Goal: Task Accomplishment & Management: Complete application form

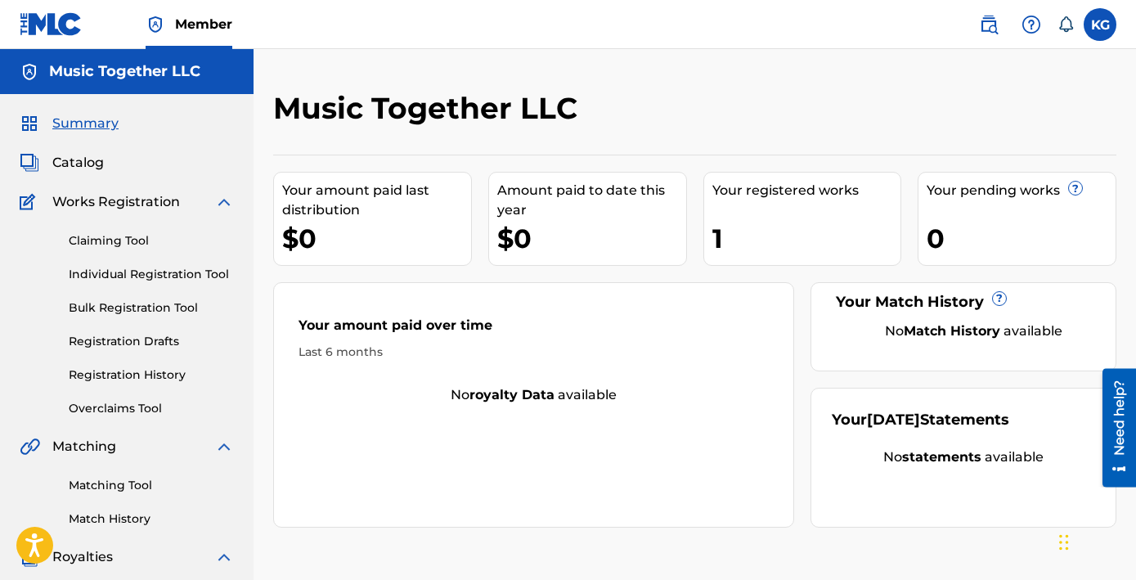
click at [738, 181] on div "Your registered works" at bounding box center [806, 191] width 189 height 20
click at [718, 181] on div "Your registered works" at bounding box center [806, 191] width 189 height 20
click at [712, 220] on div "1" at bounding box center [806, 238] width 189 height 37
click at [71, 114] on span "Summary" at bounding box center [85, 124] width 66 height 20
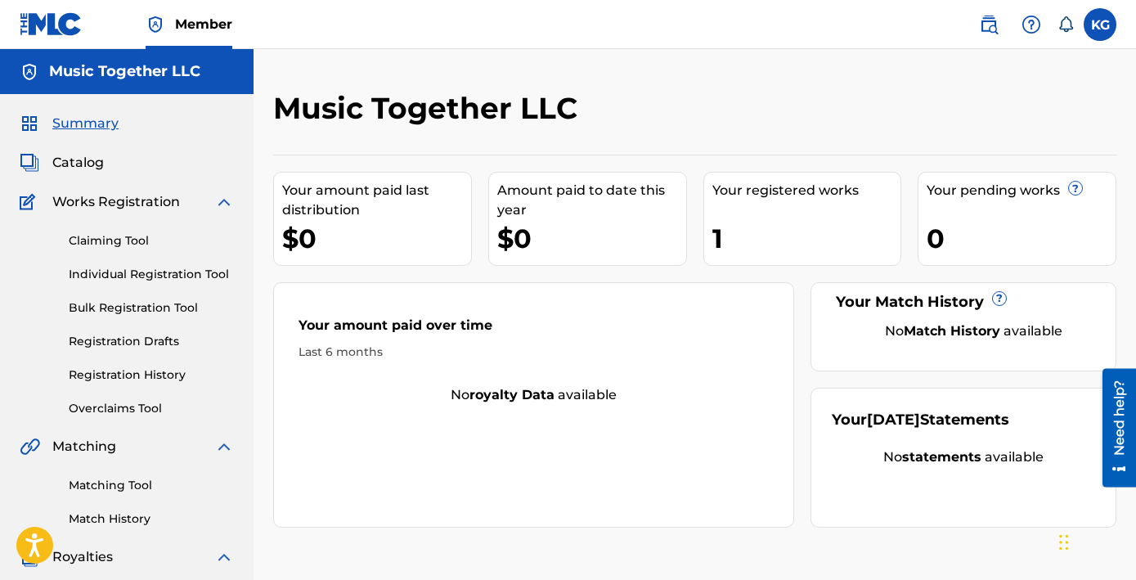
click at [72, 114] on span "Summary" at bounding box center [85, 124] width 66 height 20
click at [63, 153] on span "Catalog" at bounding box center [78, 163] width 52 height 20
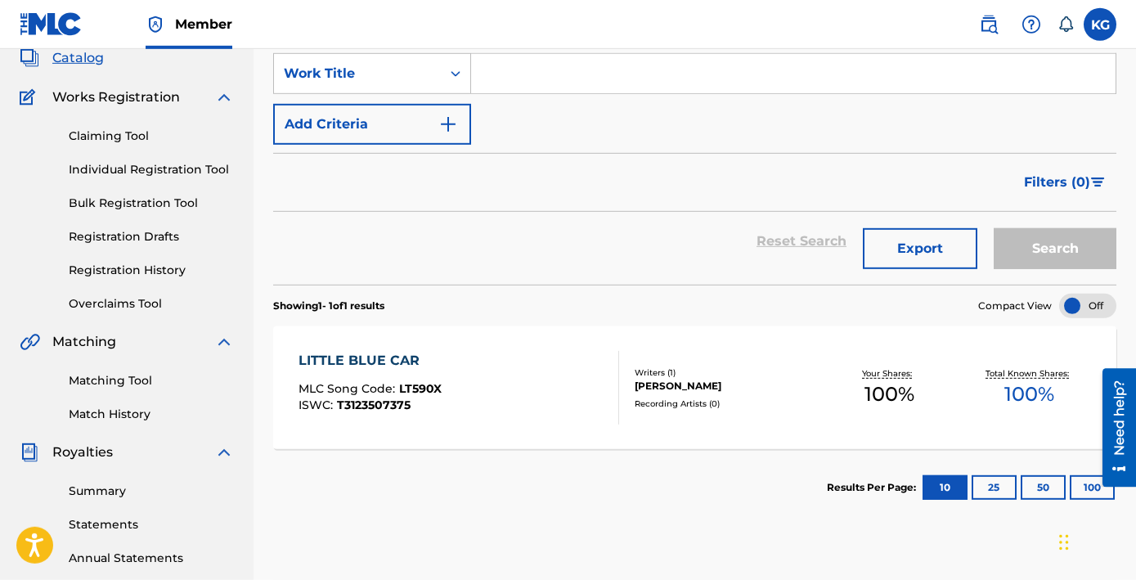
scroll to position [110, 0]
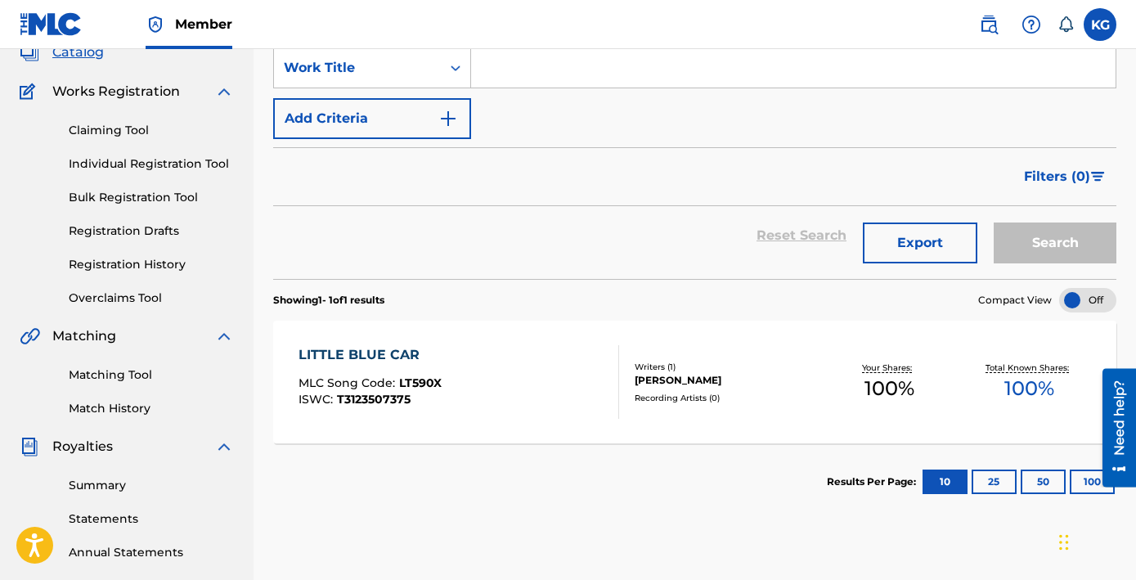
click at [399, 375] on span "LT590X" at bounding box center [420, 382] width 43 height 15
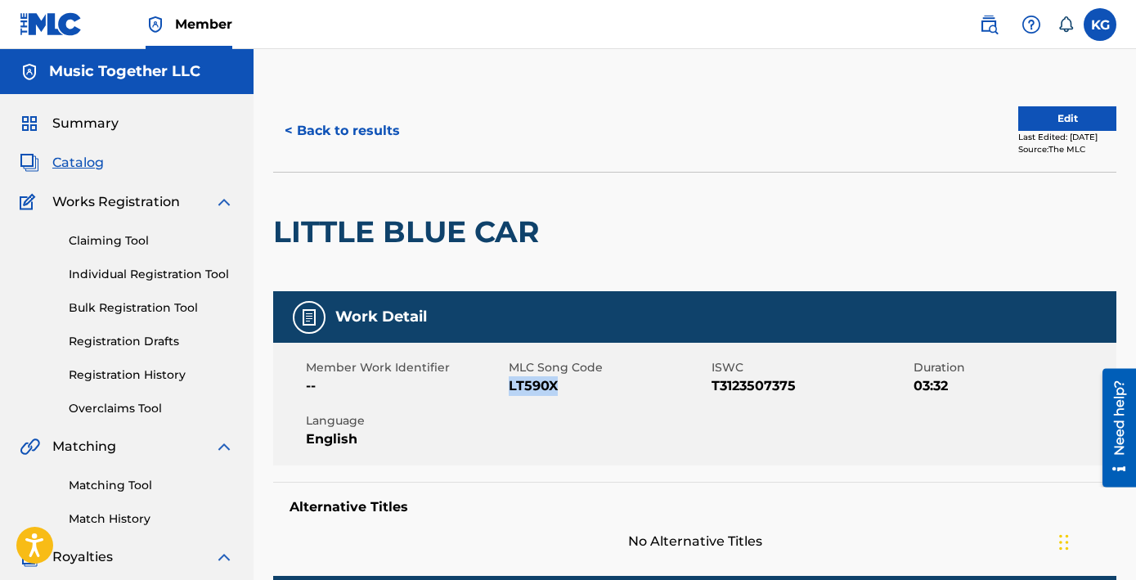
copy span "LT590X"
drag, startPoint x: 512, startPoint y: 307, endPoint x: 469, endPoint y: 310, distance: 42.6
click at [509, 376] on span "LT590X" at bounding box center [608, 386] width 199 height 20
click at [77, 62] on h5 "Music Together LLC" at bounding box center [124, 71] width 151 height 19
click at [74, 114] on span "Summary" at bounding box center [85, 124] width 66 height 20
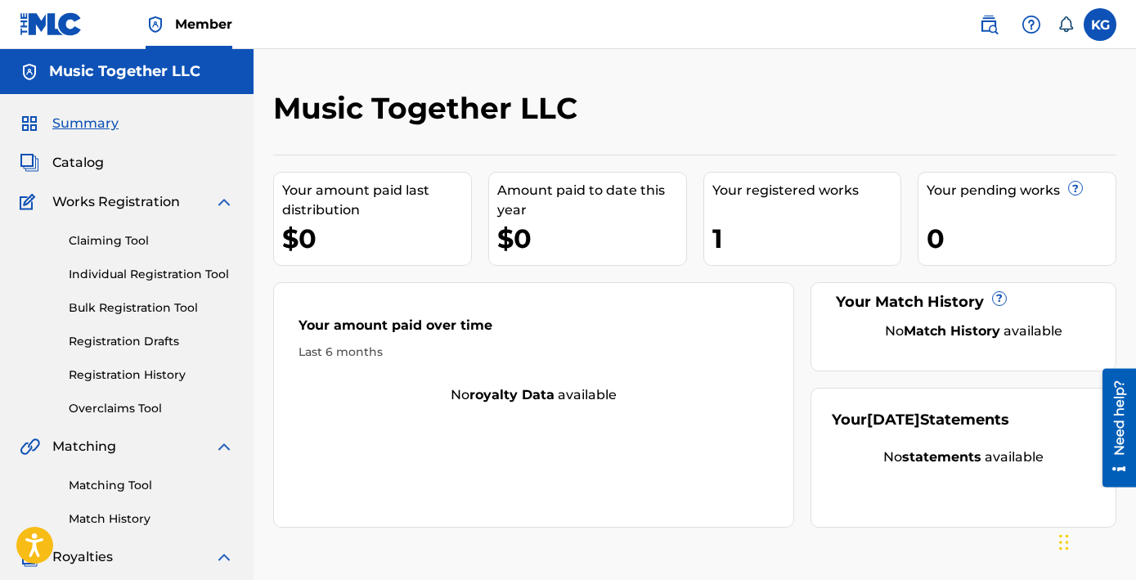
click at [127, 366] on link "Registration History" at bounding box center [151, 374] width 165 height 17
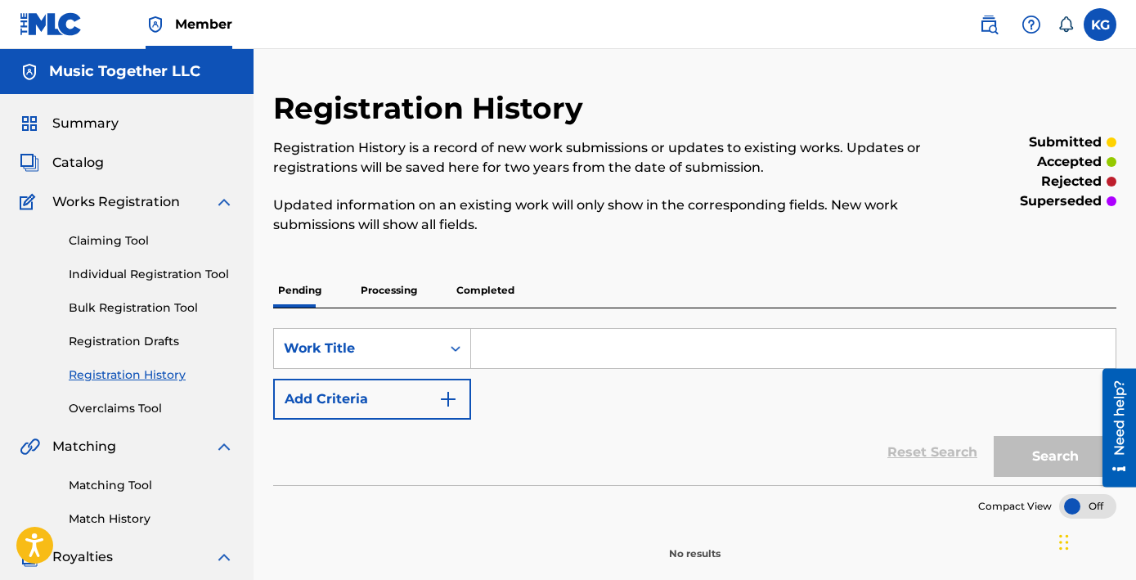
click at [451, 273] on p "Completed" at bounding box center [485, 290] width 68 height 34
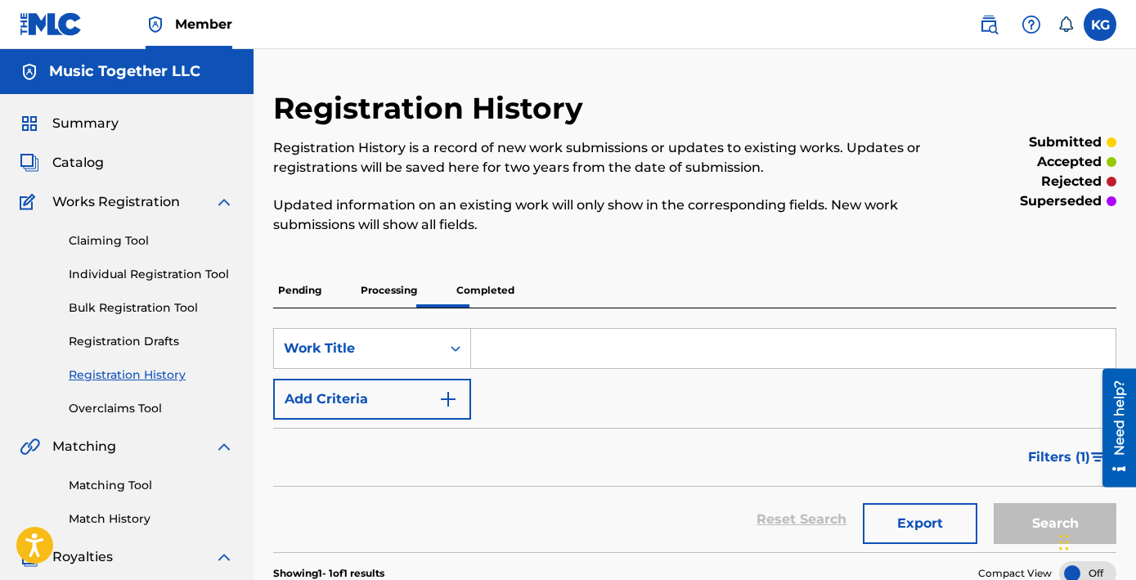
click at [87, 232] on link "Claiming Tool" at bounding box center [151, 240] width 165 height 17
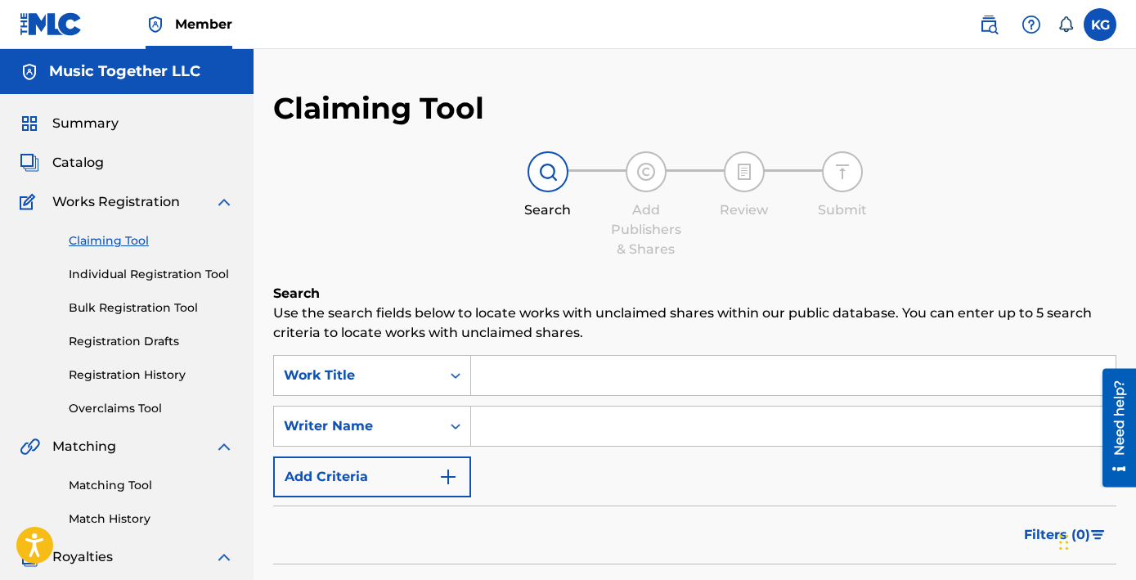
click at [471, 356] on input "Search Form" at bounding box center [793, 375] width 644 height 39
paste input "[US_STATE] Cats"
type input "[US_STATE] Cats"
click at [464, 355] on div "SearchWithCriteria4b607a3e-c053-4762-9247-4dfdeb8f7338 Work Title [US_STATE] Ca…" at bounding box center [694, 426] width 843 height 142
click at [471, 406] on input "Search Form" at bounding box center [793, 425] width 644 height 39
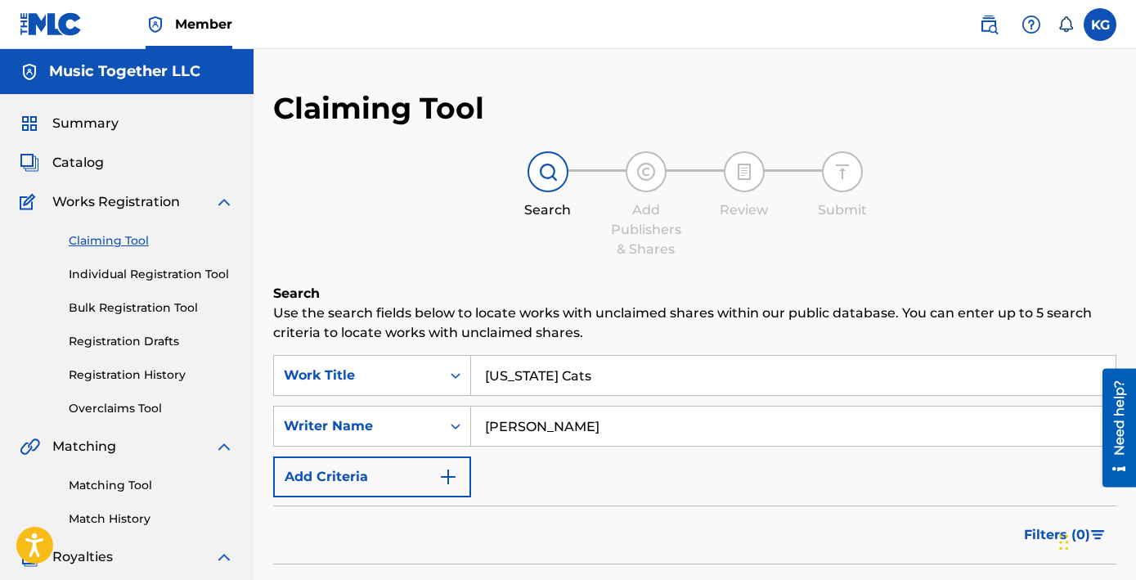
type input "[PERSON_NAME]"
drag, startPoint x: 529, startPoint y: 328, endPoint x: 267, endPoint y: 311, distance: 262.2
click at [471, 406] on input "[PERSON_NAME]" at bounding box center [793, 425] width 644 height 39
click at [521, 356] on input "[US_STATE] Cats" at bounding box center [793, 375] width 644 height 39
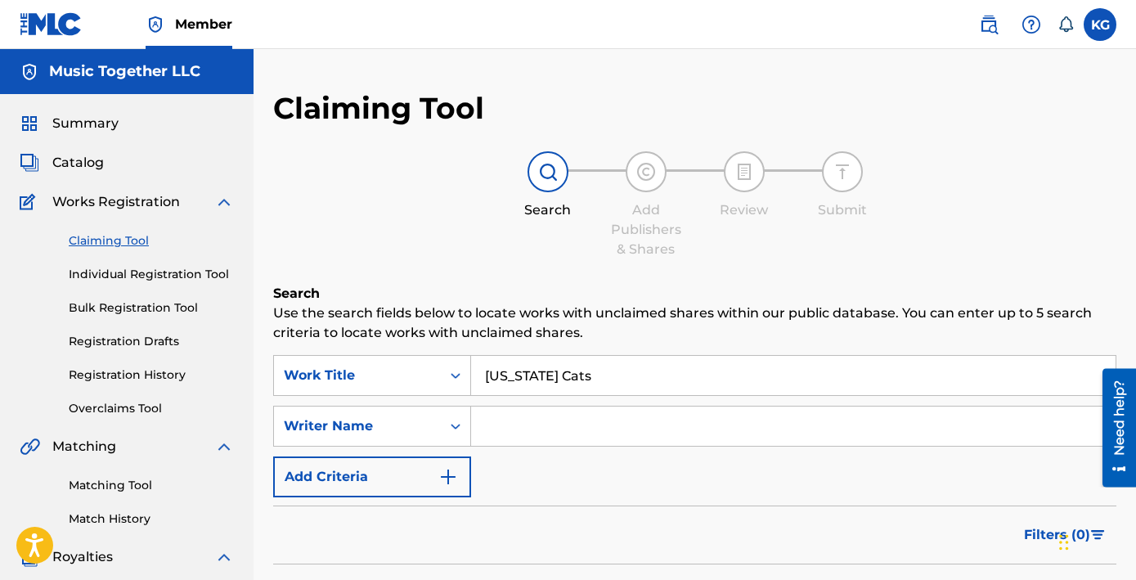
click at [471, 406] on div "Search Form" at bounding box center [793, 426] width 645 height 41
click at [447, 418] on icon "Search Form" at bounding box center [455, 426] width 16 height 16
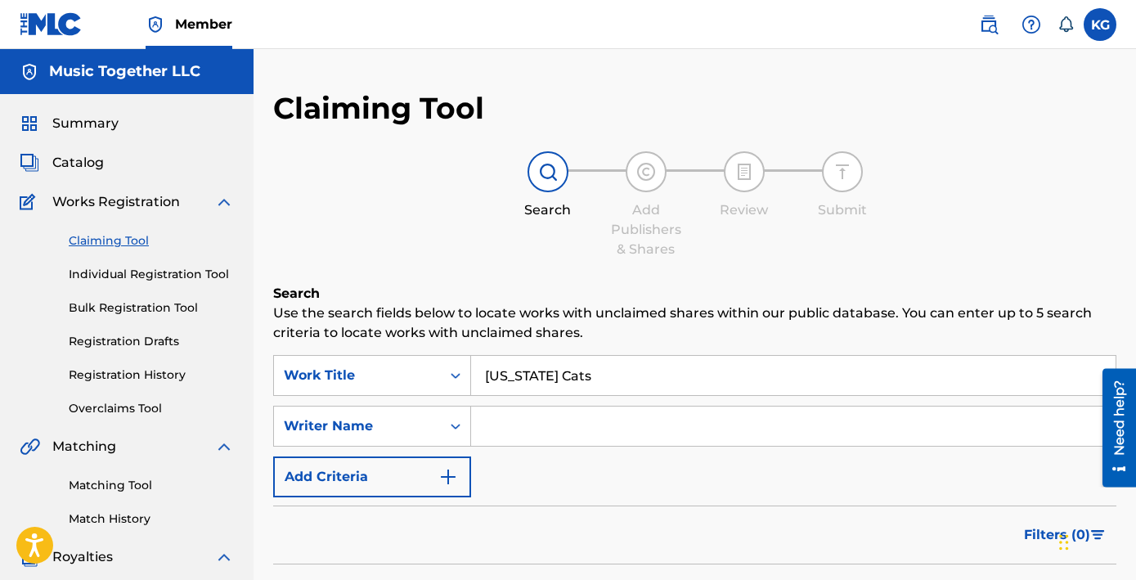
click at [471, 406] on input "Search Form" at bounding box center [793, 425] width 644 height 39
type input "L"
type input "[PERSON_NAME]"
click at [156, 266] on link "Individual Registration Tool" at bounding box center [151, 274] width 165 height 17
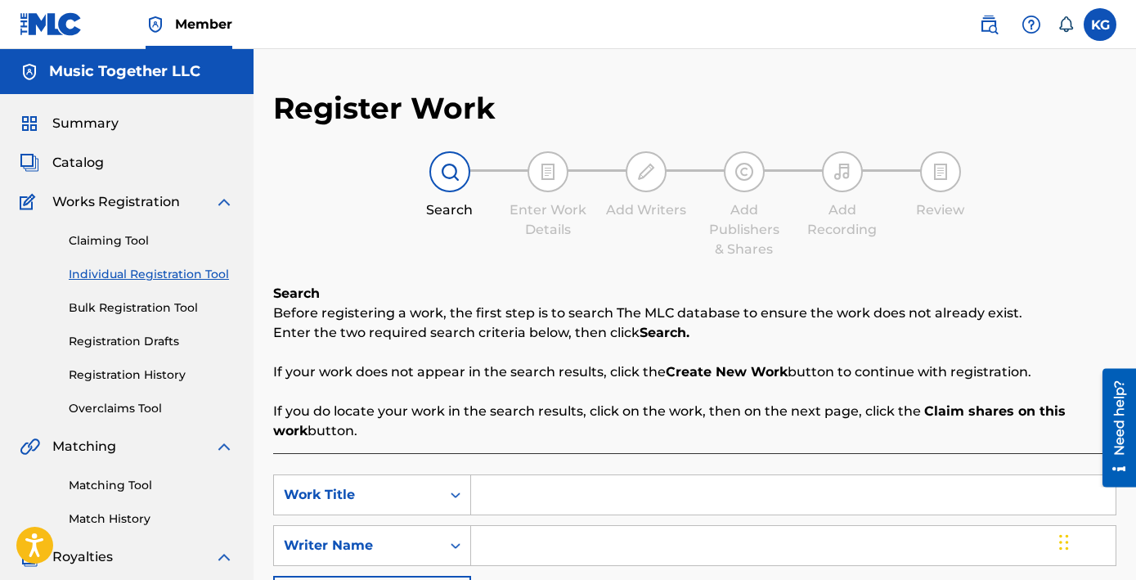
click at [478, 475] on input "Search Form" at bounding box center [793, 494] width 644 height 39
type input "[US_STATE] Cats"
click at [471, 526] on input "Search Form" at bounding box center [793, 545] width 644 height 39
type input "[PERSON_NAME]"
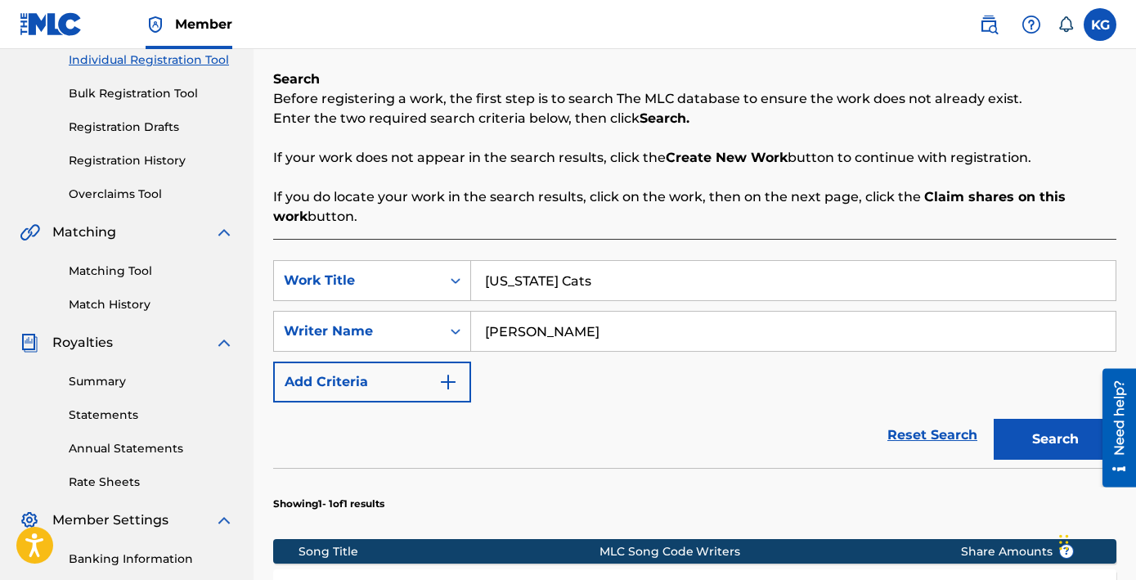
scroll to position [265, 0]
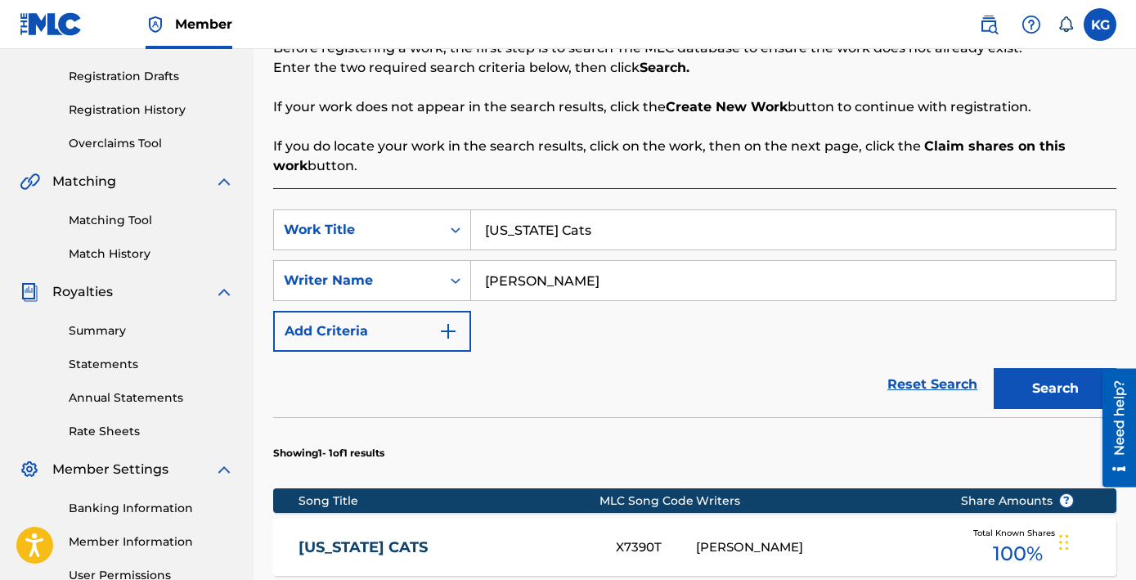
click at [326, 538] on link "[US_STATE] CATS" at bounding box center [445, 547] width 295 height 19
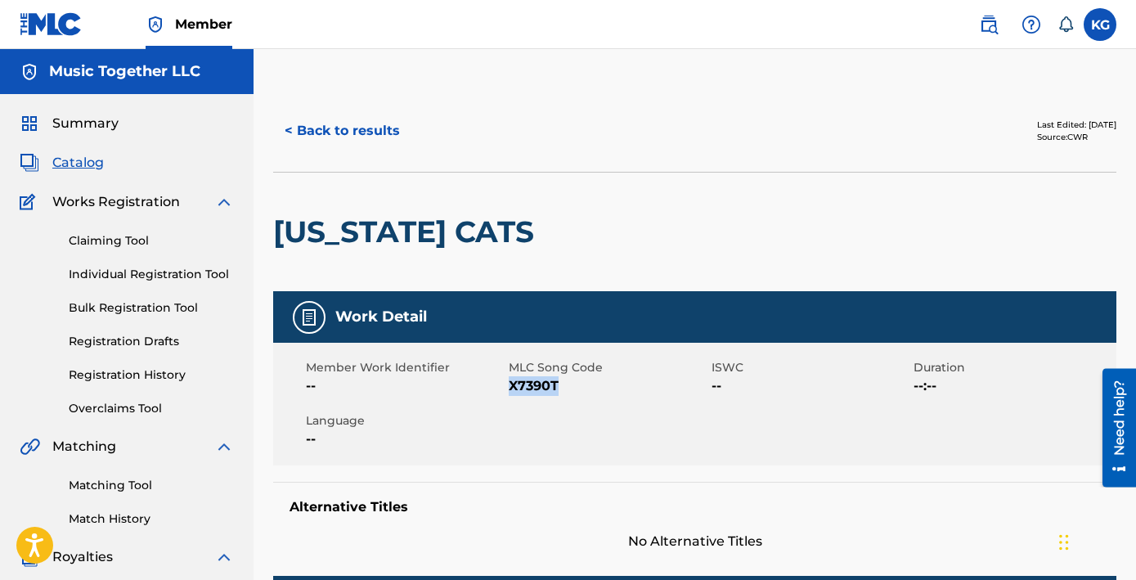
drag, startPoint x: 508, startPoint y: 307, endPoint x: 469, endPoint y: 307, distance: 38.4
click at [509, 376] on span "X7390T" at bounding box center [608, 386] width 199 height 20
copy span "X7390T"
click at [114, 266] on link "Individual Registration Tool" at bounding box center [151, 274] width 165 height 17
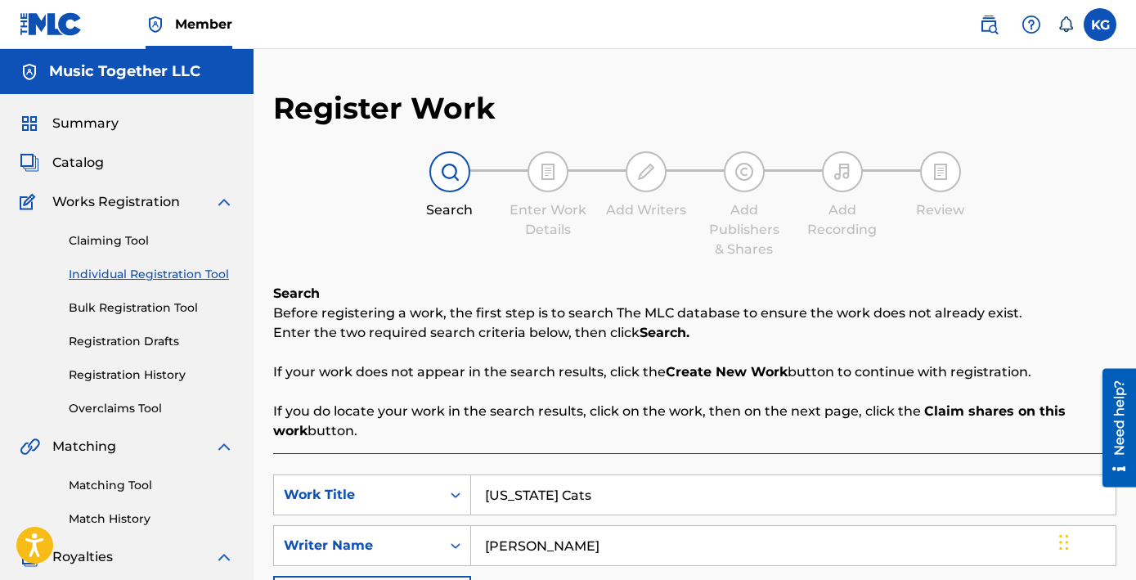
drag, startPoint x: 498, startPoint y: 378, endPoint x: 306, endPoint y: 348, distance: 194.5
click at [471, 475] on input "[US_STATE] Cats" at bounding box center [793, 494] width 644 height 39
type input "Sandpiper"
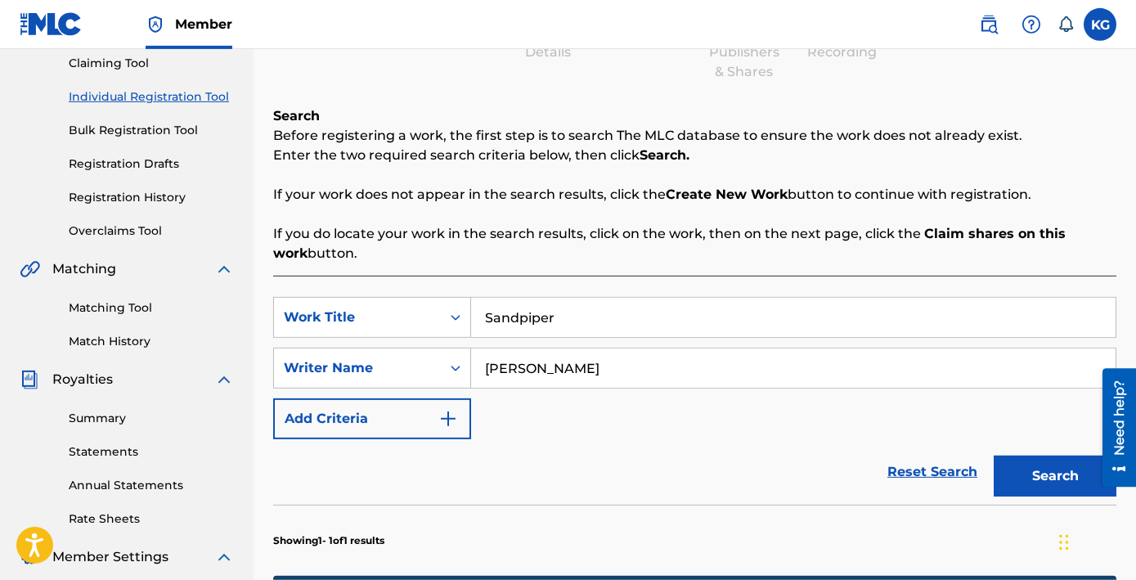
scroll to position [165, 0]
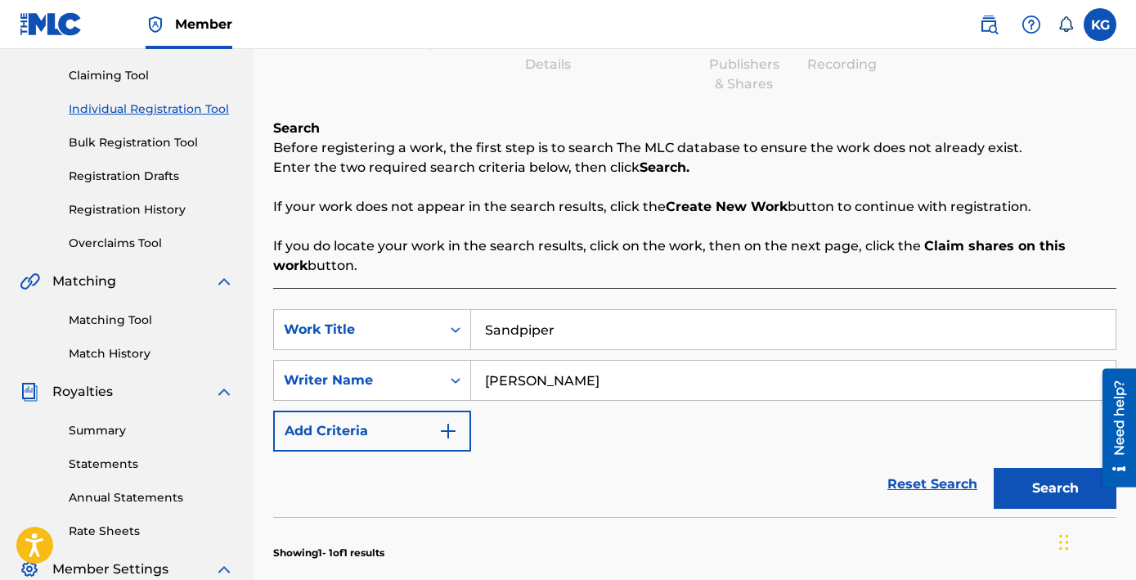
click at [500, 310] on input "Sandpiper" at bounding box center [793, 329] width 644 height 39
click at [1060, 468] on button "Search" at bounding box center [1054, 488] width 123 height 41
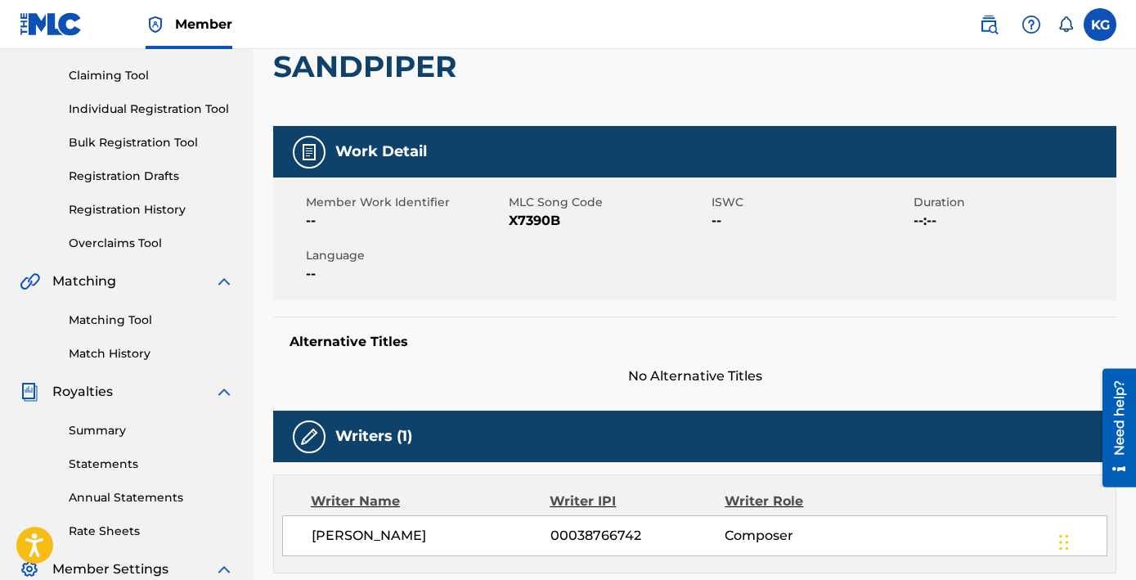
scroll to position [165, 0]
copy span "X7390B"
drag, startPoint x: 516, startPoint y: 147, endPoint x: 469, endPoint y: 143, distance: 46.8
click at [509, 211] on span "X7390B" at bounding box center [608, 221] width 199 height 20
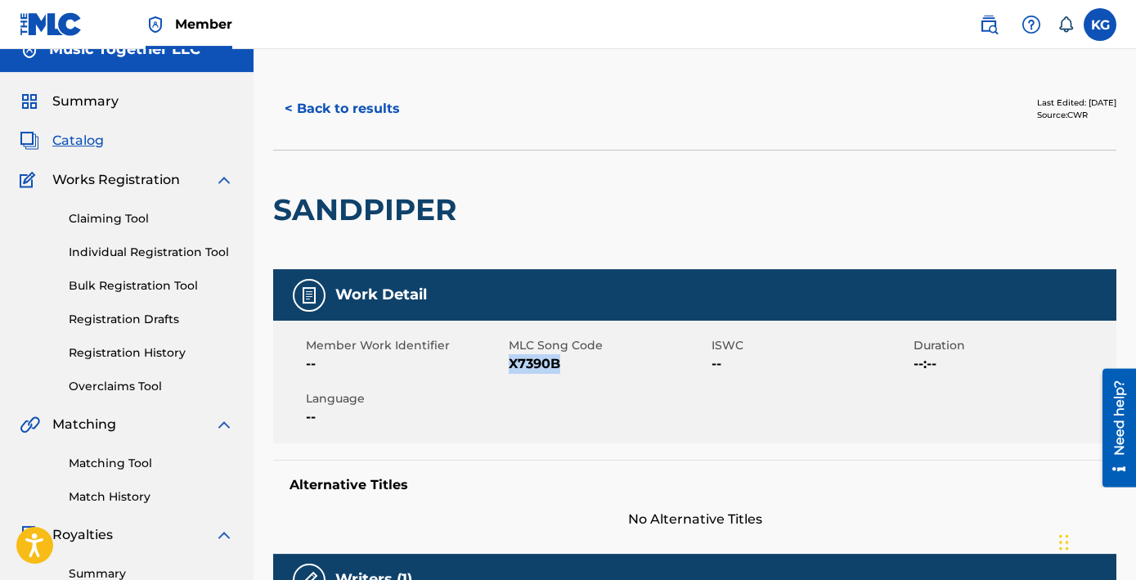
scroll to position [0, 0]
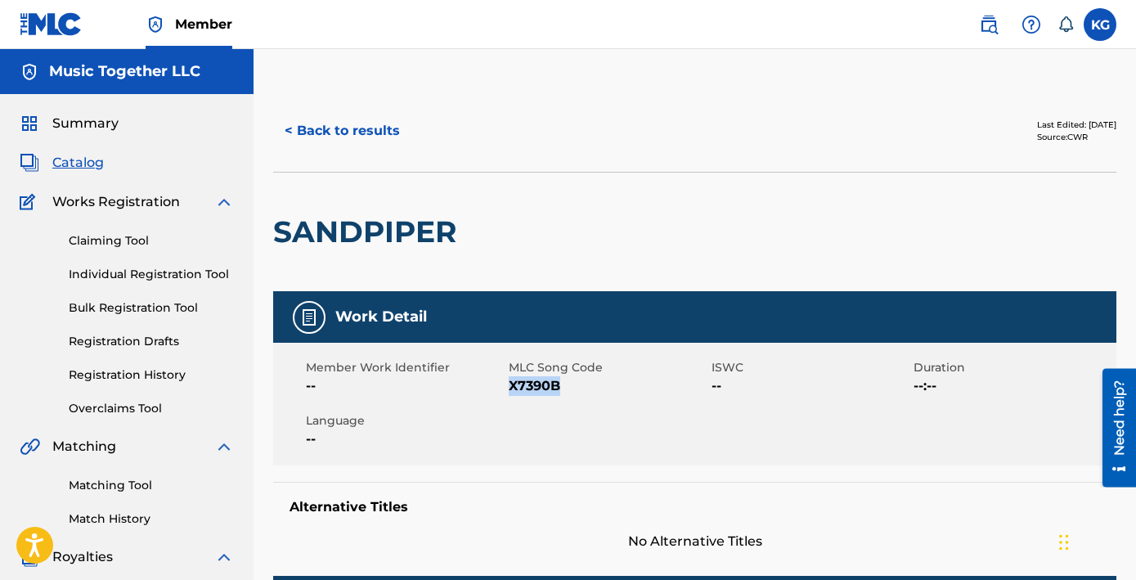
click at [128, 266] on link "Individual Registration Tool" at bounding box center [151, 274] width 165 height 17
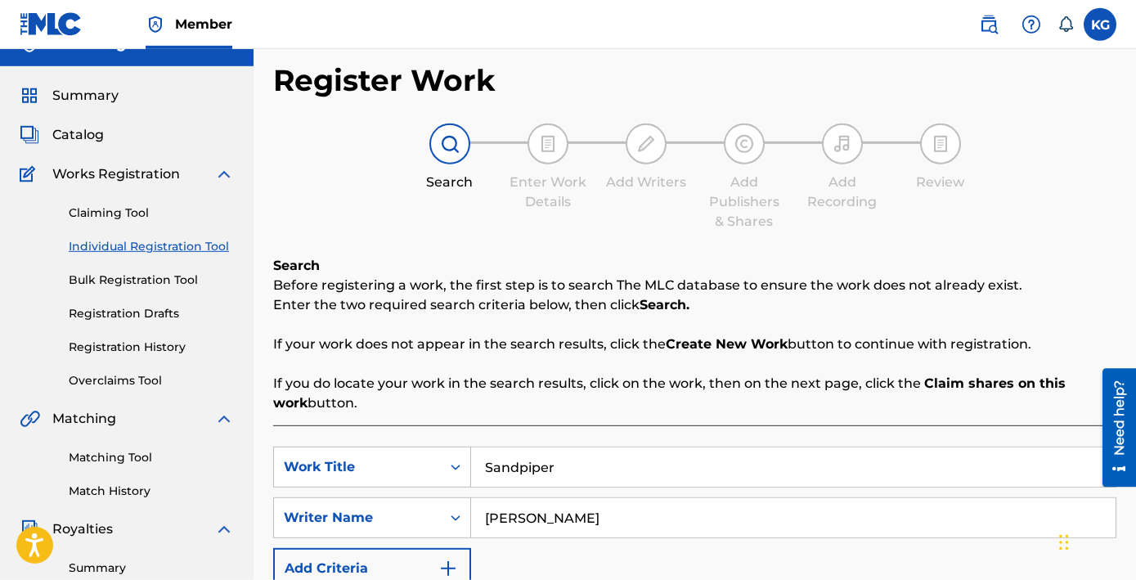
scroll to position [33, 0]
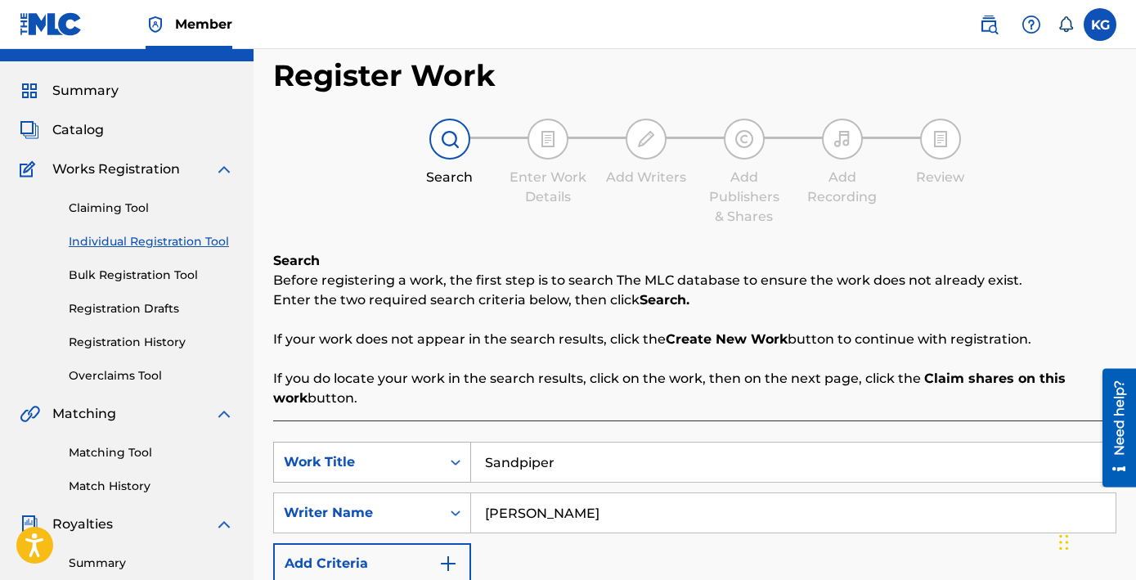
drag, startPoint x: 479, startPoint y: 344, endPoint x: 344, endPoint y: 324, distance: 136.5
click at [471, 442] on input "Sandpiper" at bounding box center [793, 461] width 644 height 39
paste input "Dee Da Dum"
type input "Dee Da Dum"
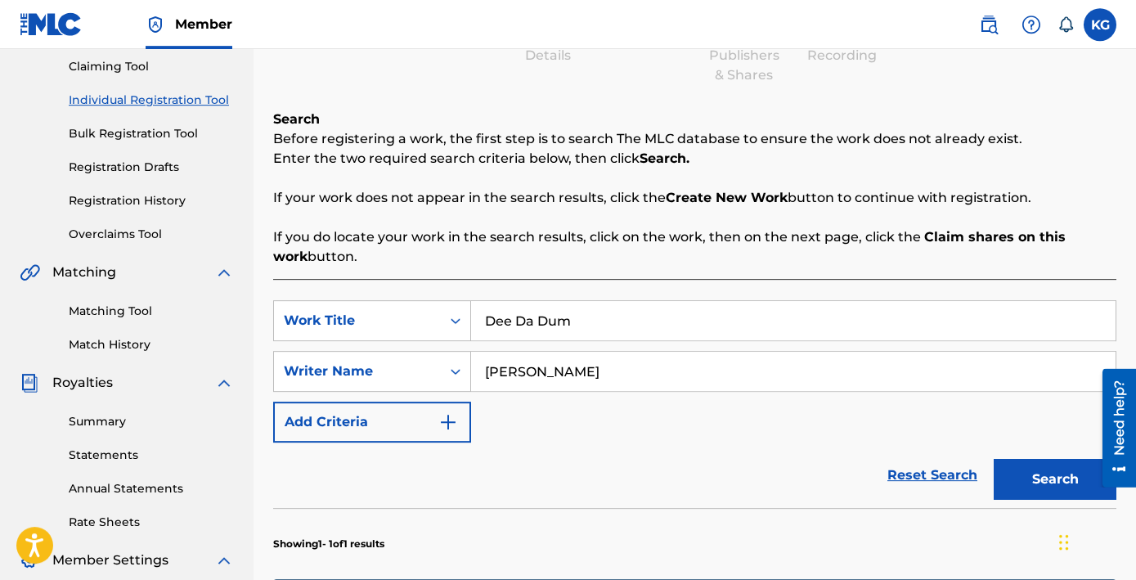
scroll to position [265, 0]
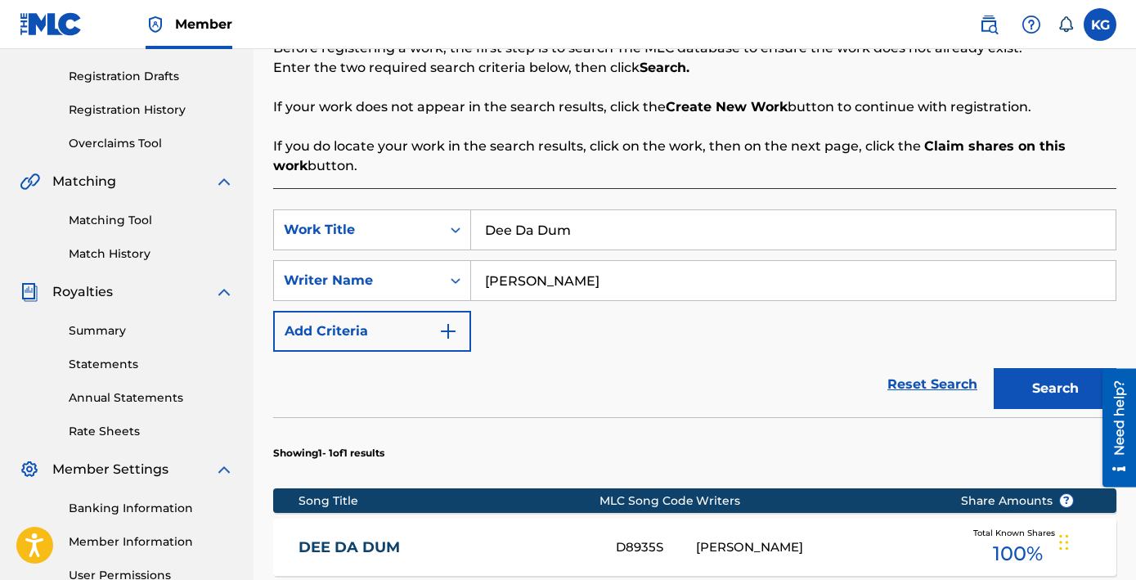
click at [317, 538] on link "DEE DA DUM" at bounding box center [445, 547] width 295 height 19
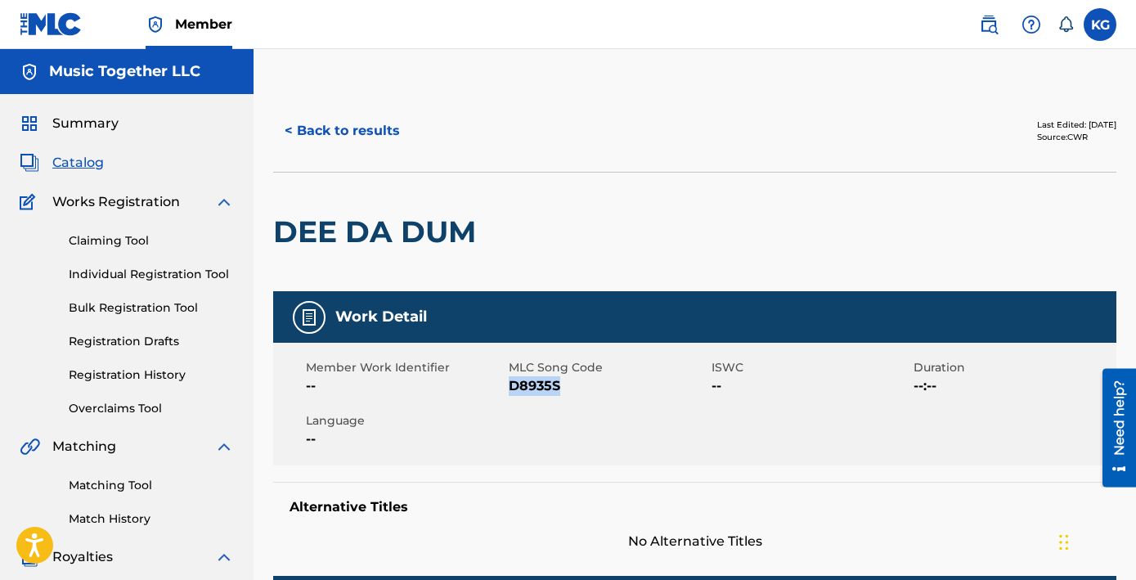
copy span "D8935S"
drag, startPoint x: 518, startPoint y: 312, endPoint x: 469, endPoint y: 307, distance: 49.2
click at [509, 376] on span "D8935S" at bounding box center [608, 386] width 199 height 20
click at [105, 266] on link "Individual Registration Tool" at bounding box center [151, 274] width 165 height 17
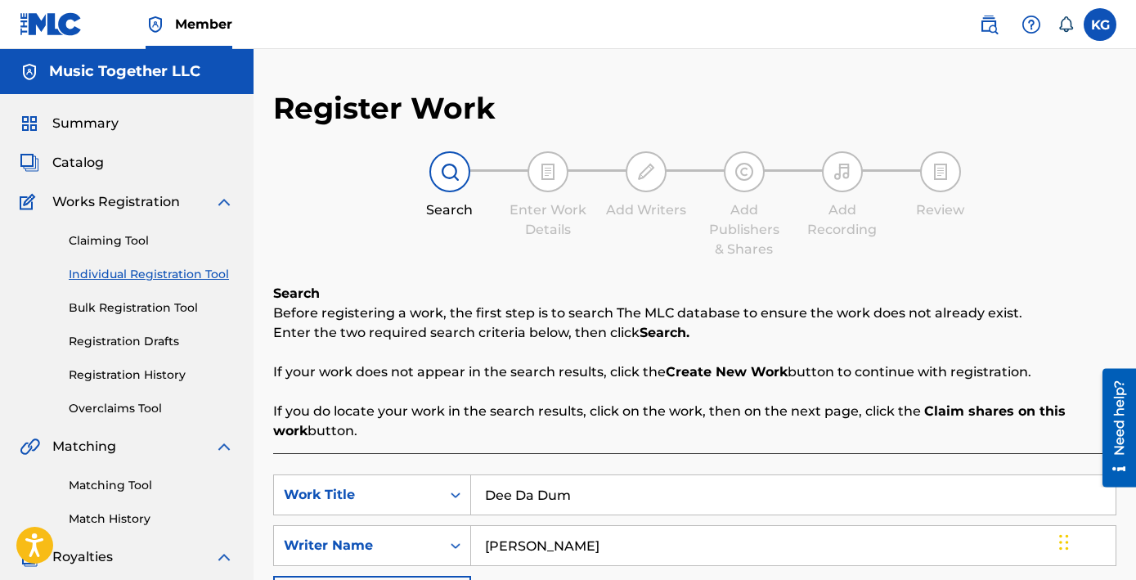
drag, startPoint x: 507, startPoint y: 379, endPoint x: 321, endPoint y: 320, distance: 195.5
click at [471, 475] on input "Dee Da Dum" at bounding box center [793, 494] width 644 height 39
type input "Wiggle!"
drag, startPoint x: 527, startPoint y: 415, endPoint x: 276, endPoint y: 386, distance: 252.7
click at [471, 526] on input "[PERSON_NAME]" at bounding box center [793, 545] width 644 height 39
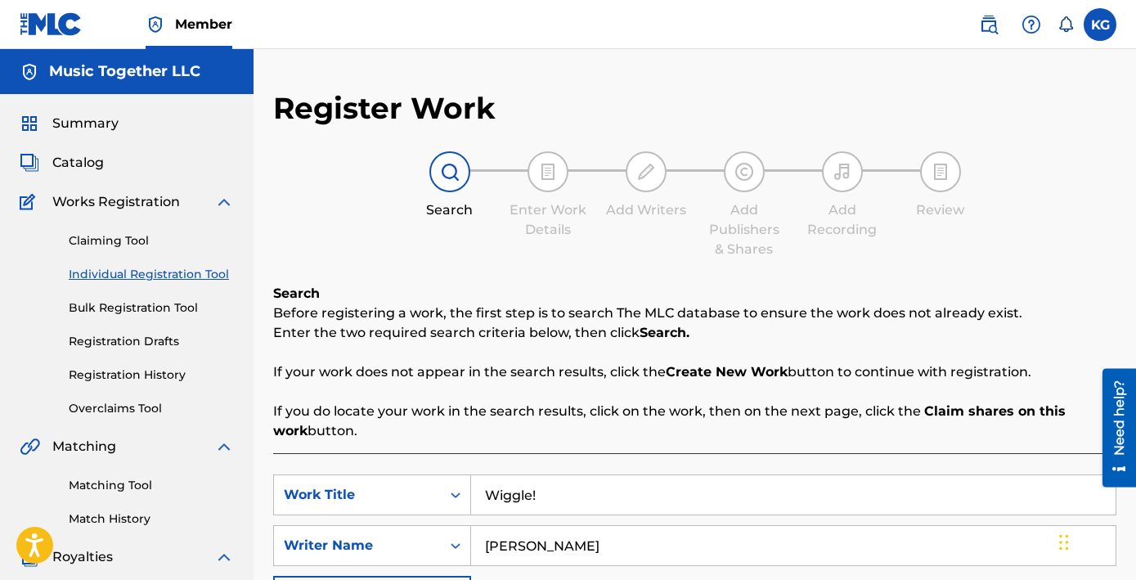
type input "[PERSON_NAME]"
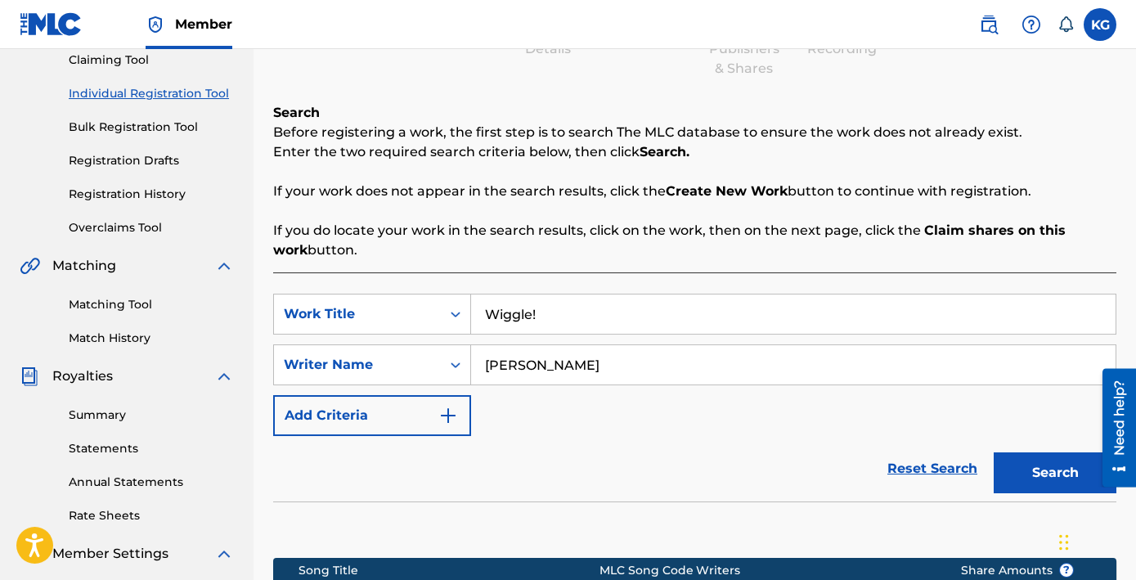
scroll to position [169, 0]
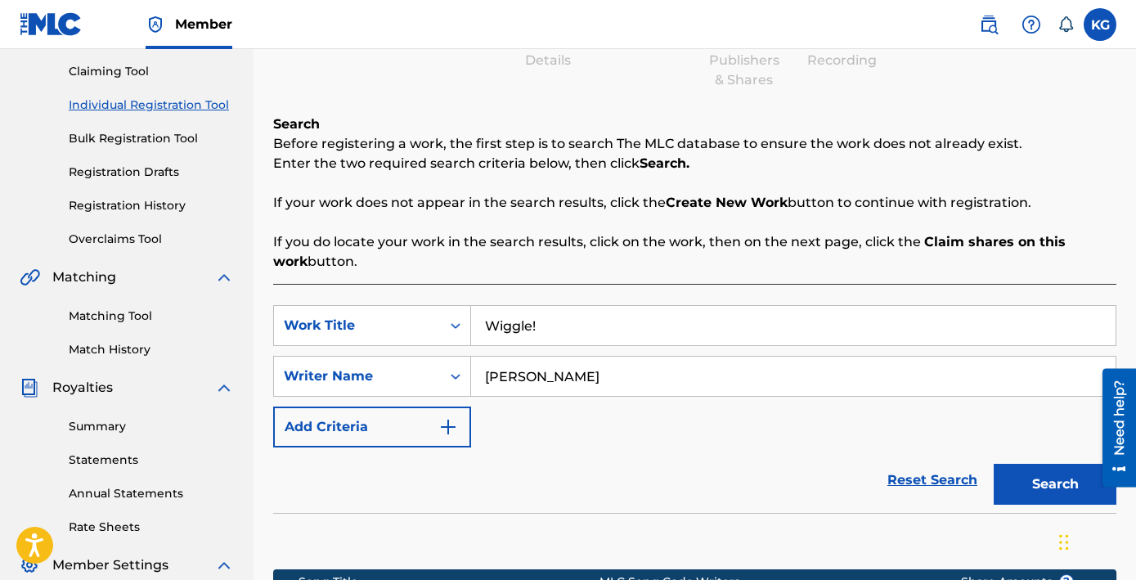
click at [471, 306] on input "Wiggle!" at bounding box center [793, 325] width 644 height 39
click at [1049, 464] on button "Search" at bounding box center [1054, 484] width 123 height 41
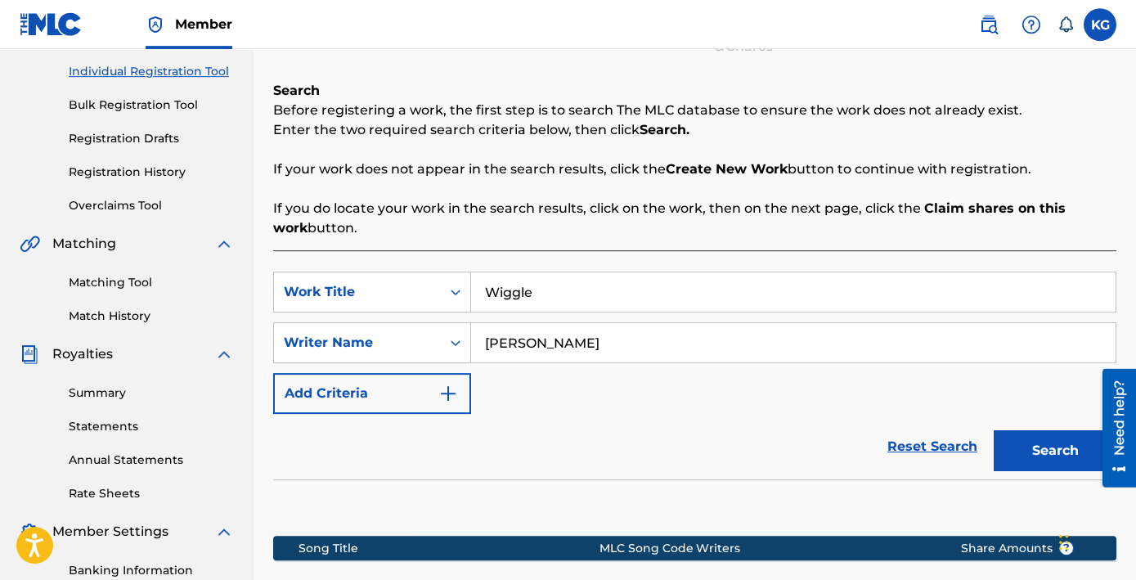
scroll to position [247, 0]
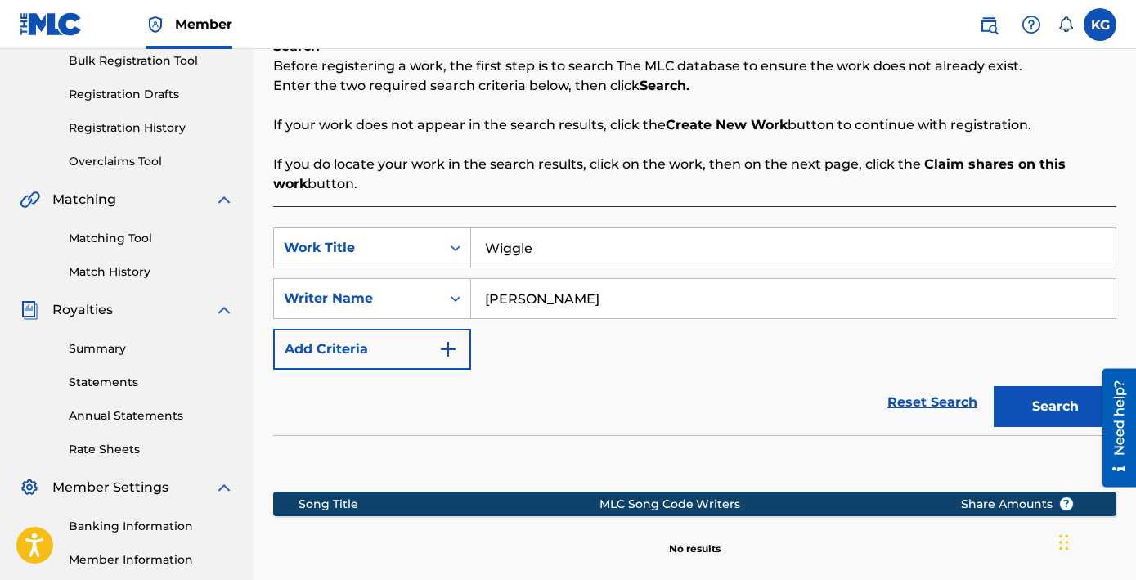
drag, startPoint x: 466, startPoint y: 119, endPoint x: 454, endPoint y: 102, distance: 21.1
click at [471, 228] on input "Wiggle" at bounding box center [793, 247] width 644 height 39
paste input "Saying and Doing"
type input "Saying and Doing"
drag, startPoint x: 528, startPoint y: 168, endPoint x: 327, endPoint y: 162, distance: 201.2
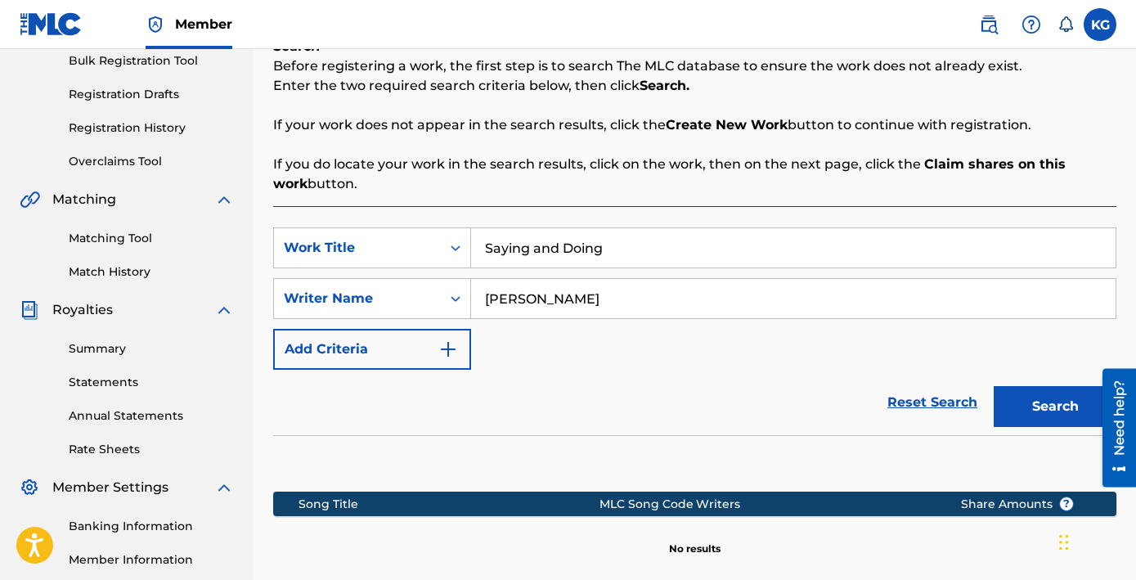
click at [471, 279] on input "[PERSON_NAME]" at bounding box center [793, 298] width 644 height 39
type input "[PERSON_NAME]"
click at [1036, 386] on button "Search" at bounding box center [1054, 406] width 123 height 41
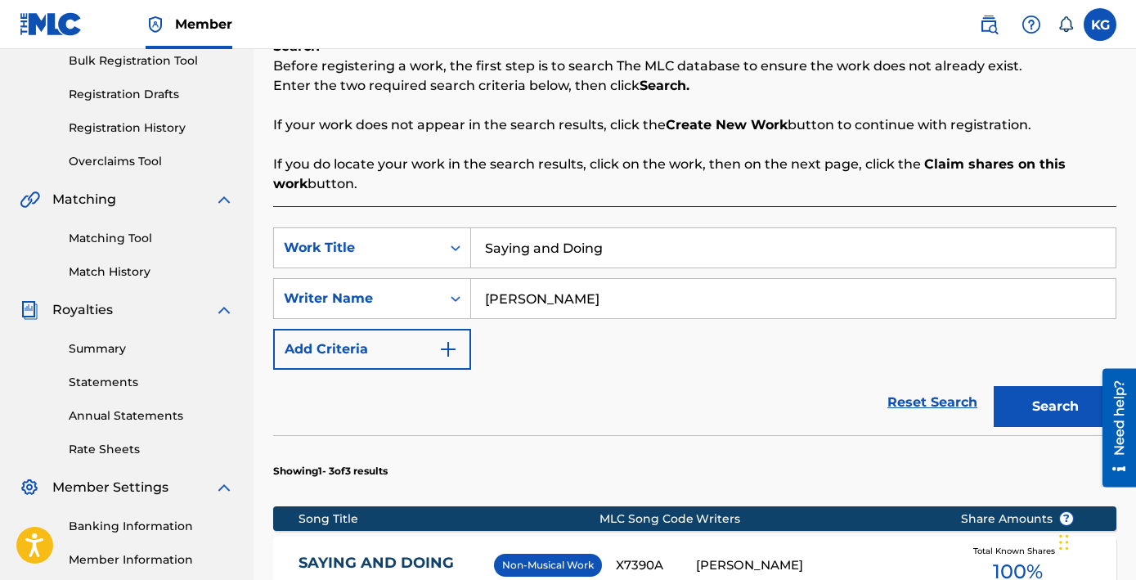
click at [346, 554] on link "SAYING AND DOING" at bounding box center [391, 565] width 187 height 23
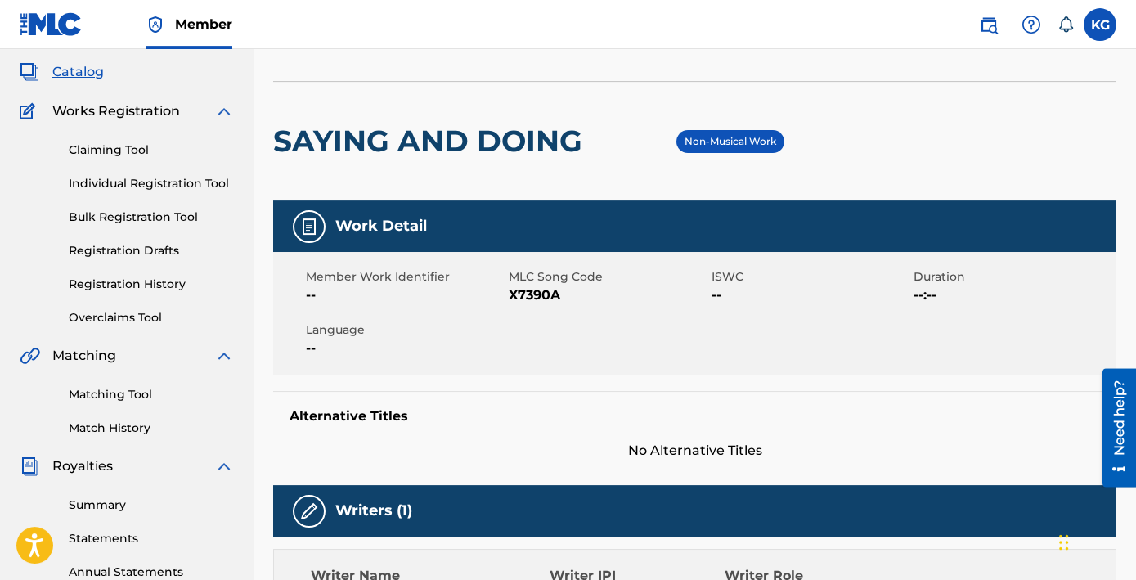
scroll to position [88, 0]
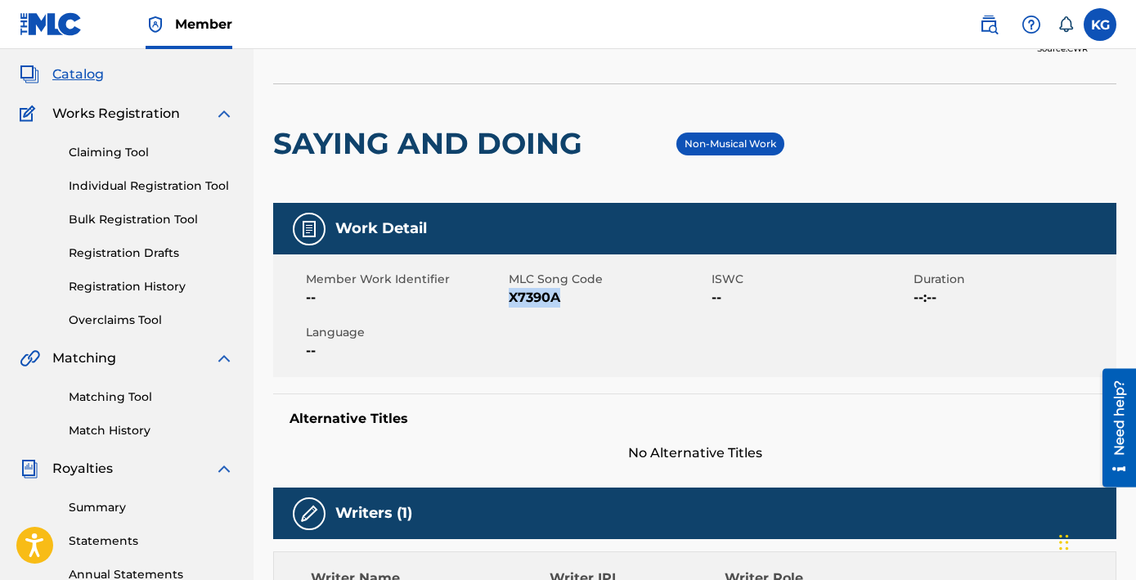
copy span "X7390A"
drag, startPoint x: 509, startPoint y: 222, endPoint x: 470, endPoint y: 219, distance: 38.5
click at [509, 288] on span "X7390A" at bounding box center [608, 298] width 199 height 20
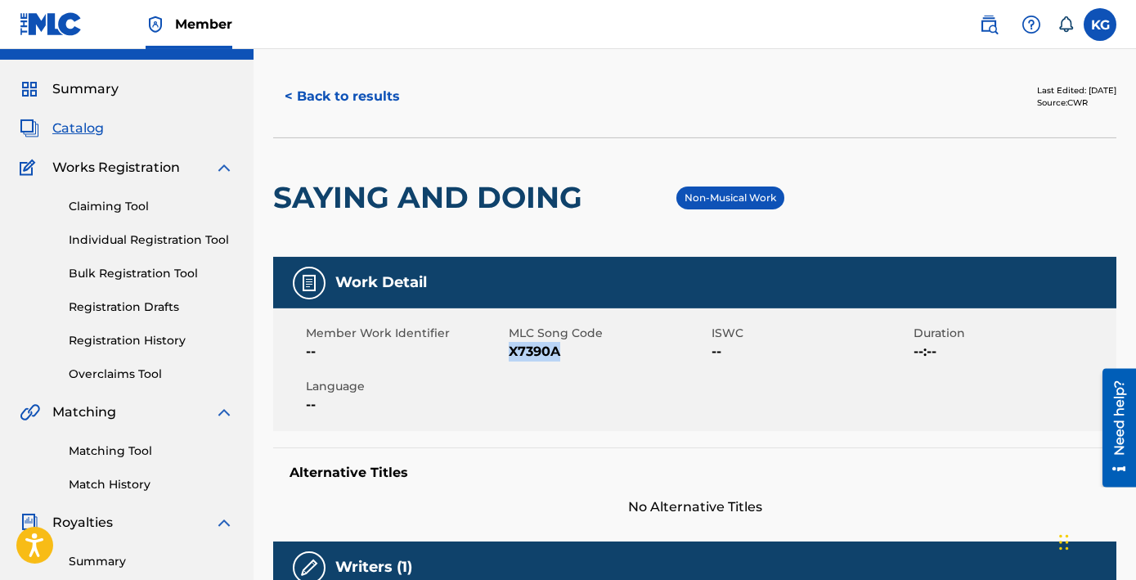
scroll to position [0, 0]
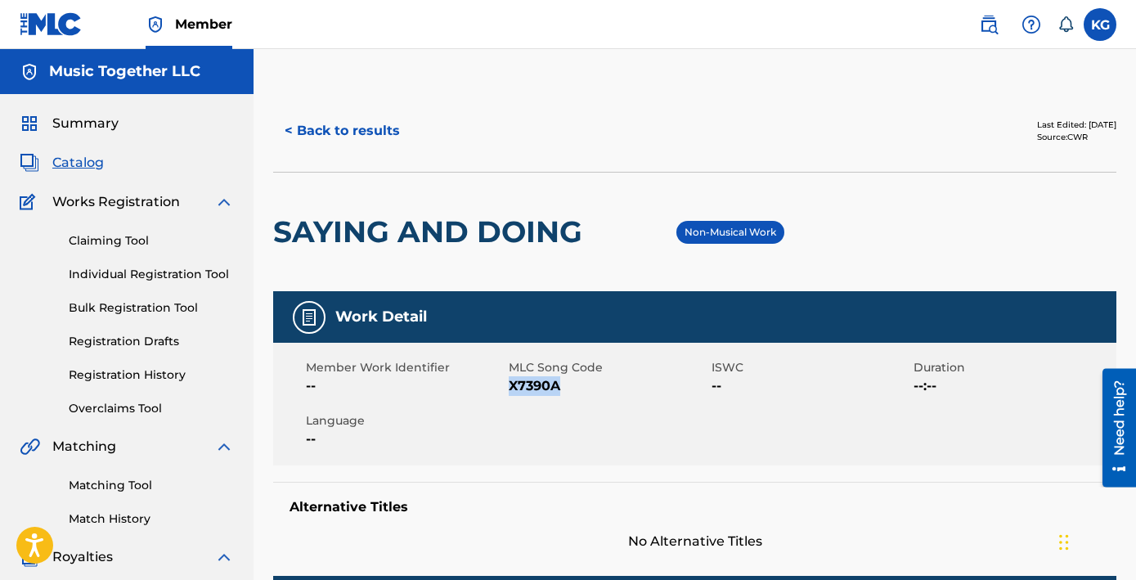
click at [280, 110] on button "< Back to results" at bounding box center [342, 130] width 138 height 41
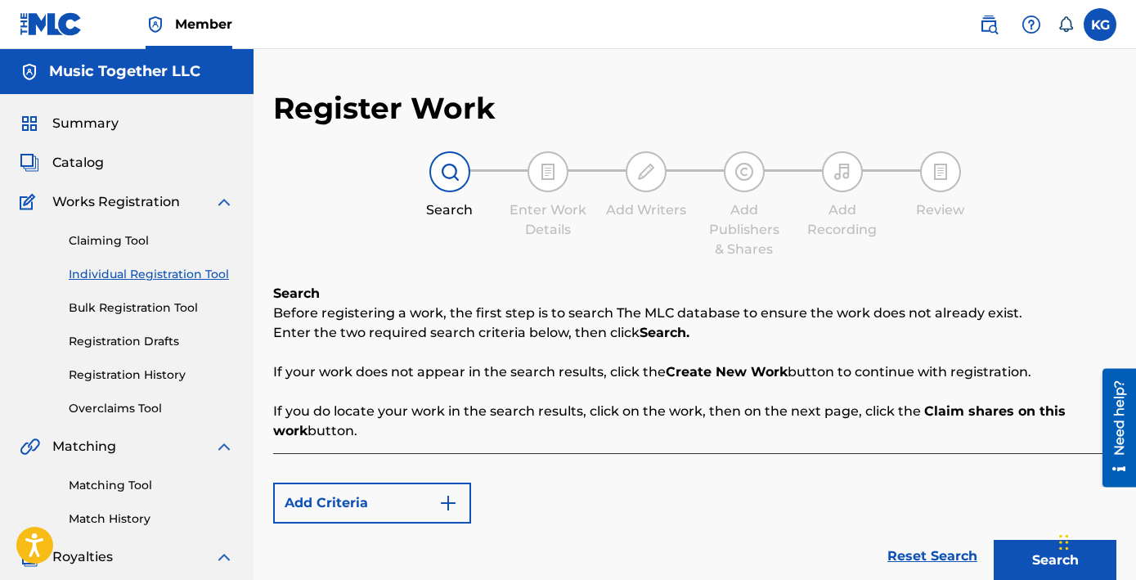
scroll to position [247, 0]
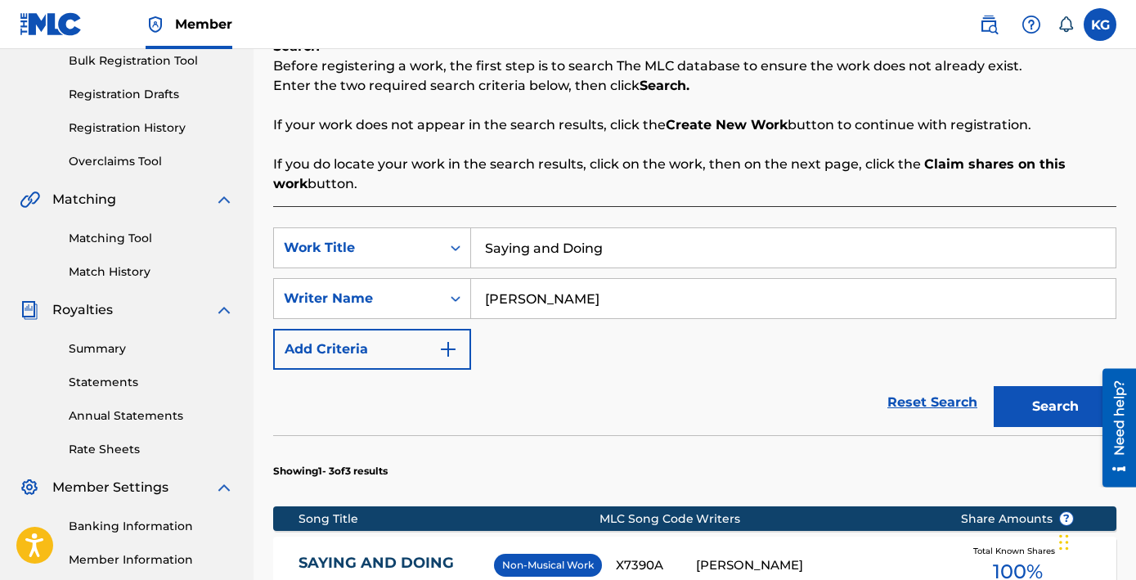
drag, startPoint x: 500, startPoint y: 132, endPoint x: 333, endPoint y: 94, distance: 171.2
click at [471, 228] on input "Saying and Doing" at bounding box center [793, 247] width 644 height 39
paste input "tick Dance"
type input "Stick Dance"
click at [1056, 386] on button "Search" at bounding box center [1054, 406] width 123 height 41
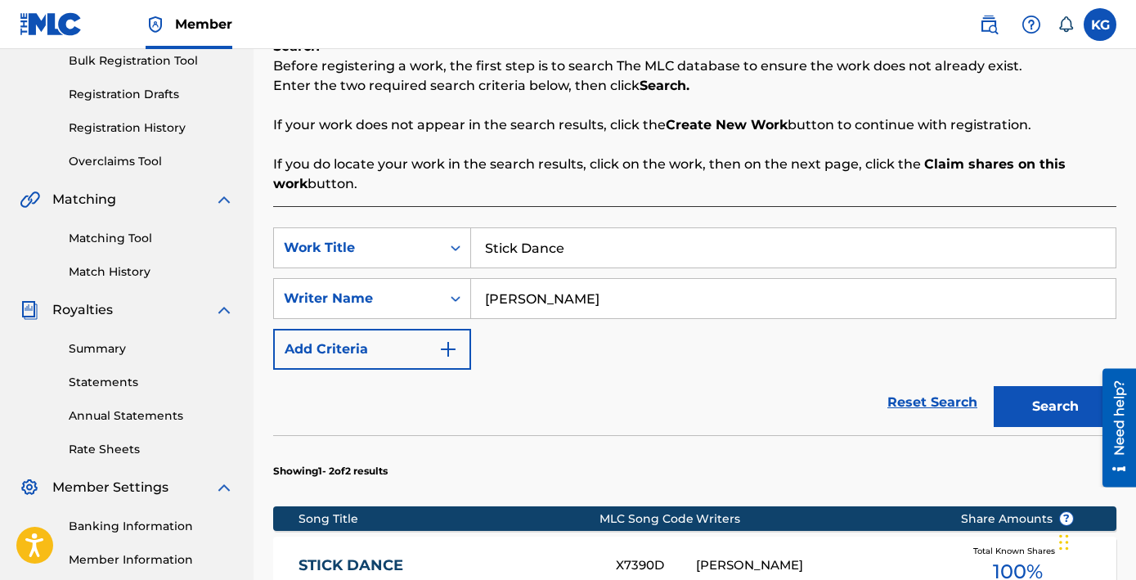
click at [312, 556] on link "STICK DANCE" at bounding box center [445, 565] width 295 height 19
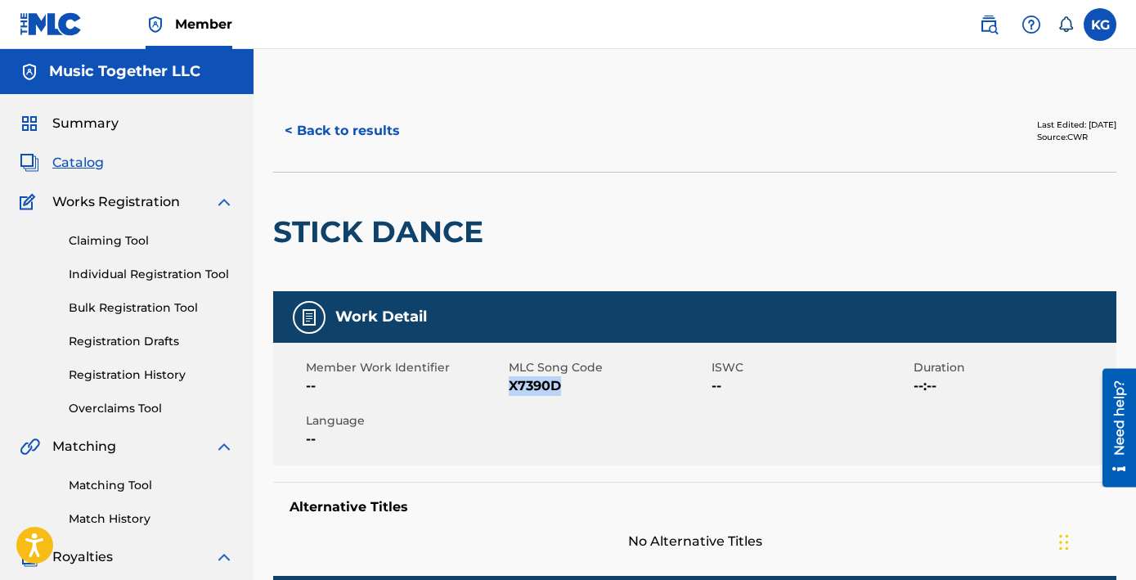
copy span "X7390D"
drag, startPoint x: 518, startPoint y: 310, endPoint x: 470, endPoint y: 309, distance: 48.2
click at [509, 376] on span "X7390D" at bounding box center [608, 386] width 199 height 20
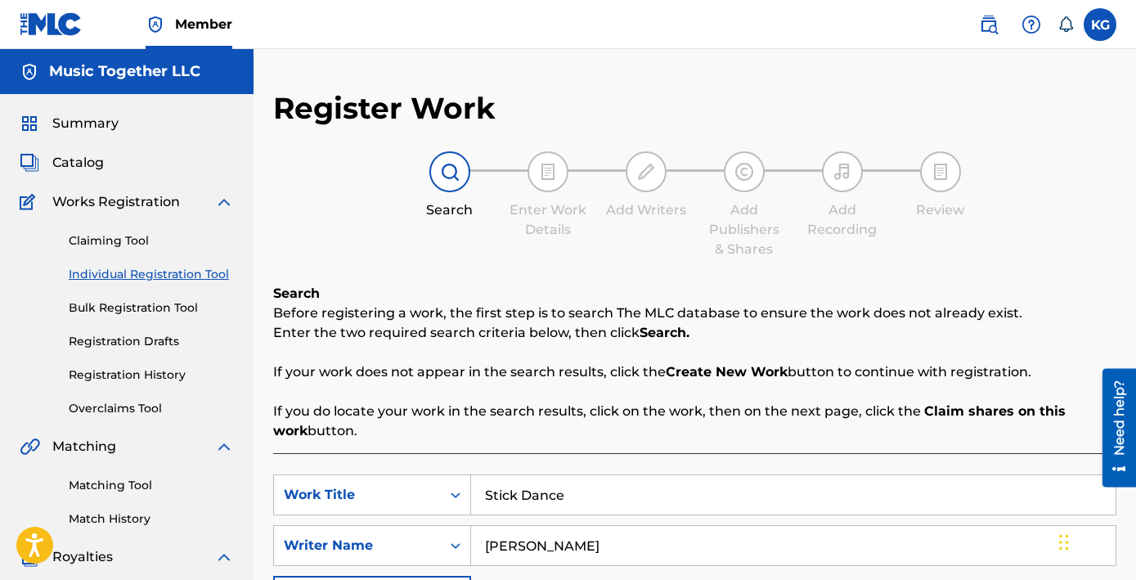
scroll to position [247, 0]
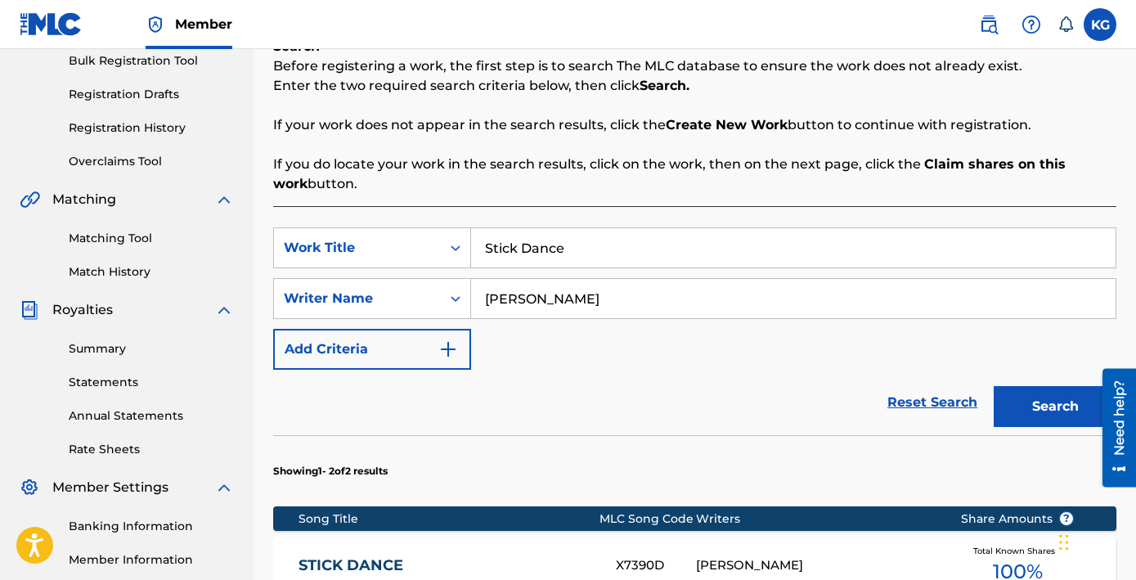
drag, startPoint x: 463, startPoint y: 127, endPoint x: 326, endPoint y: 125, distance: 136.6
click at [471, 228] on input "Stick Dance" at bounding box center [793, 247] width 644 height 39
paste input "Rhythms and Rhymes"
type input "Rhythms and Rhymes"
click at [1051, 386] on button "Search" at bounding box center [1054, 406] width 123 height 41
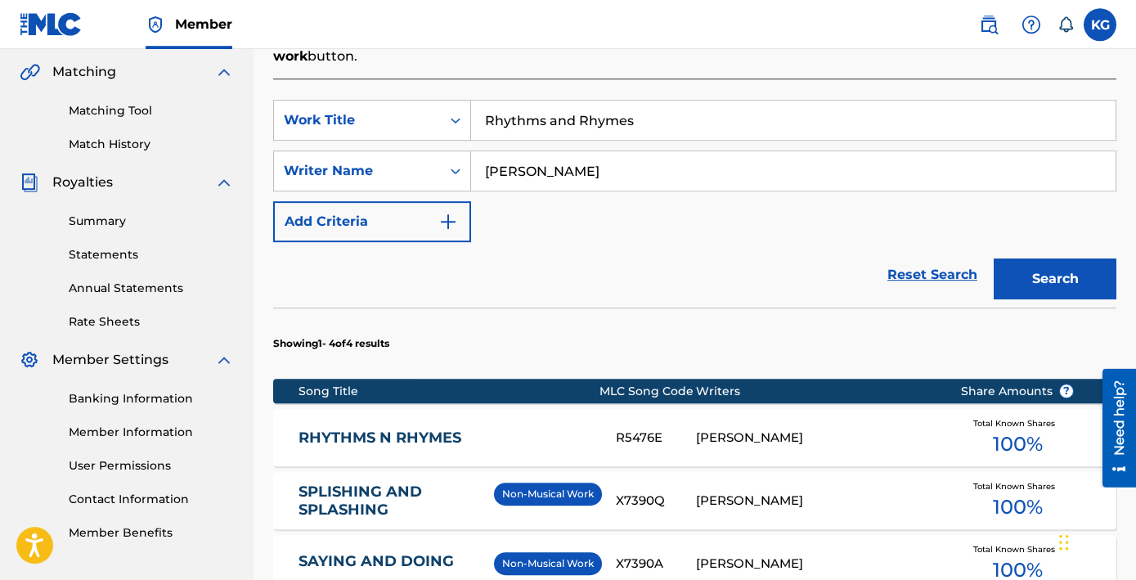
scroll to position [324, 0]
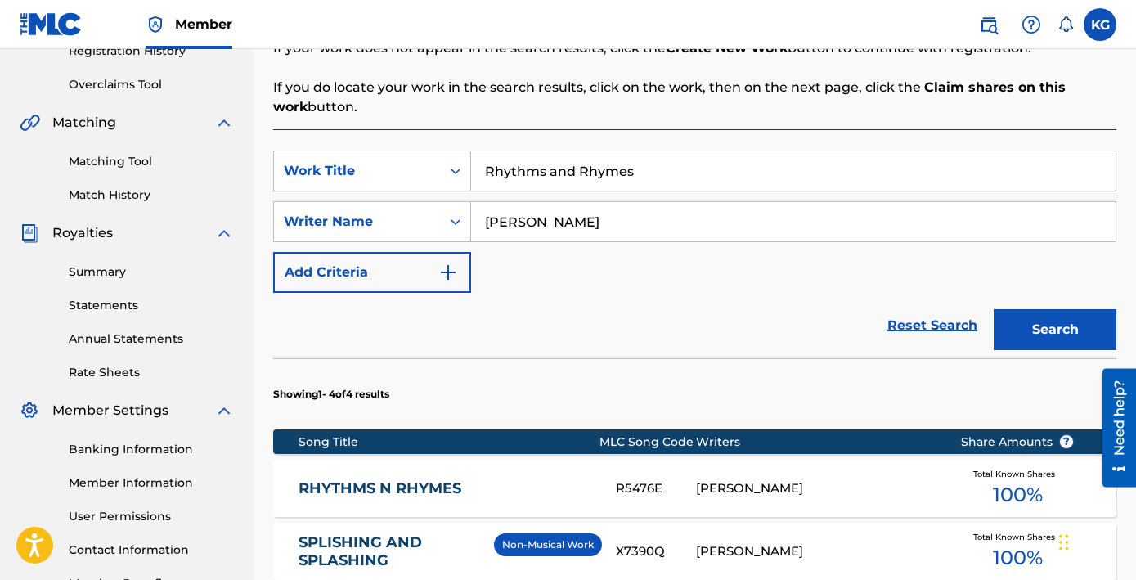
click at [367, 479] on link "RHYTHMS N RHYMES" at bounding box center [445, 488] width 295 height 19
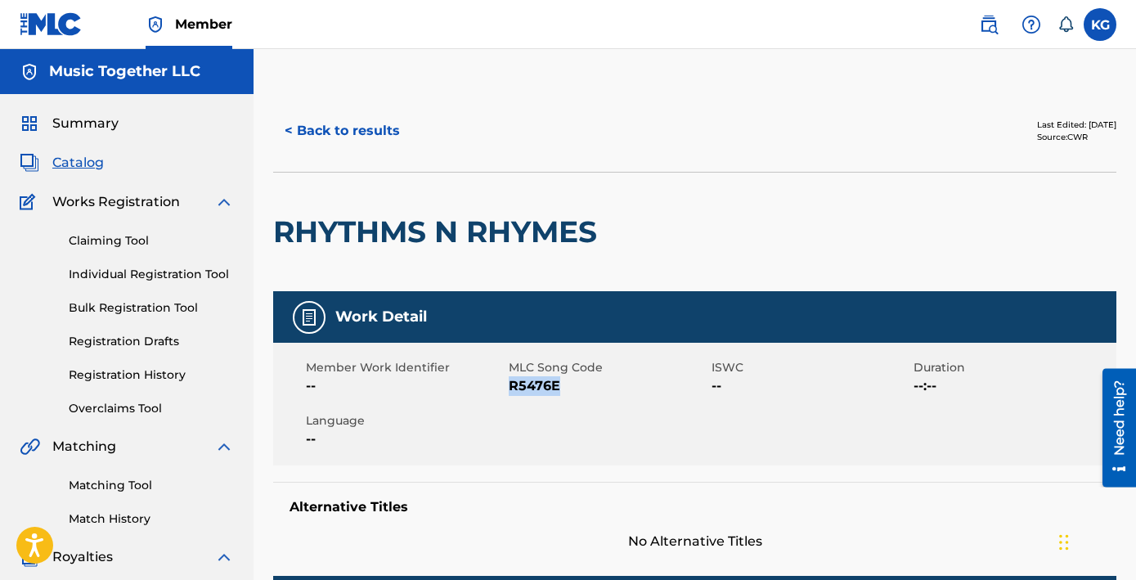
copy span "R5476E"
drag, startPoint x: 517, startPoint y: 309, endPoint x: 469, endPoint y: 311, distance: 48.3
click at [509, 376] on span "R5476E" at bounding box center [608, 386] width 199 height 20
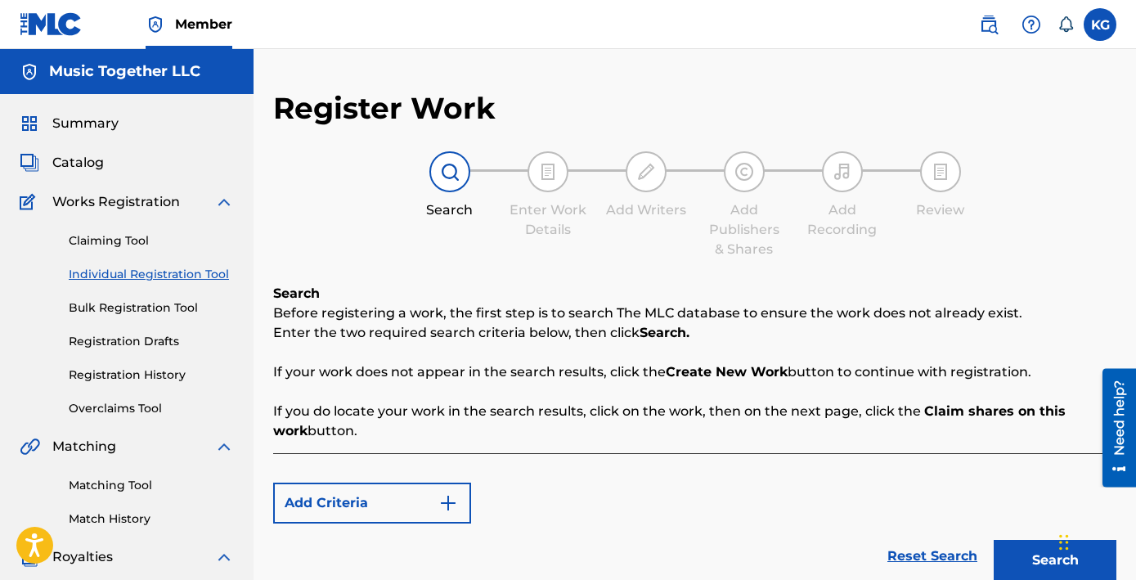
scroll to position [247, 0]
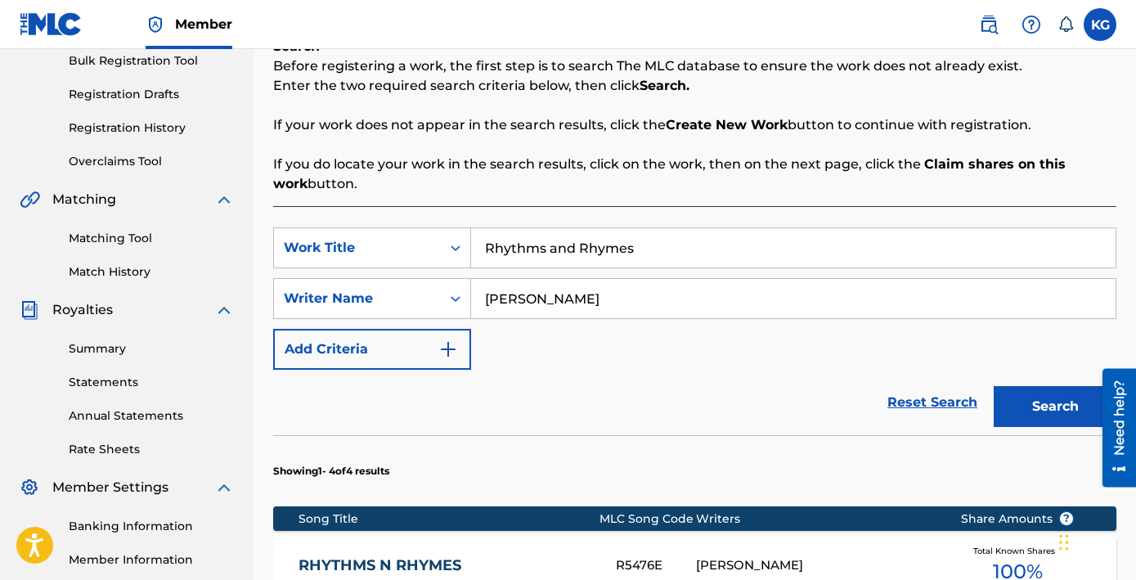
drag, startPoint x: 531, startPoint y: 125, endPoint x: 285, endPoint y: 100, distance: 247.4
click at [471, 228] on input "Rhythms and Rhymes" at bounding box center [793, 247] width 644 height 39
paste input "Foolin' Around"
type input "Foolin' Around"
click at [1065, 386] on button "Search" at bounding box center [1054, 406] width 123 height 41
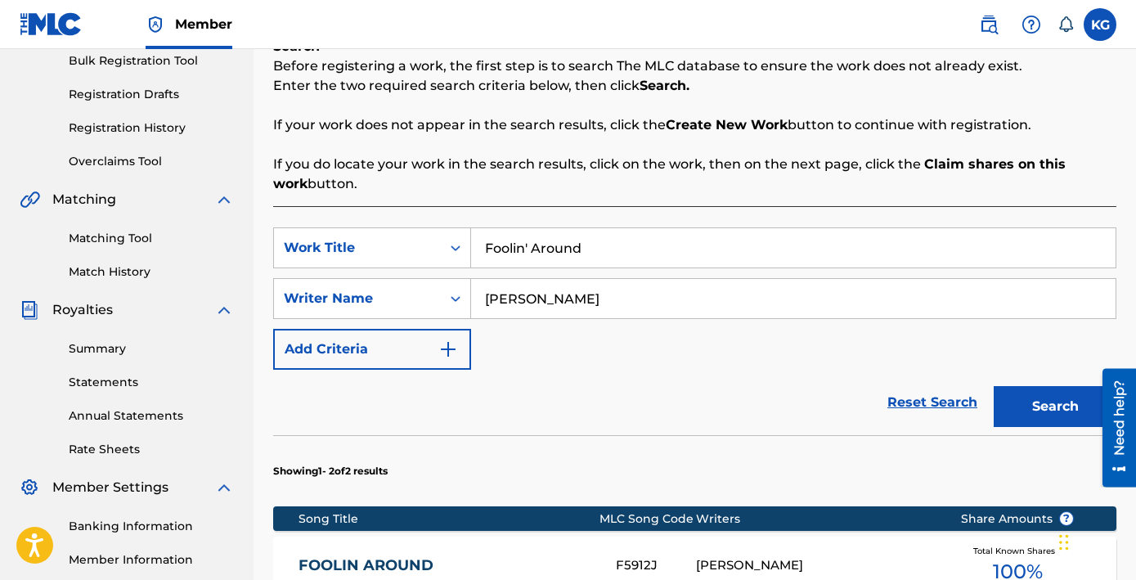
click at [301, 556] on link "FOOLIN AROUND" at bounding box center [445, 565] width 295 height 19
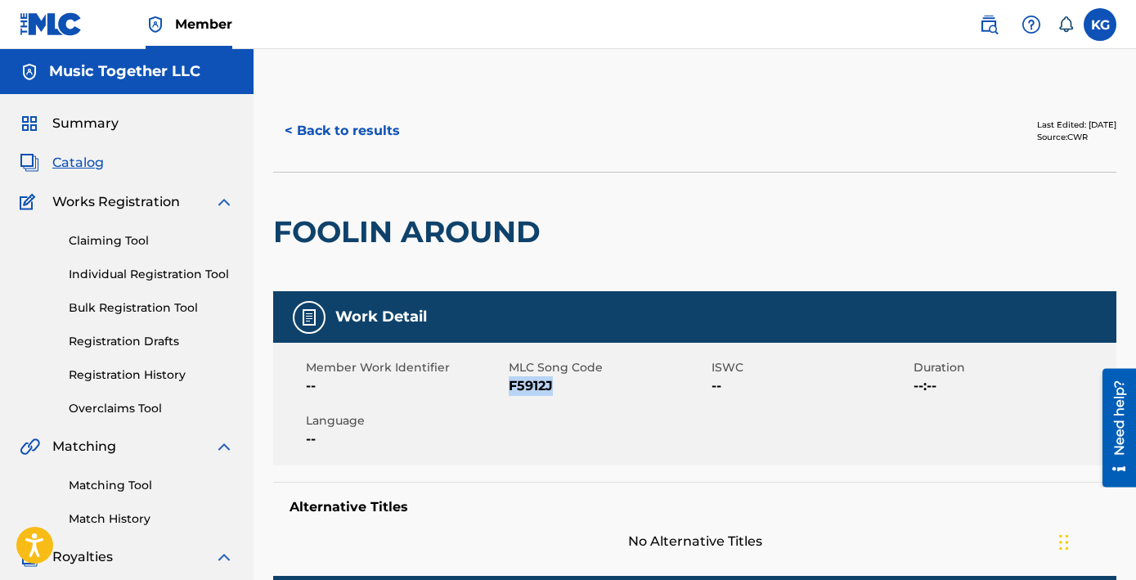
drag, startPoint x: 508, startPoint y: 308, endPoint x: 469, endPoint y: 307, distance: 38.4
click at [509, 376] on span "F5912J" at bounding box center [608, 386] width 199 height 20
copy span "F5912J"
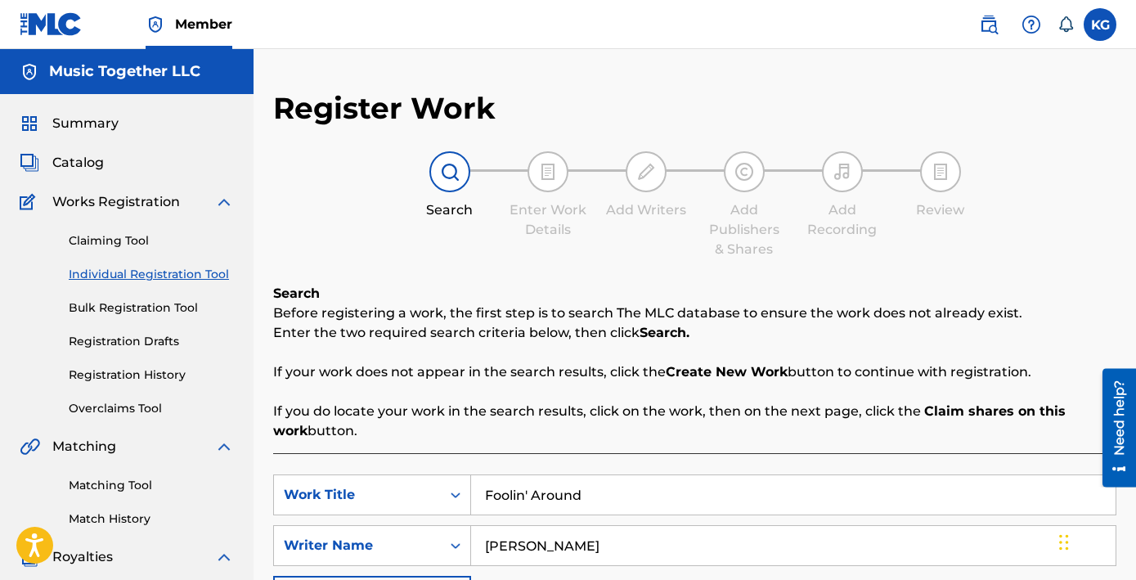
scroll to position [247, 0]
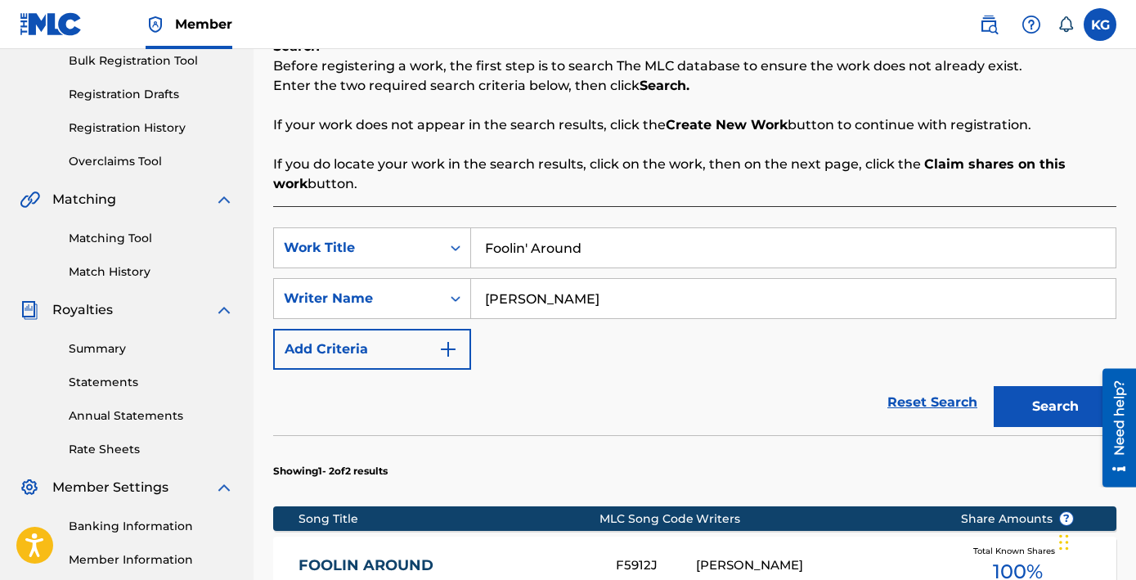
drag, startPoint x: 482, startPoint y: 124, endPoint x: 267, endPoint y: 120, distance: 215.1
click at [471, 228] on input "Foolin' Around" at bounding box center [793, 247] width 644 height 39
paste input "Singin' Every Day"
type input "Singin' Every Day"
click at [1065, 386] on button "Search" at bounding box center [1054, 406] width 123 height 41
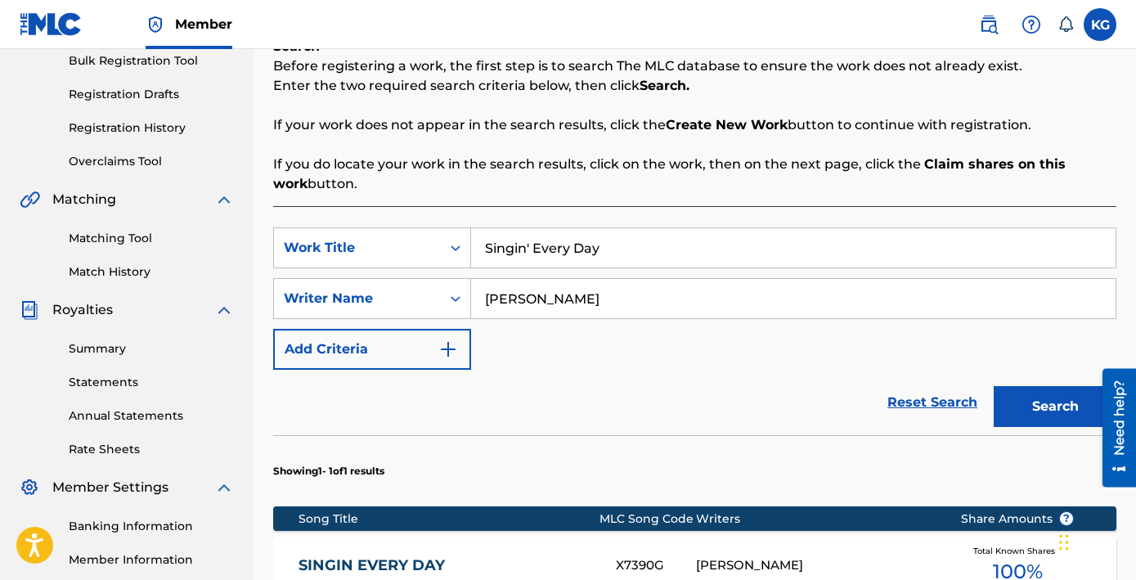
click at [316, 556] on link "SINGIN EVERY DAY" at bounding box center [445, 565] width 295 height 19
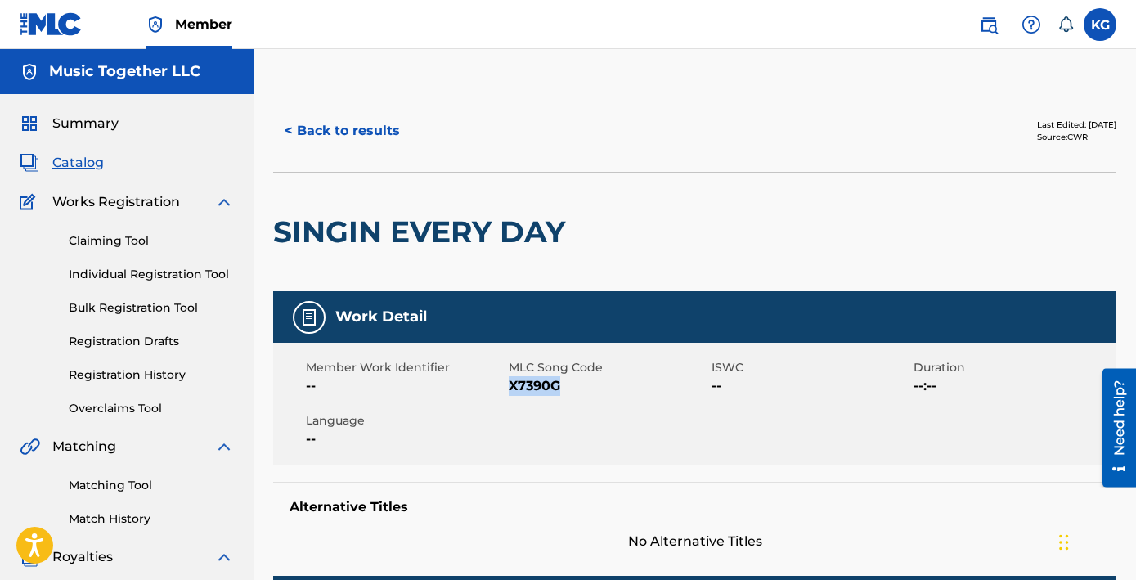
click at [509, 376] on span "X7390G" at bounding box center [608, 386] width 199 height 20
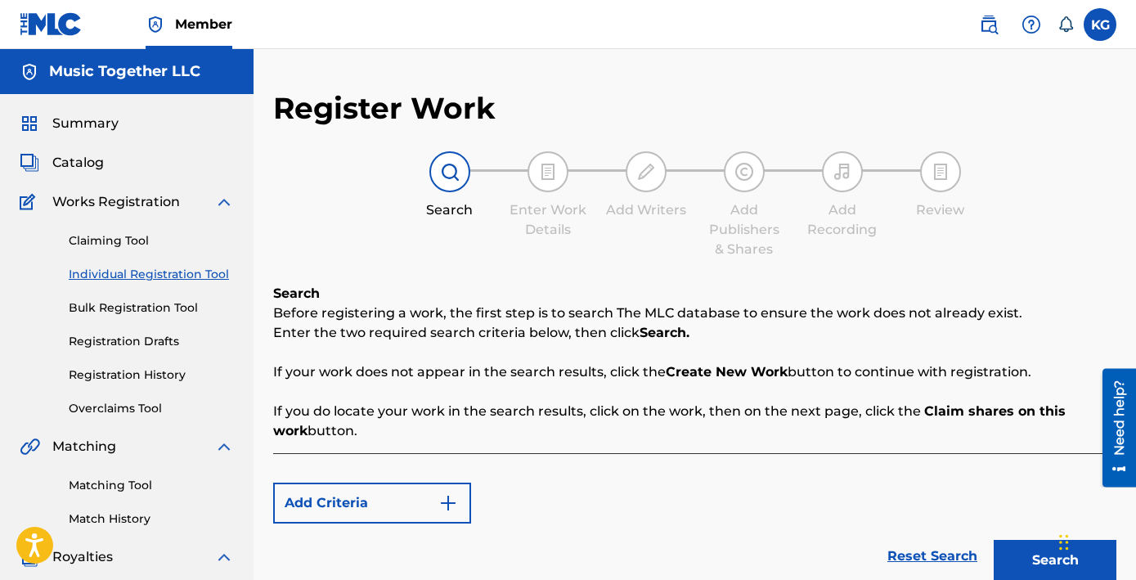
scroll to position [247, 0]
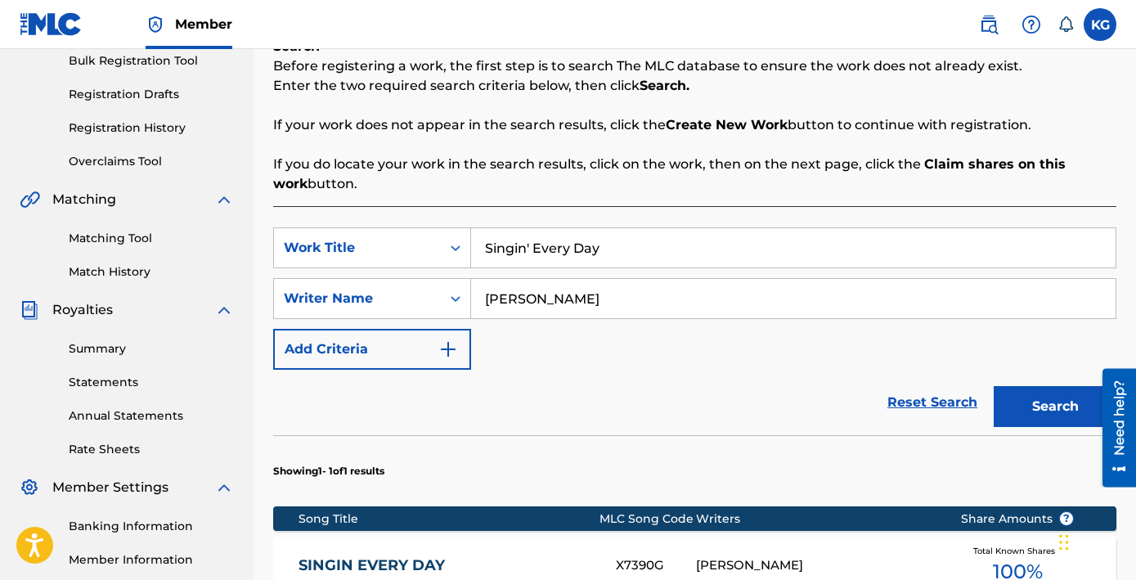
drag, startPoint x: 399, startPoint y: 117, endPoint x: 354, endPoint y: 114, distance: 45.1
click at [471, 228] on input "Singin' Every Day" at bounding box center [793, 247] width 644 height 39
paste input "leepyhead"
type input "Sleepyhead"
drag, startPoint x: 508, startPoint y: 166, endPoint x: 292, endPoint y: 164, distance: 215.9
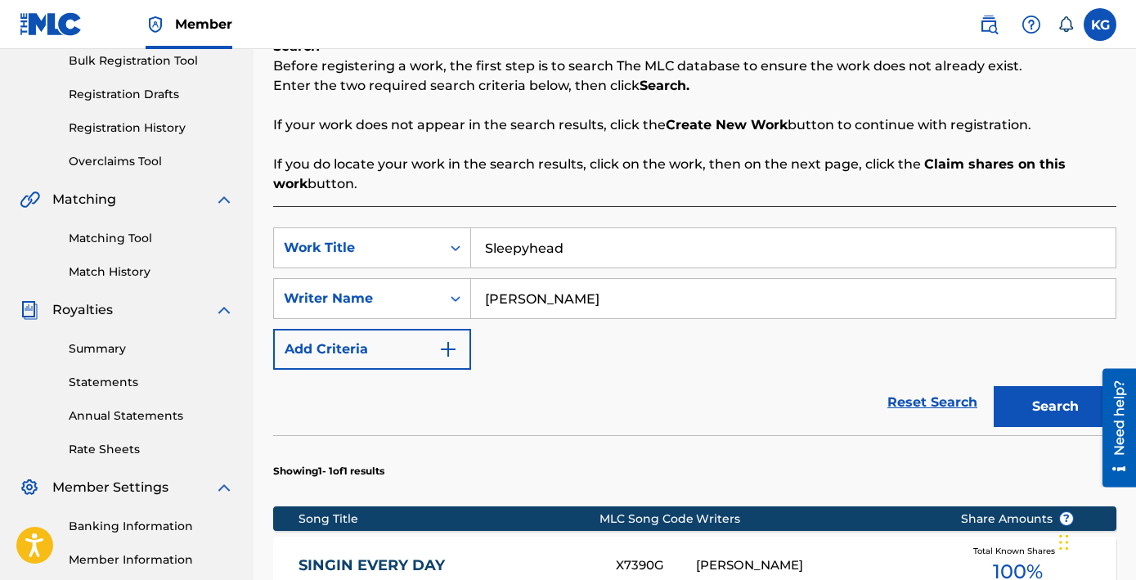
click at [471, 279] on input "[PERSON_NAME]" at bounding box center [793, 298] width 644 height 39
type input "[PERSON_NAME]"
click at [1071, 386] on button "Search" at bounding box center [1054, 406] width 123 height 41
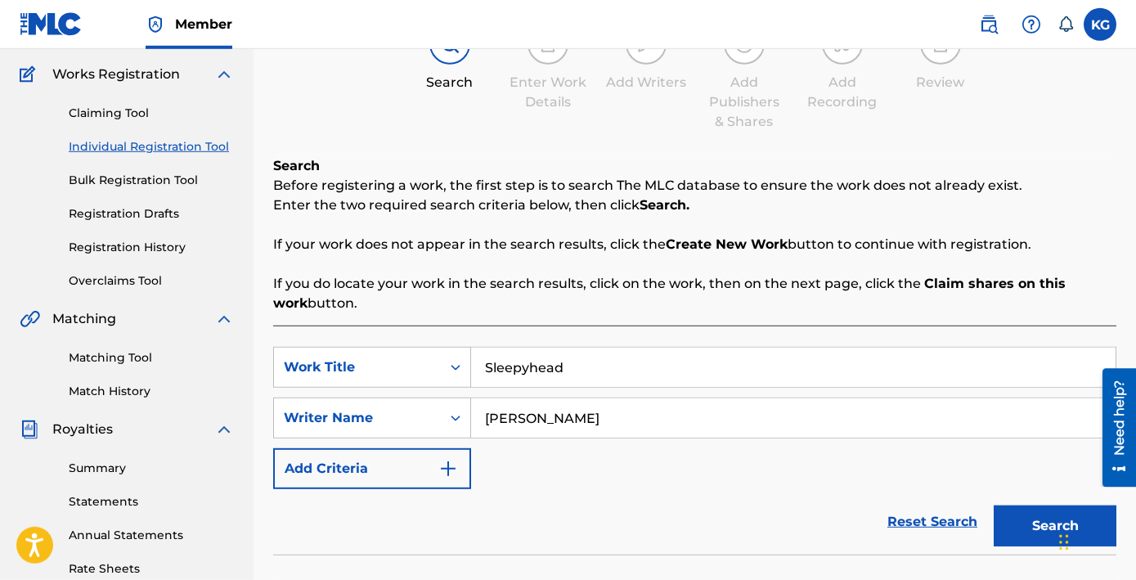
scroll to position [0, 0]
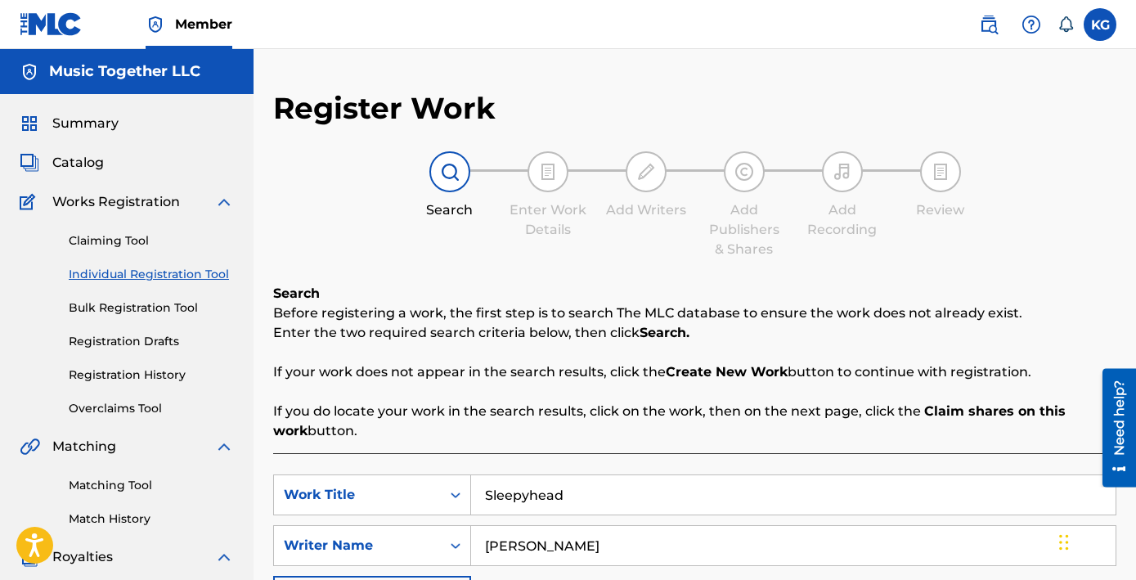
click at [114, 266] on link "Individual Registration Tool" at bounding box center [151, 274] width 165 height 17
click at [116, 266] on link "Individual Registration Tool" at bounding box center [151, 274] width 165 height 17
drag, startPoint x: 483, startPoint y: 368, endPoint x: 383, endPoint y: 343, distance: 103.5
click at [471, 475] on input "Sleepyhead" at bounding box center [793, 494] width 644 height 39
paste input "Cradle Song"
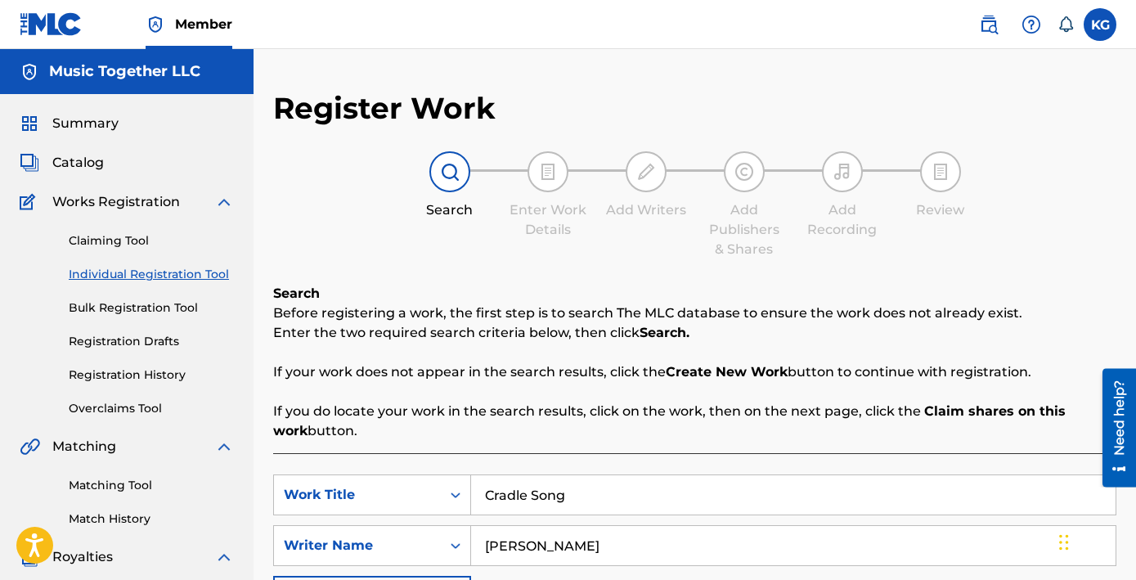
type input "Cradle Song"
drag, startPoint x: 435, startPoint y: 410, endPoint x: 367, endPoint y: 410, distance: 67.9
click at [471, 526] on input "[PERSON_NAME]" at bounding box center [793, 545] width 644 height 39
type input "[PERSON_NAME]"
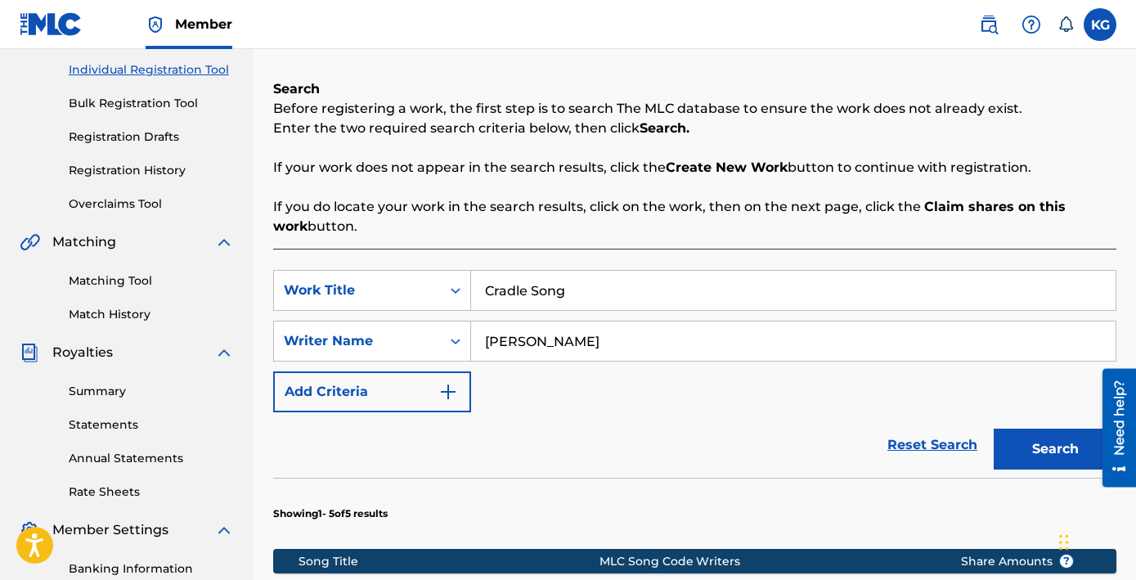
scroll to position [209, 0]
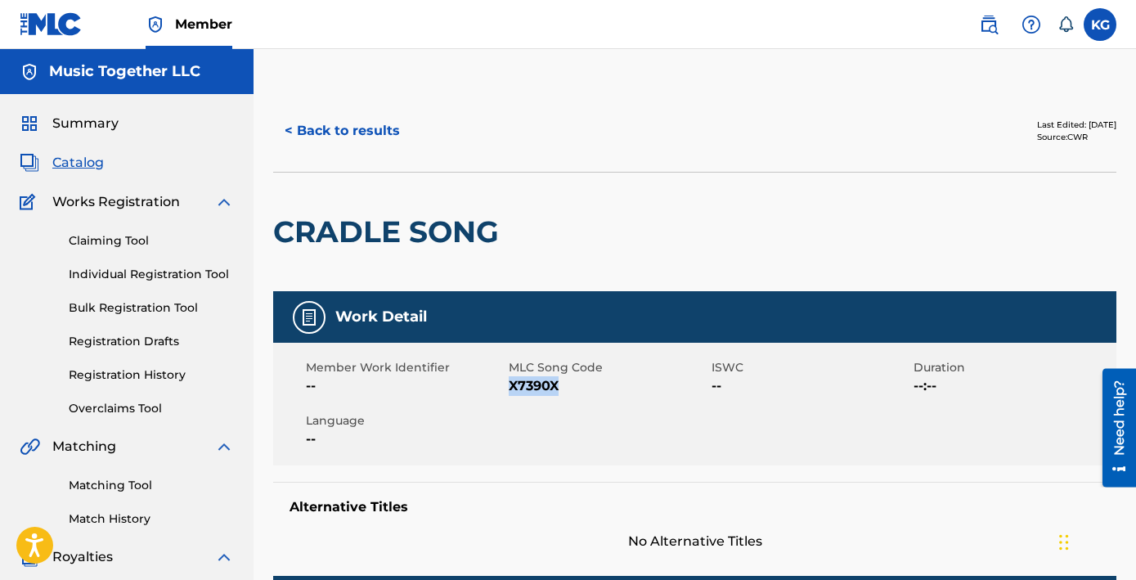
copy span "X7390X"
drag, startPoint x: 509, startPoint y: 309, endPoint x: 471, endPoint y: 311, distance: 37.6
click at [509, 376] on span "X7390X" at bounding box center [608, 386] width 199 height 20
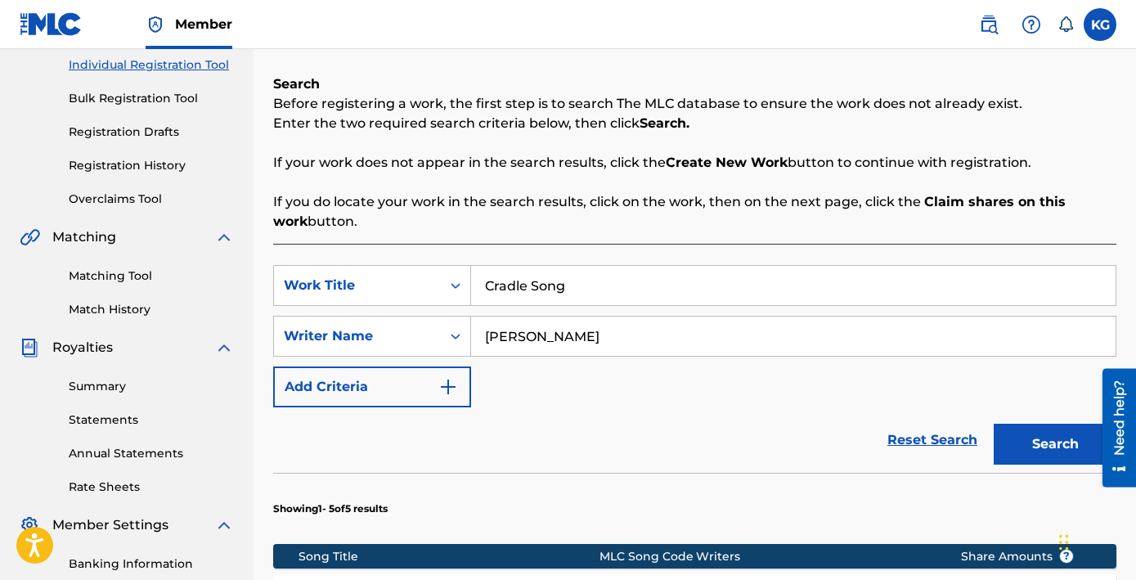
drag, startPoint x: 477, startPoint y: 167, endPoint x: 351, endPoint y: 162, distance: 126.0
click at [471, 266] on input "Cradle Song" at bounding box center [793, 285] width 644 height 39
paste input "Arrorró, mi niño"
type input "Arrorró, mi niño"
click at [1064, 424] on button "Search" at bounding box center [1054, 444] width 123 height 41
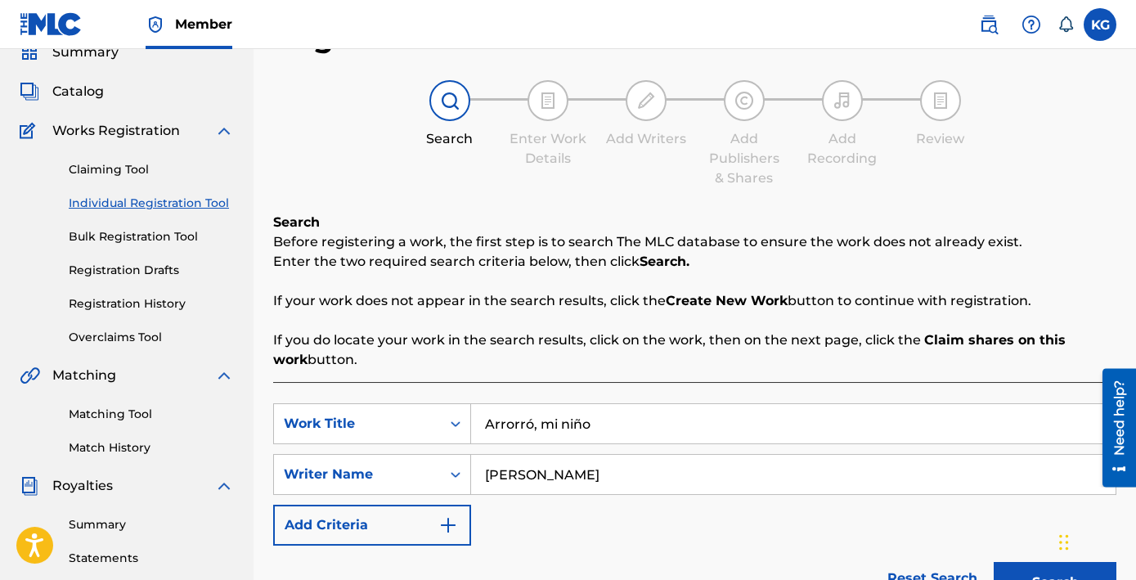
scroll to position [66, 0]
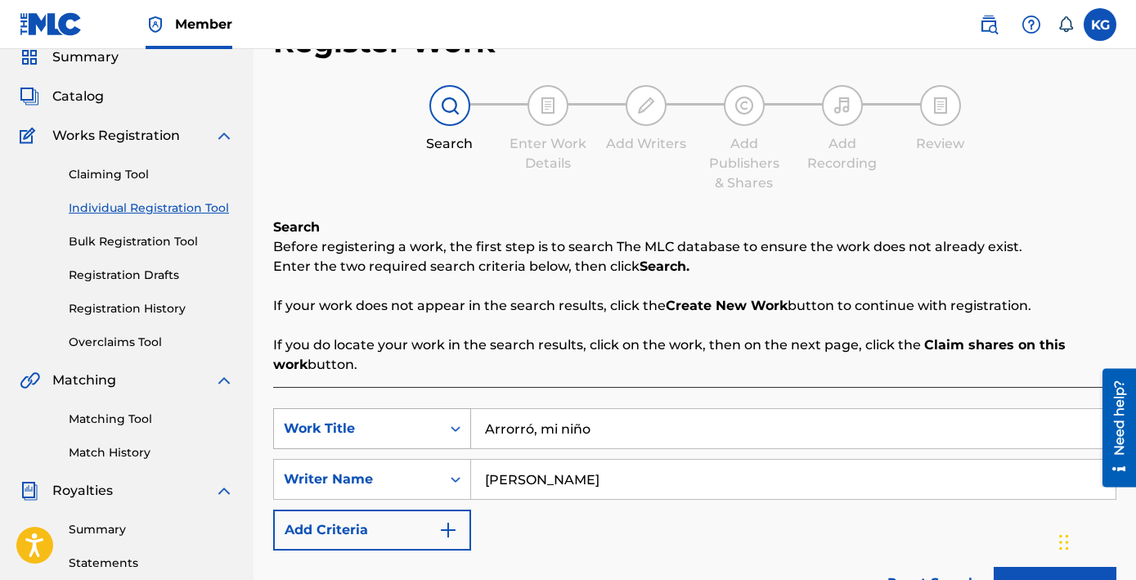
drag, startPoint x: 356, startPoint y: 325, endPoint x: 263, endPoint y: 318, distance: 92.7
click at [471, 460] on input "[PERSON_NAME]" at bounding box center [793, 479] width 644 height 39
click at [516, 409] on input "Arrorró, mi niño" at bounding box center [793, 428] width 644 height 39
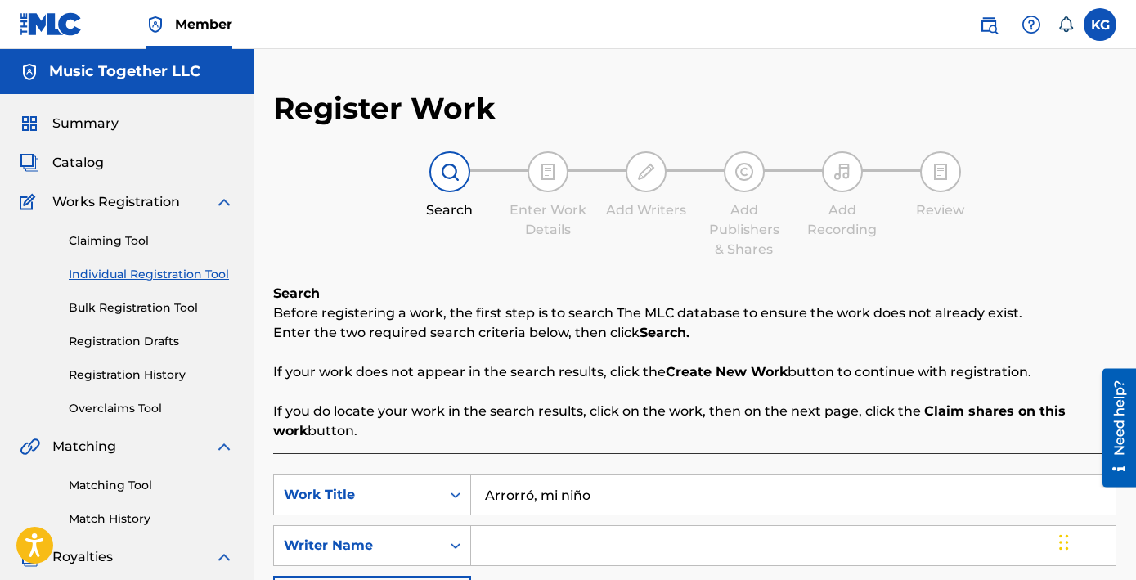
scroll to position [11, 0]
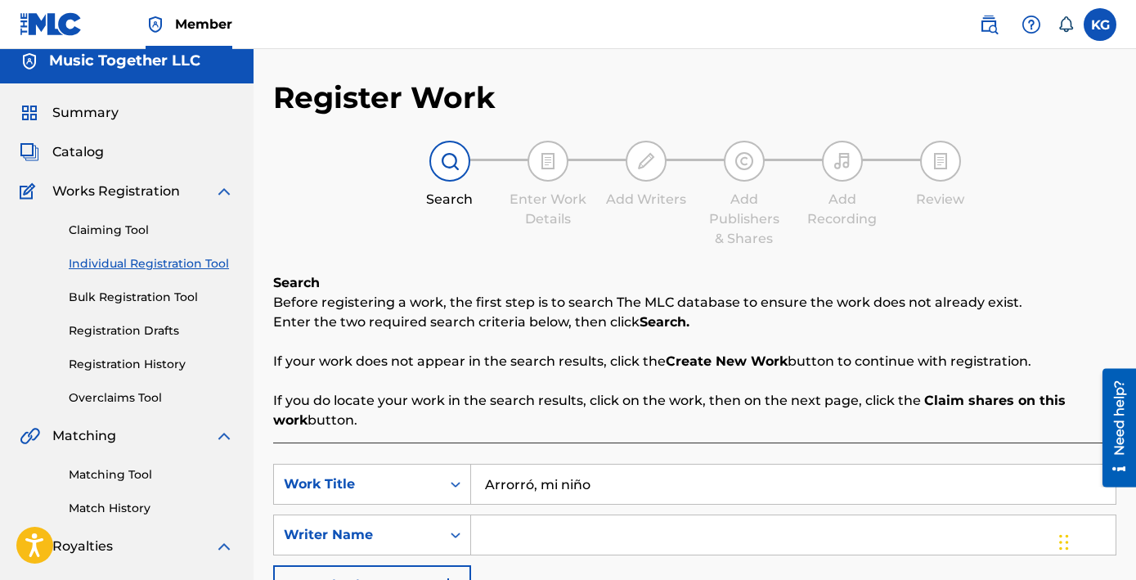
click at [506, 515] on input "Search Form" at bounding box center [793, 534] width 644 height 39
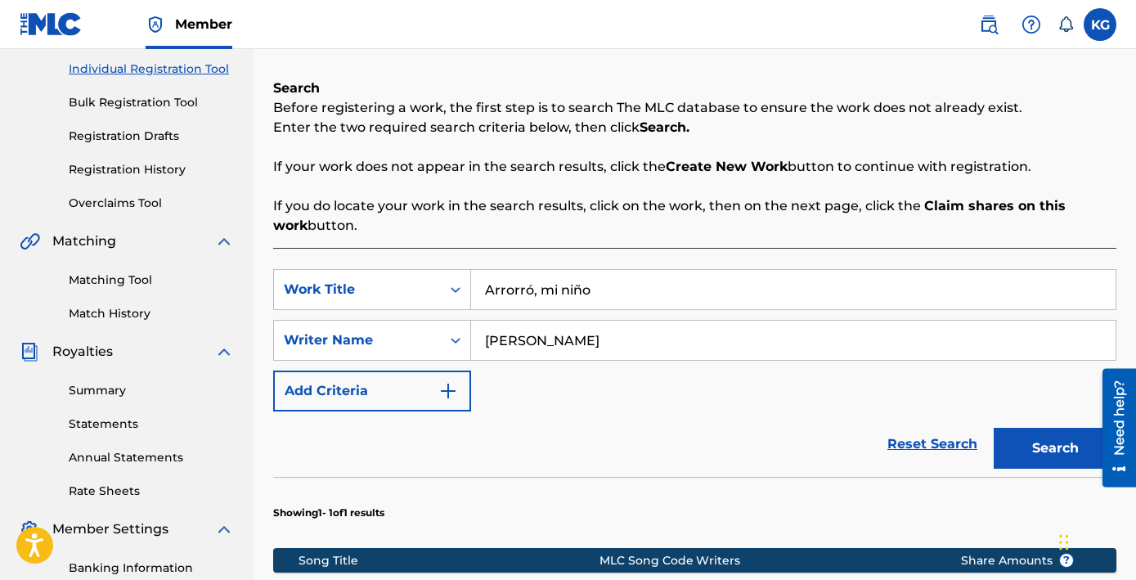
scroll to position [199, 0]
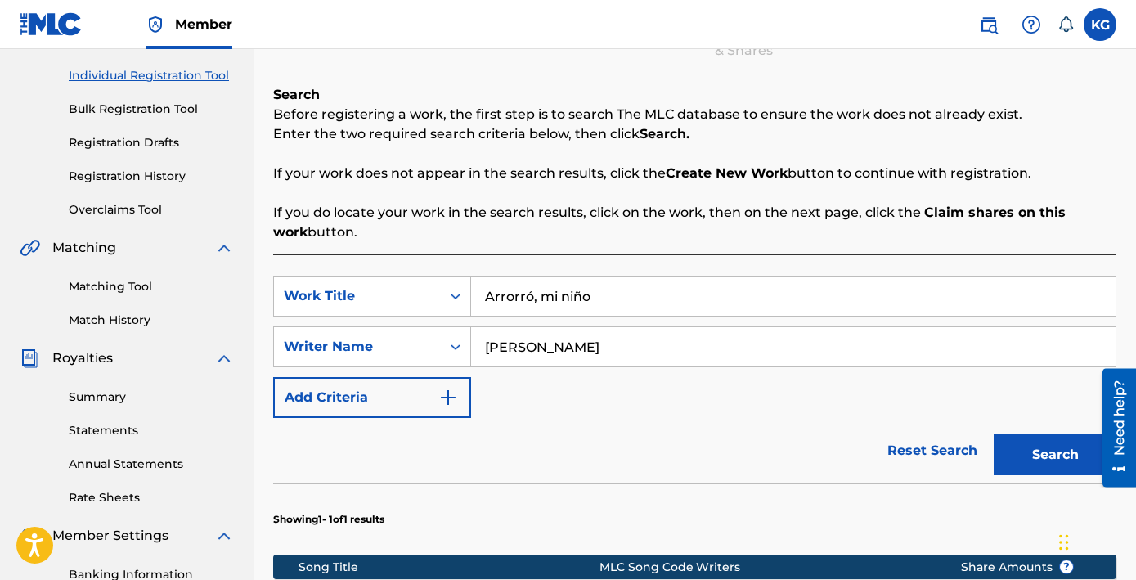
type input "[PERSON_NAME]"
click at [1045, 434] on button "Search" at bounding box center [1054, 454] width 123 height 41
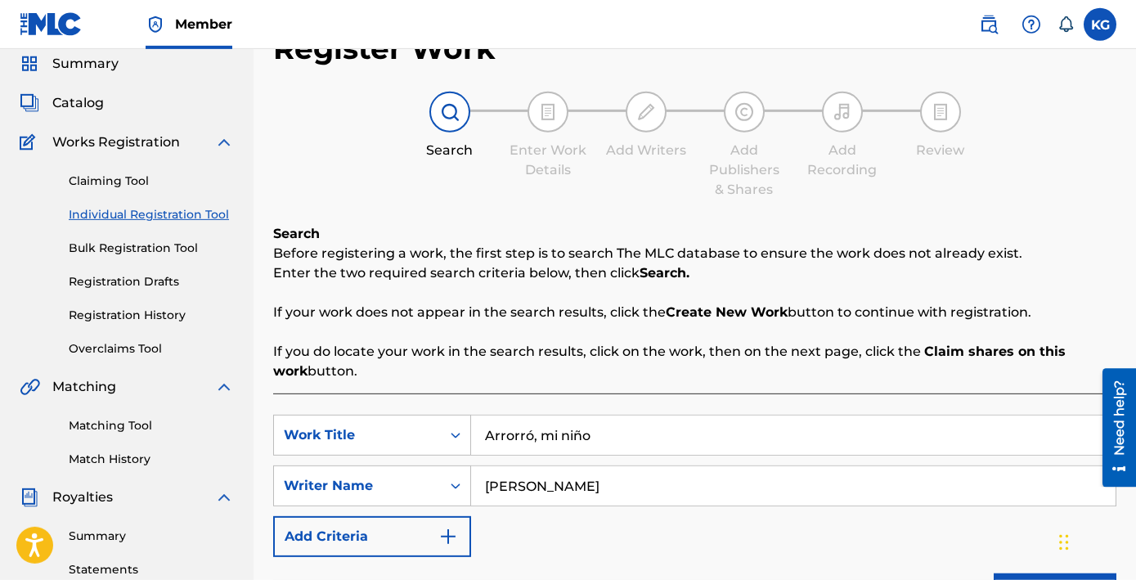
scroll to position [55, 0]
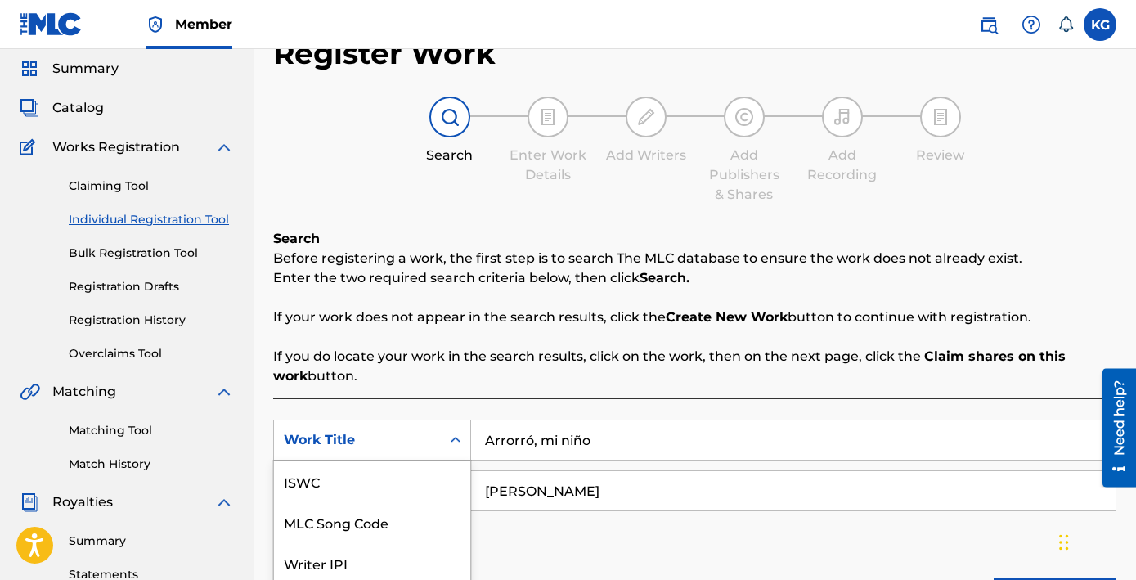
click at [451, 437] on icon "Search Form" at bounding box center [456, 440] width 10 height 6
click at [298, 501] on div "MLC Song Code" at bounding box center [372, 521] width 196 height 41
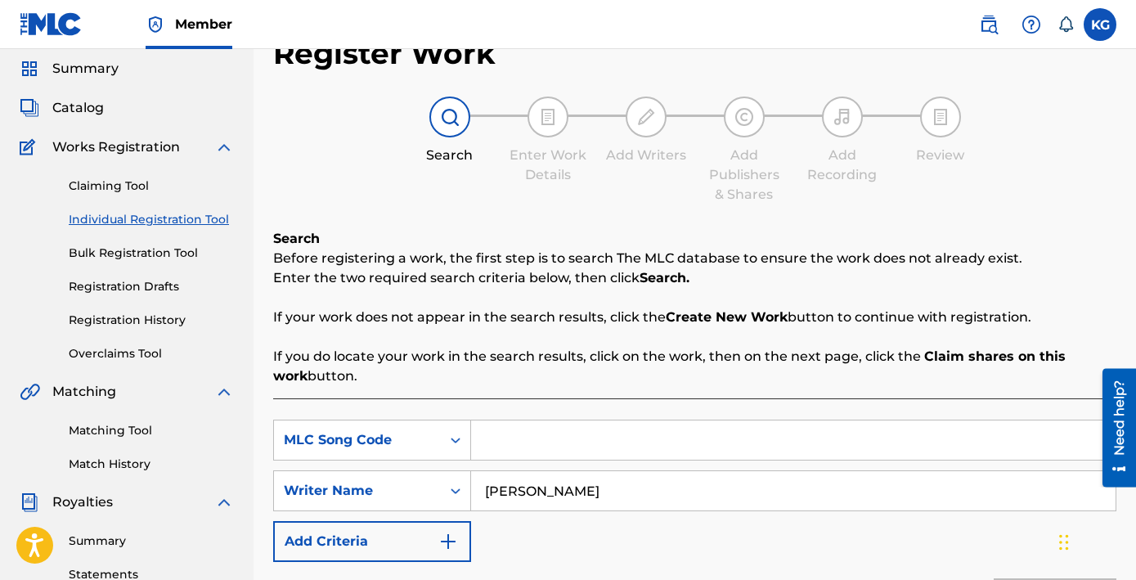
click at [562, 420] on input "Search Form" at bounding box center [793, 439] width 644 height 39
drag, startPoint x: 498, startPoint y: 348, endPoint x: 327, endPoint y: 339, distance: 171.1
click at [471, 471] on input "[PERSON_NAME]" at bounding box center [793, 490] width 644 height 39
click at [471, 420] on input "Search Form" at bounding box center [793, 439] width 644 height 39
paste input "458713137"
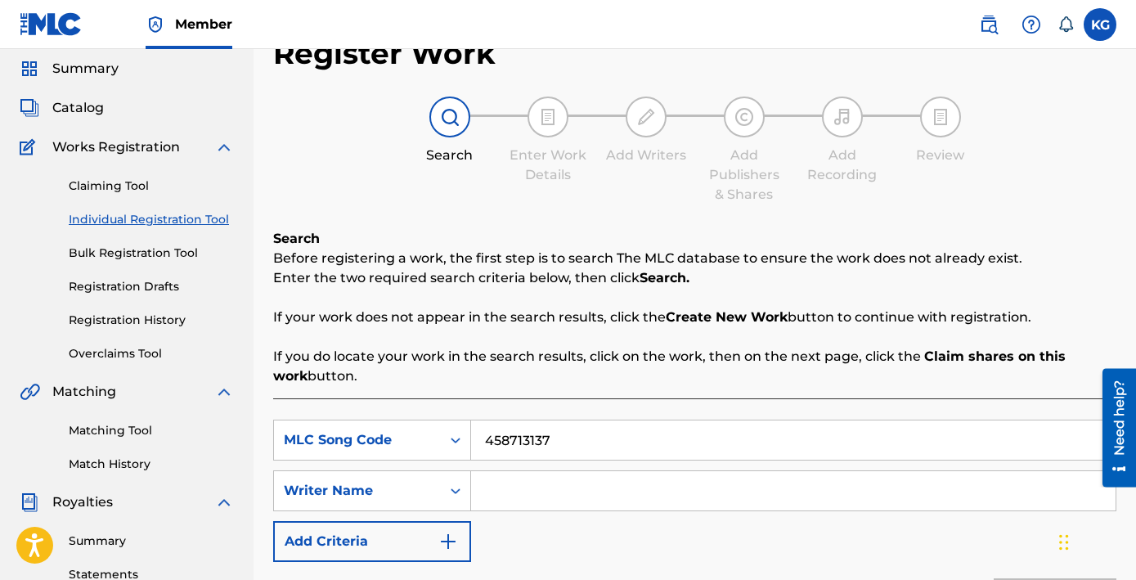
type input "458713137"
click at [471, 471] on input "Search Form" at bounding box center [793, 490] width 644 height 39
type input "[PERSON_NAME]"
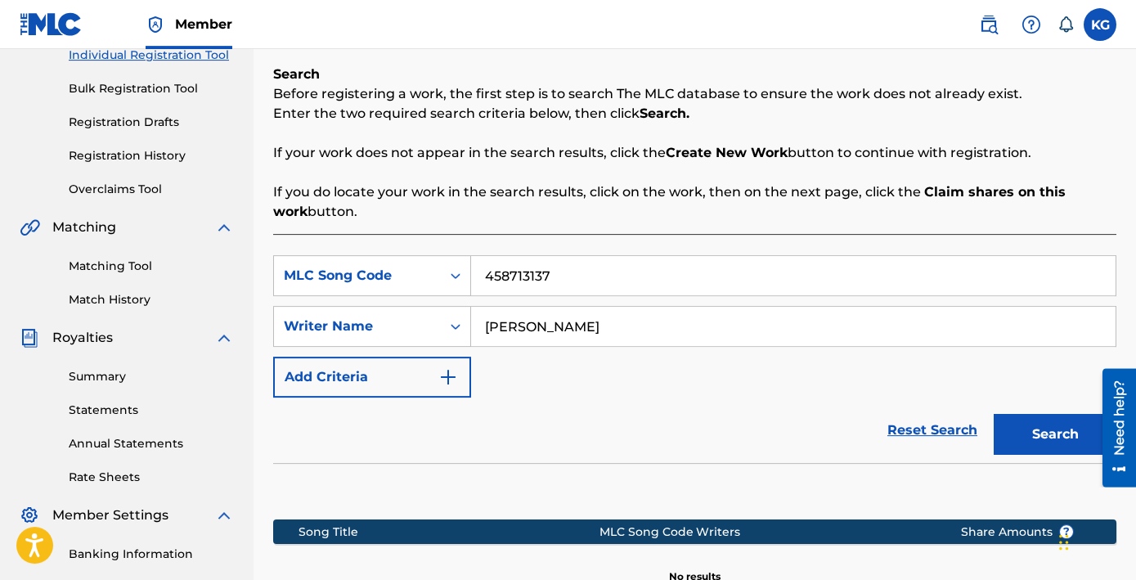
scroll to position [213, 0]
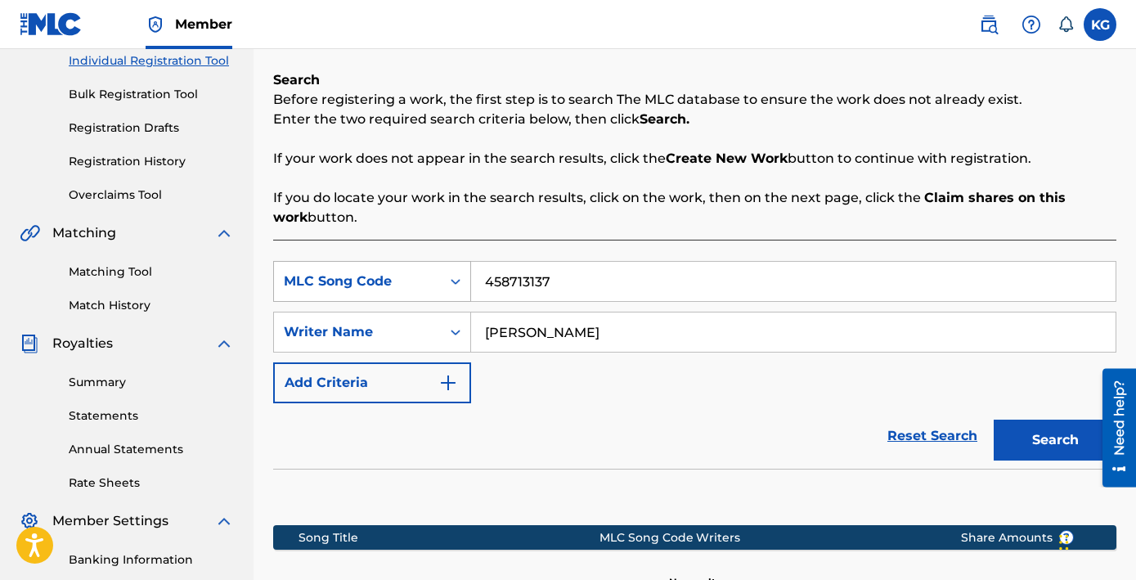
drag, startPoint x: 449, startPoint y: 159, endPoint x: 310, endPoint y: 150, distance: 139.2
click at [471, 262] on input "458713137" at bounding box center [793, 281] width 644 height 39
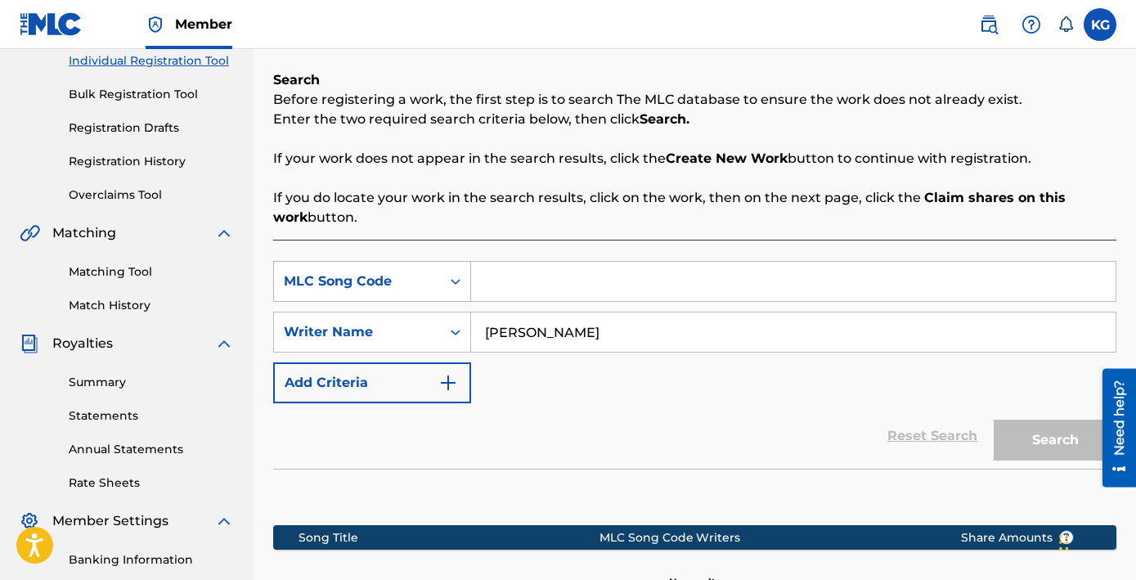
drag, startPoint x: 377, startPoint y: 159, endPoint x: 365, endPoint y: 157, distance: 12.5
click at [447, 273] on icon "Search Form" at bounding box center [455, 281] width 16 height 16
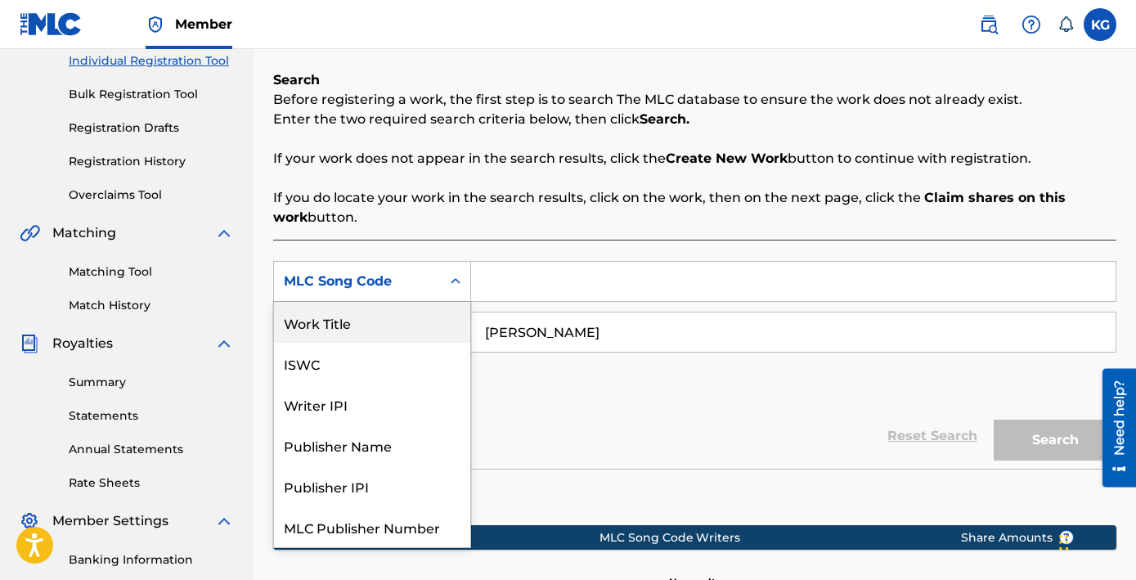
click at [322, 302] on div "Work Title" at bounding box center [372, 322] width 196 height 41
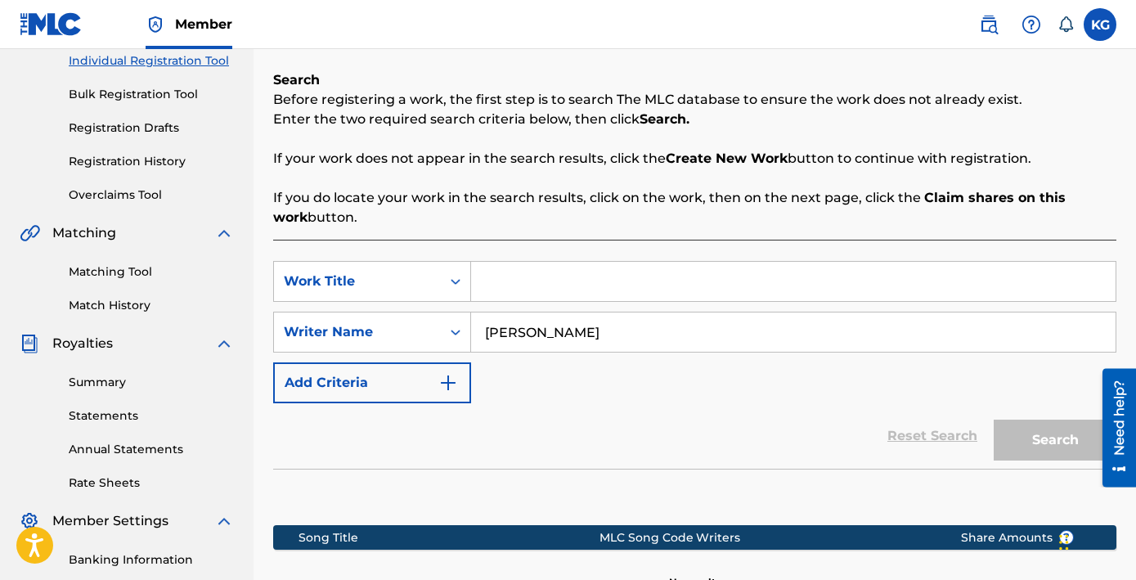
click at [471, 262] on input "Search Form" at bounding box center [793, 281] width 644 height 39
paste input "Arrorró, mi niño"
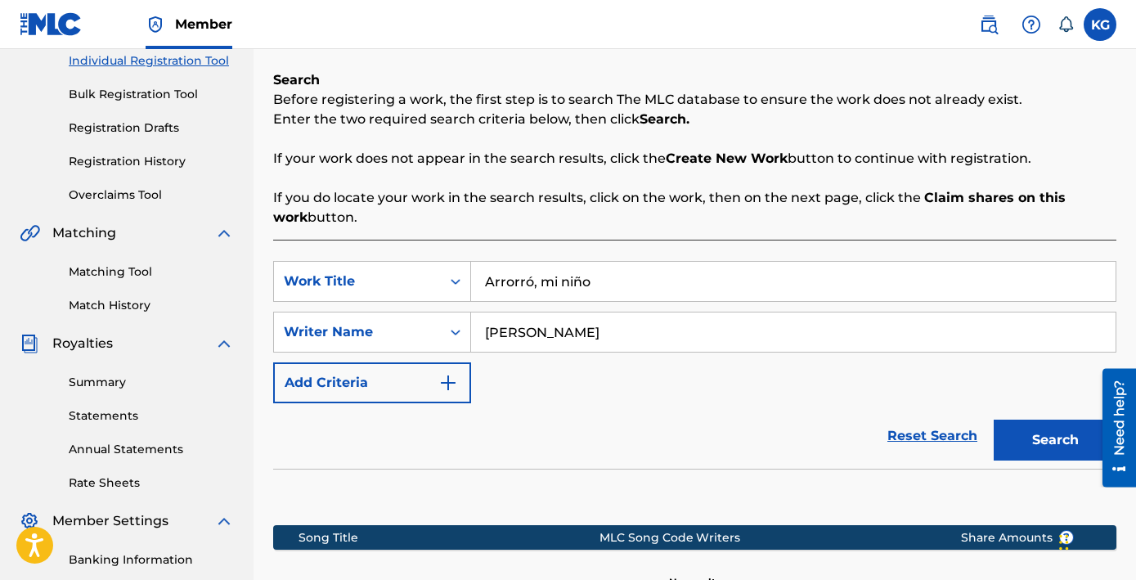
type input "Arrorró, mi niño"
click at [1076, 419] on button "Search" at bounding box center [1054, 439] width 123 height 41
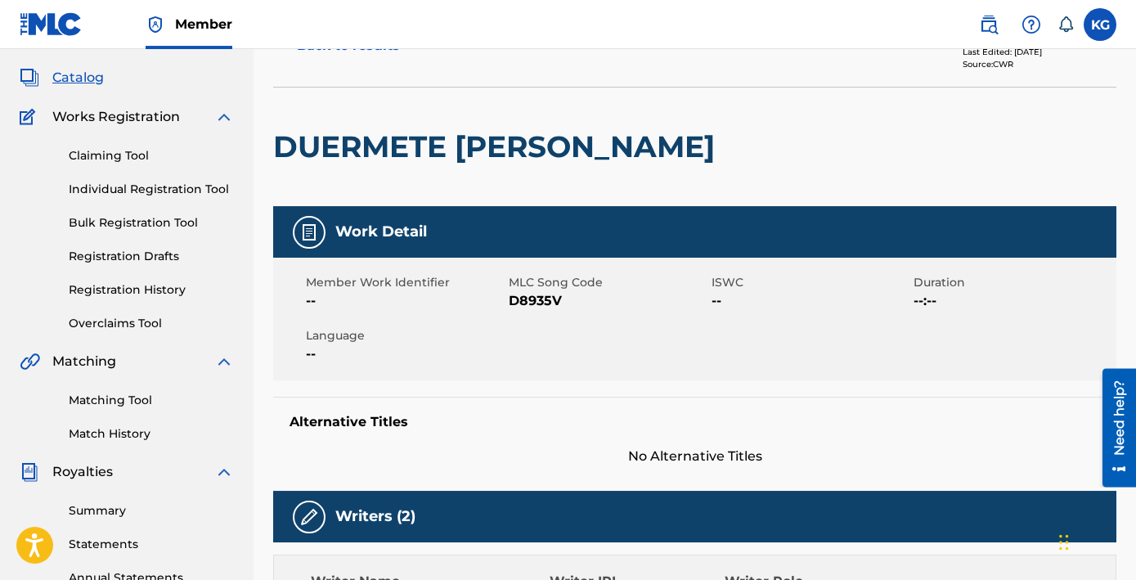
scroll to position [22, 0]
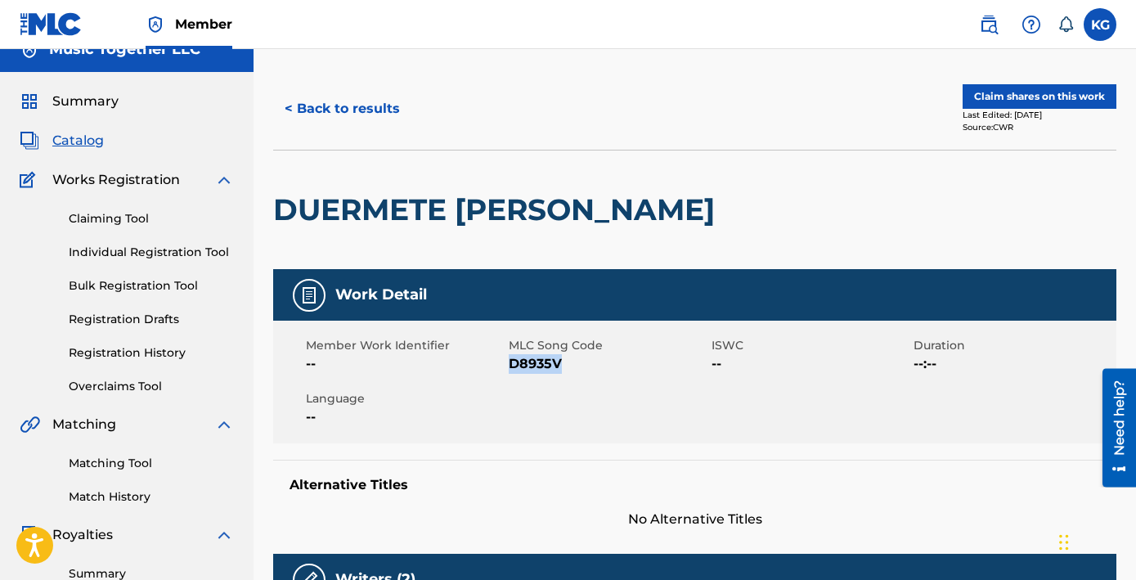
copy span "D8935V"
drag, startPoint x: 510, startPoint y: 292, endPoint x: 469, endPoint y: 280, distance: 43.2
click at [509, 354] on span "D8935V" at bounding box center [608, 364] width 199 height 20
click at [101, 244] on link "Individual Registration Tool" at bounding box center [151, 252] width 165 height 17
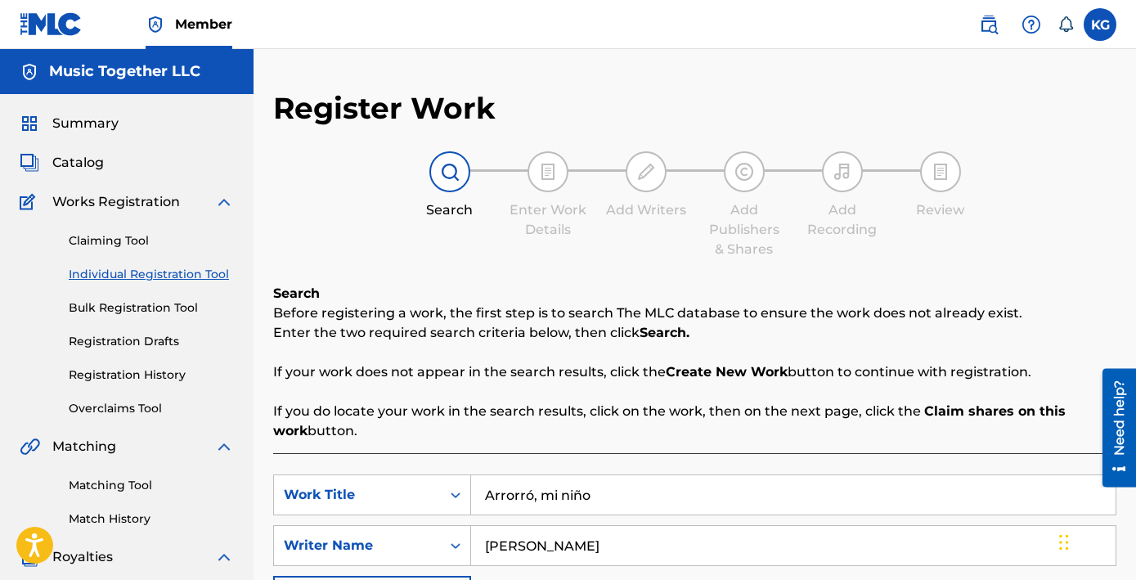
drag, startPoint x: 509, startPoint y: 371, endPoint x: 344, endPoint y: 351, distance: 166.4
click at [471, 475] on input "Arrorró, mi niño" at bounding box center [793, 494] width 644 height 39
paste input "Search Form"
type input "Arrorró, mi niño"
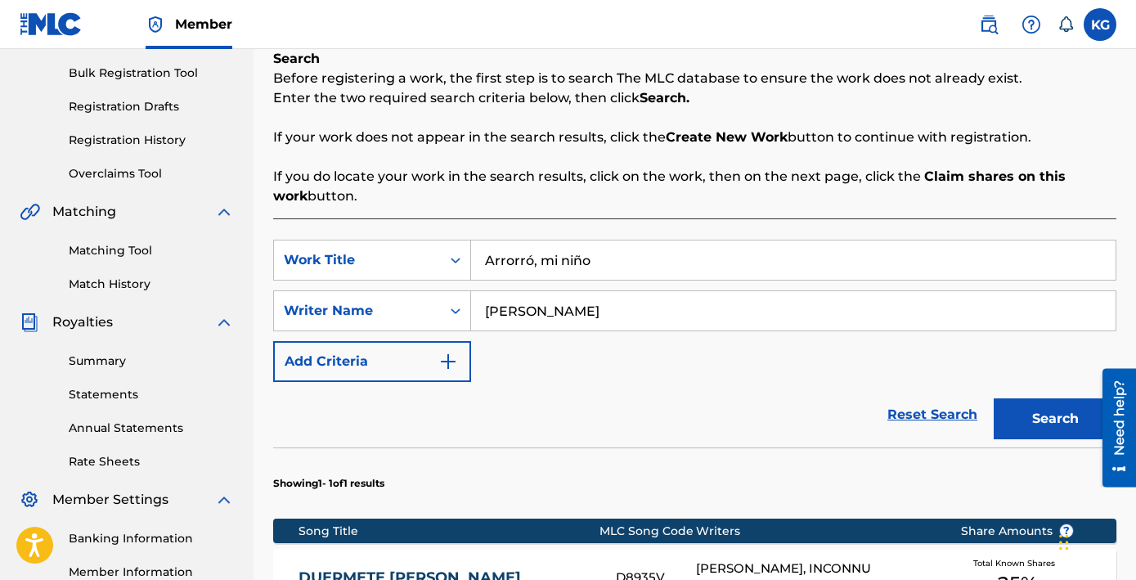
scroll to position [314, 0]
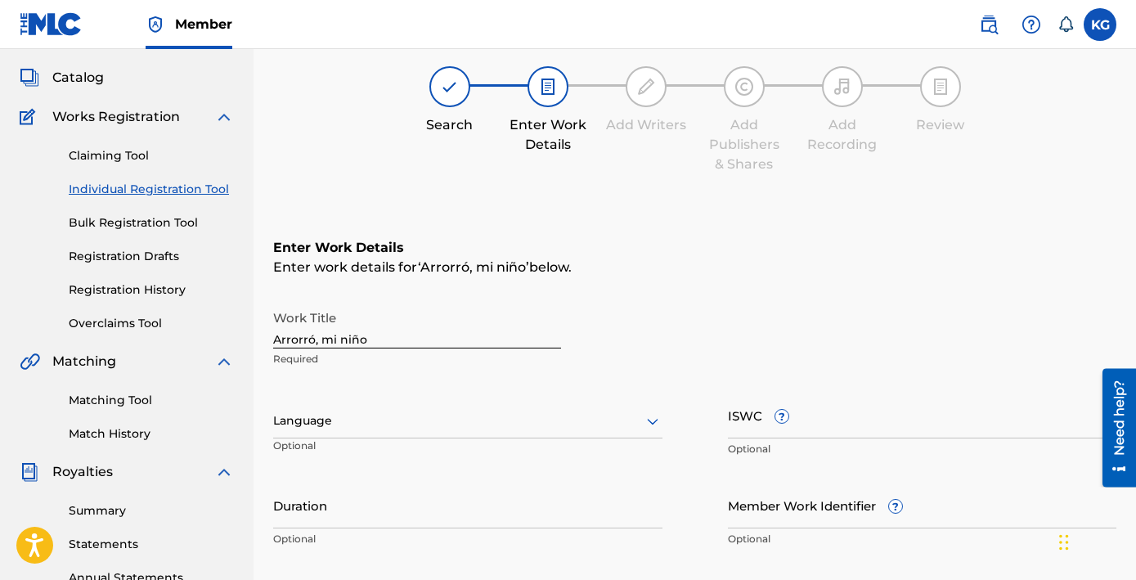
scroll to position [88, 0]
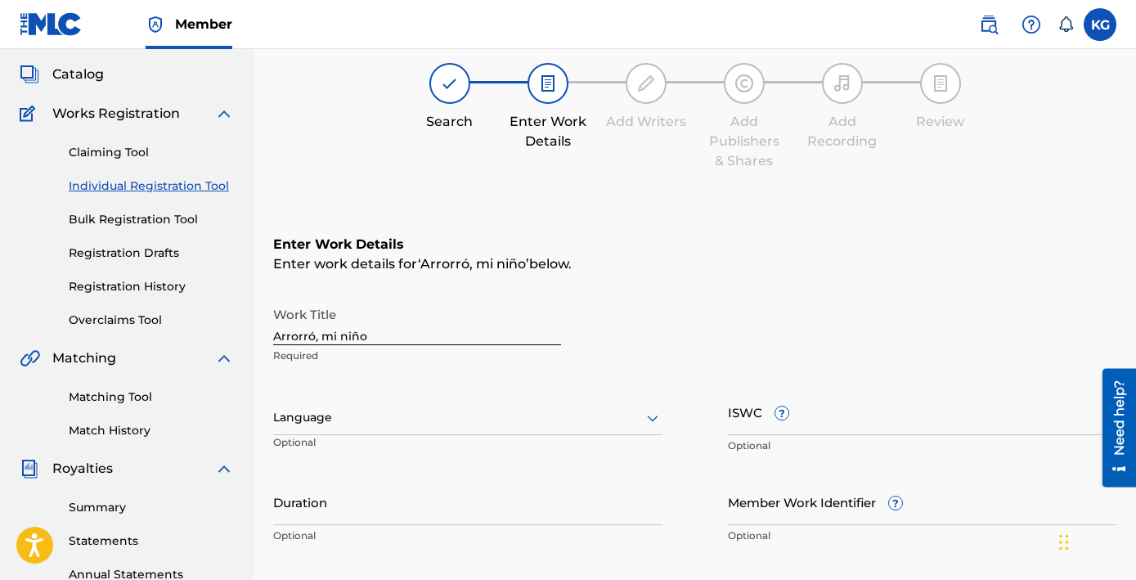
click at [333, 478] on input "Duration" at bounding box center [467, 501] width 389 height 47
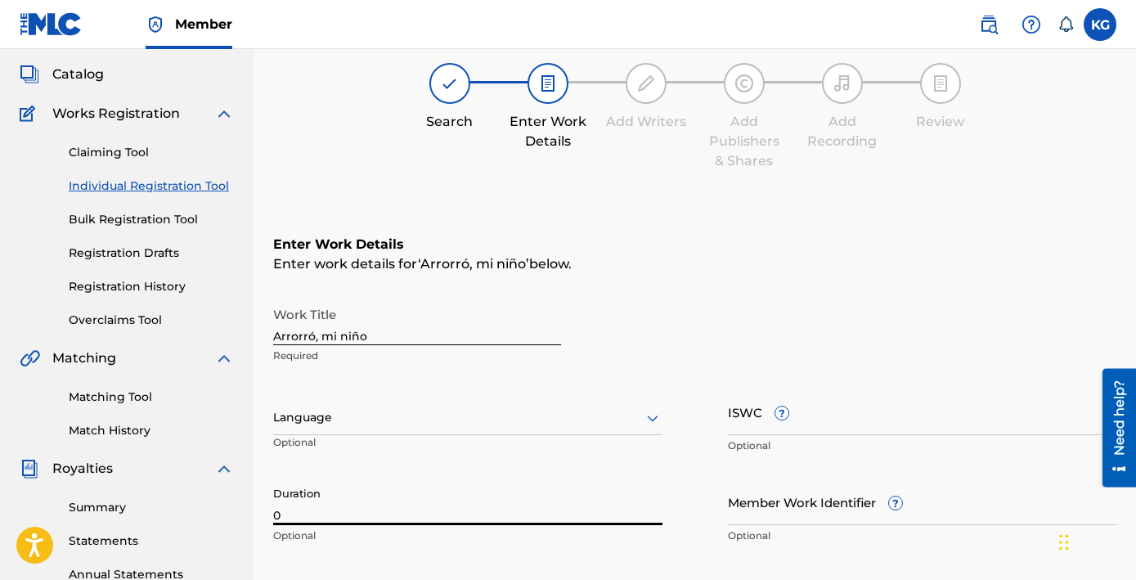
paste input "2:52"
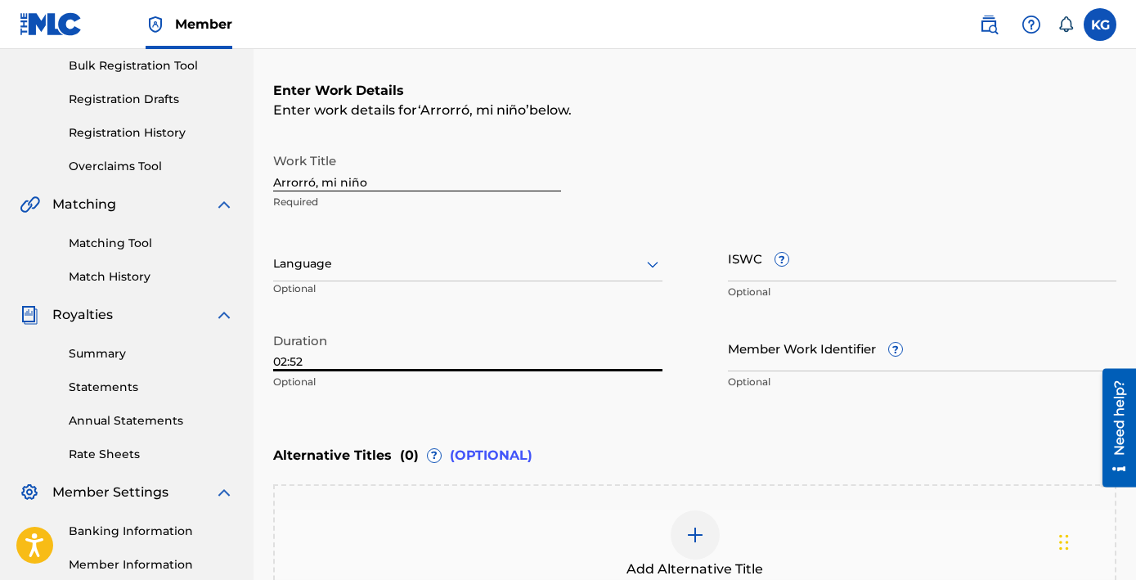
scroll to position [247, 0]
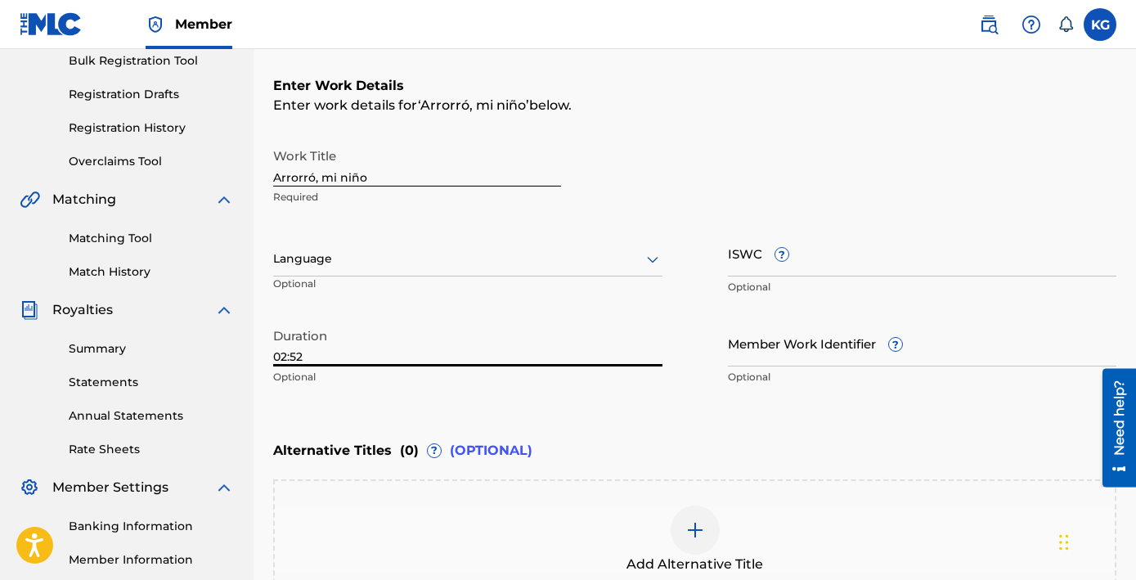
type input "02:52"
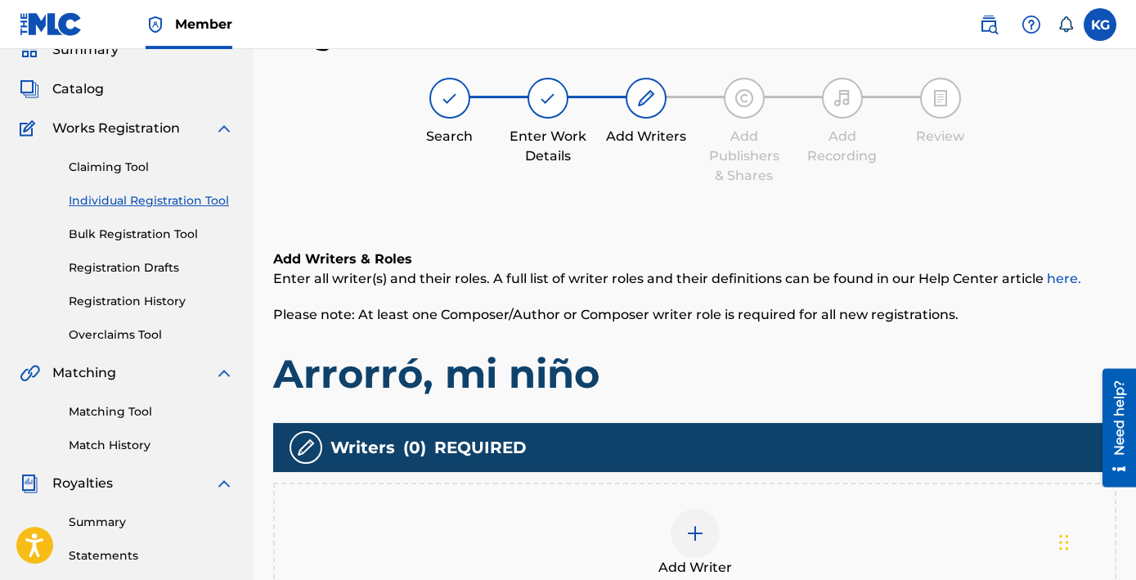
scroll to position [74, 0]
click at [685, 523] on img at bounding box center [695, 533] width 20 height 20
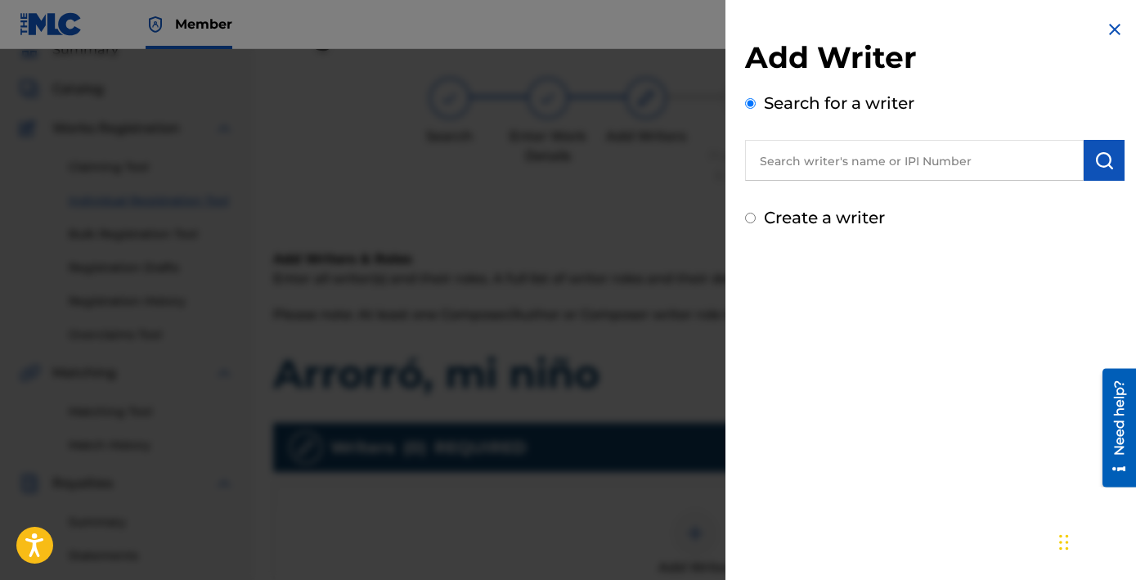
click at [937, 140] on input "text" at bounding box center [914, 160] width 339 height 41
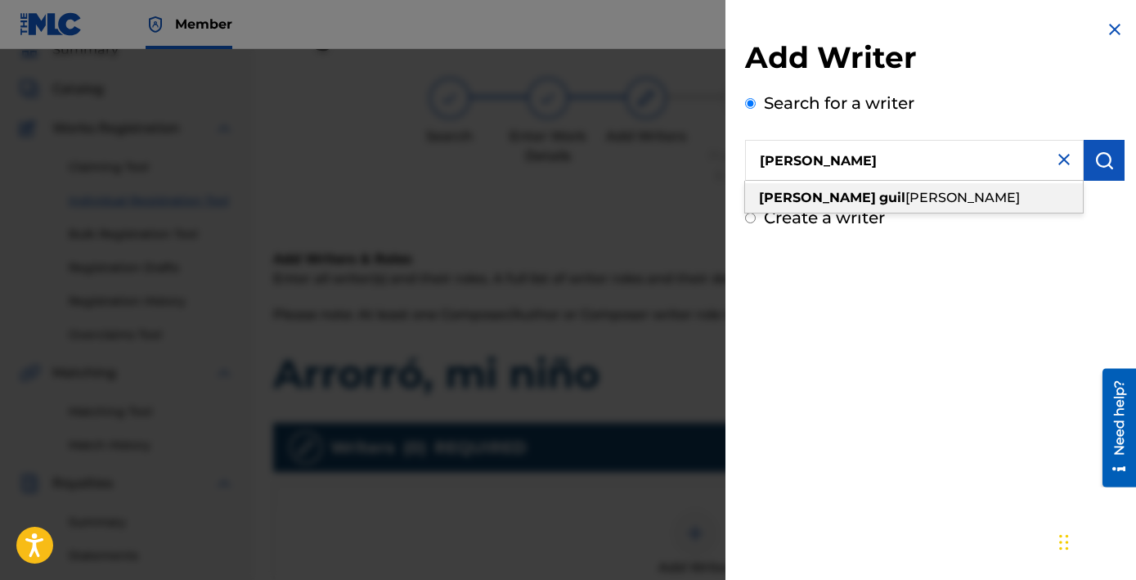
click at [946, 183] on div "[PERSON_NAME]th [PERSON_NAME]in" at bounding box center [914, 197] width 338 height 29
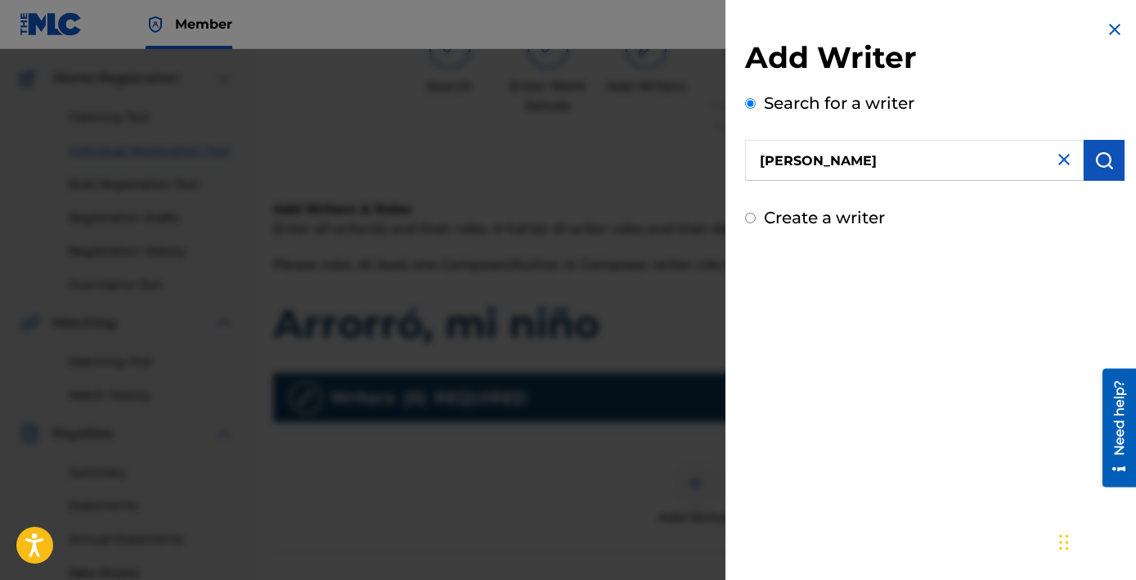
scroll to position [128, 0]
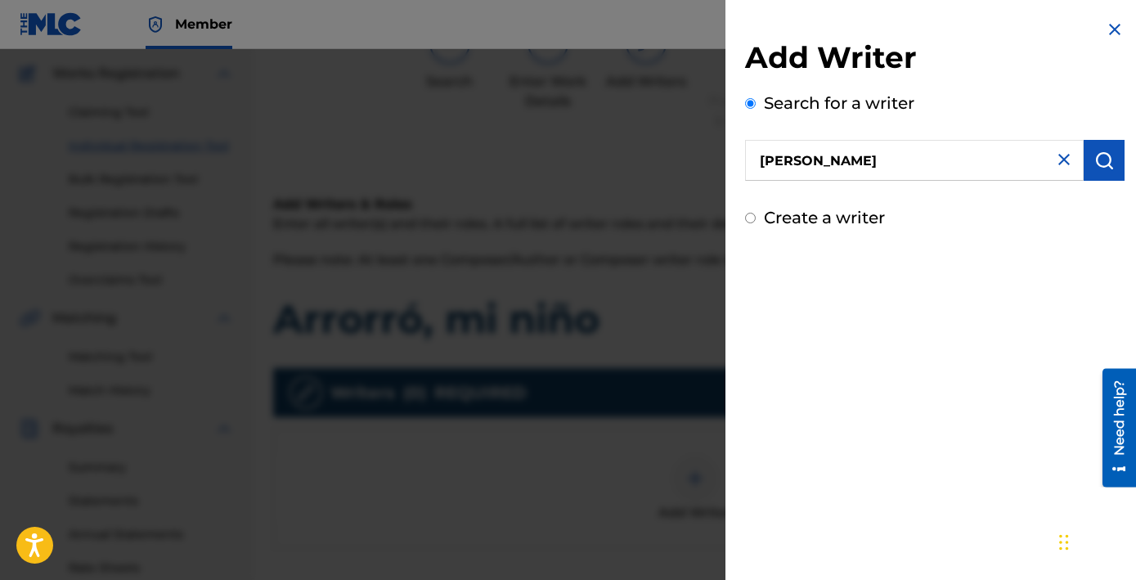
click at [961, 140] on input "[PERSON_NAME]" at bounding box center [914, 160] width 339 height 41
drag, startPoint x: 938, startPoint y: 125, endPoint x: 809, endPoint y: 128, distance: 129.2
click at [809, 140] on input "[PERSON_NAME]" at bounding box center [914, 160] width 339 height 41
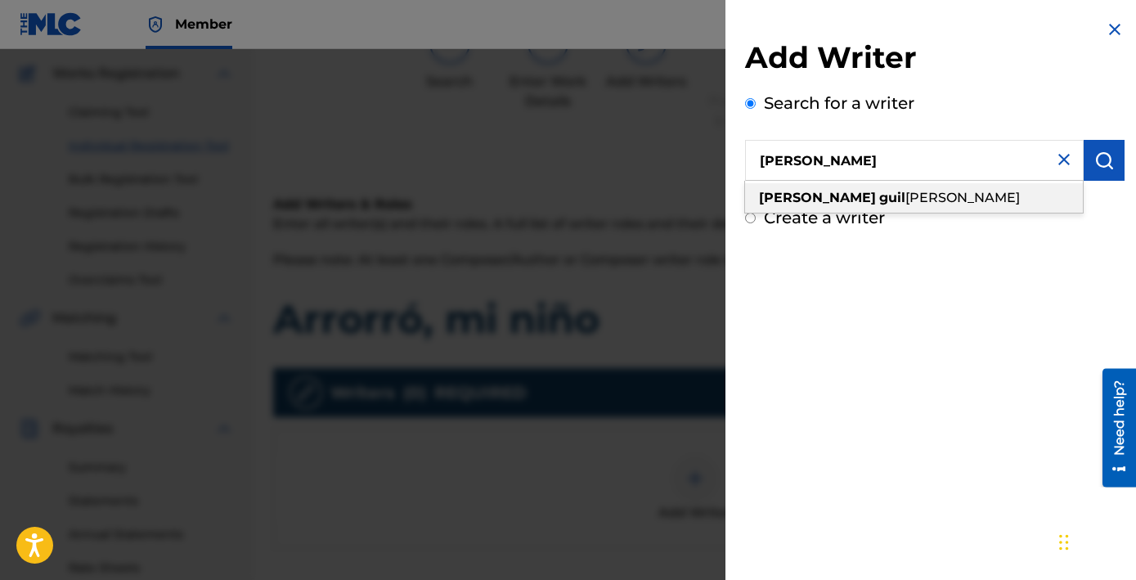
click at [910, 190] on span "[PERSON_NAME]" at bounding box center [962, 198] width 114 height 16
type input "[PERSON_NAME]"
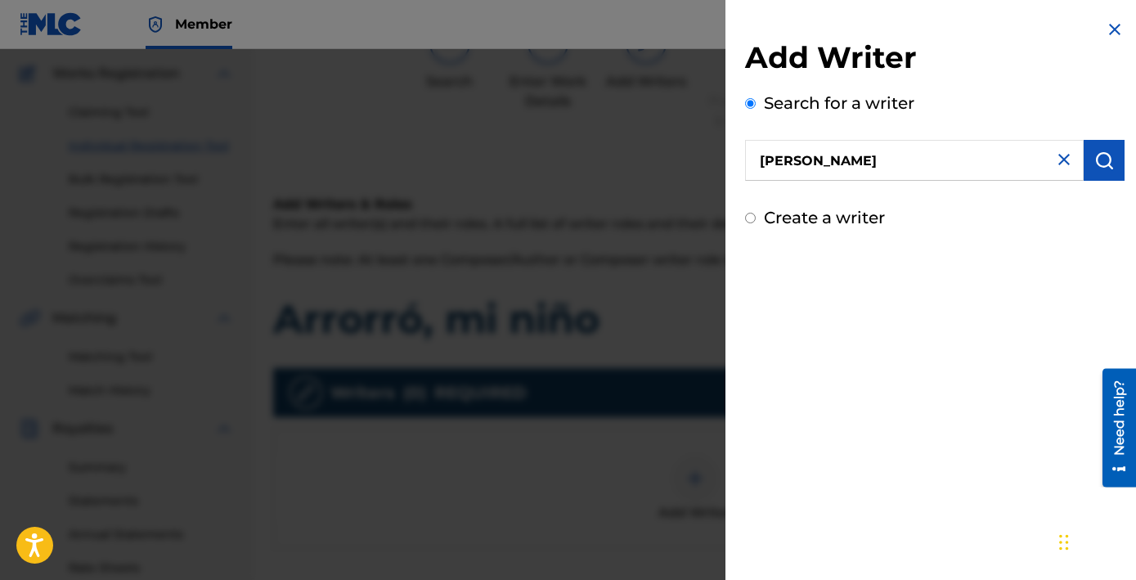
click at [1094, 150] on img "submit" at bounding box center [1104, 160] width 20 height 20
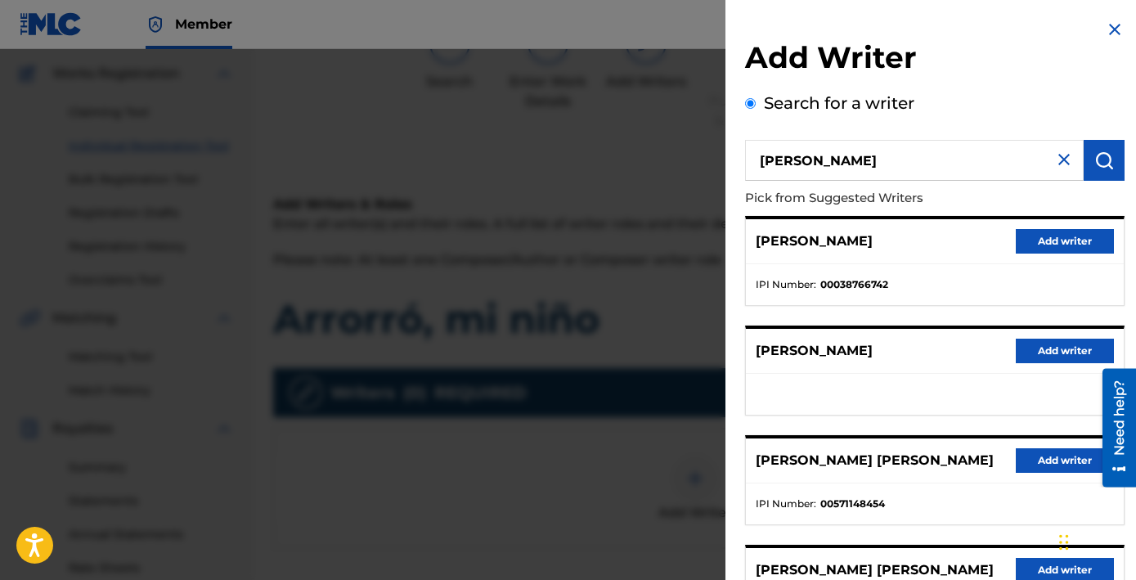
click at [1061, 229] on button "Add writer" at bounding box center [1065, 241] width 98 height 25
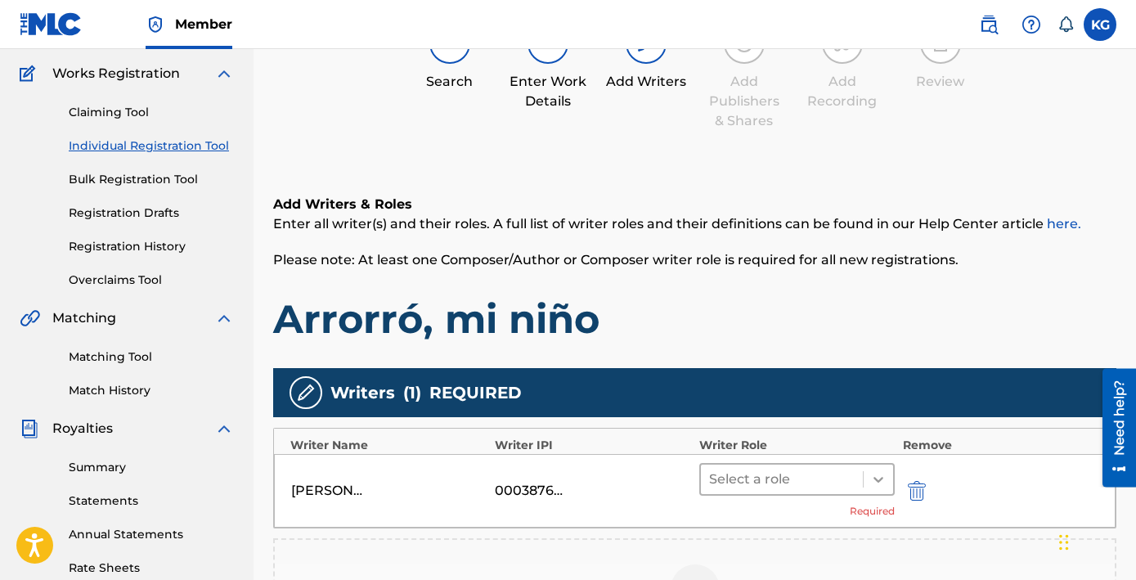
click at [873, 477] on icon at bounding box center [878, 480] width 10 height 6
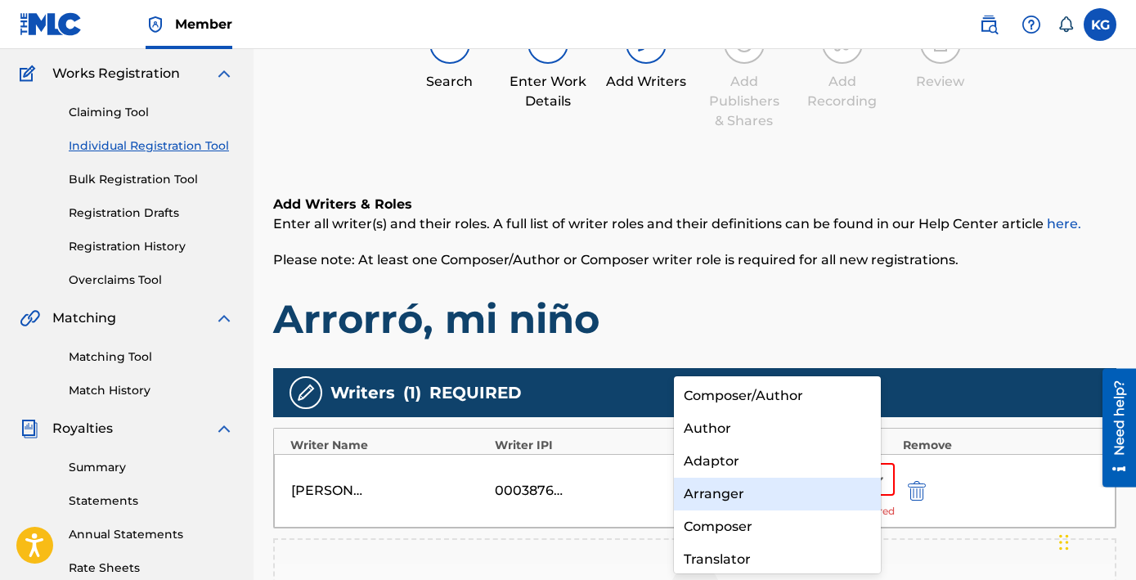
click at [706, 482] on div "Arranger" at bounding box center [778, 494] width 208 height 33
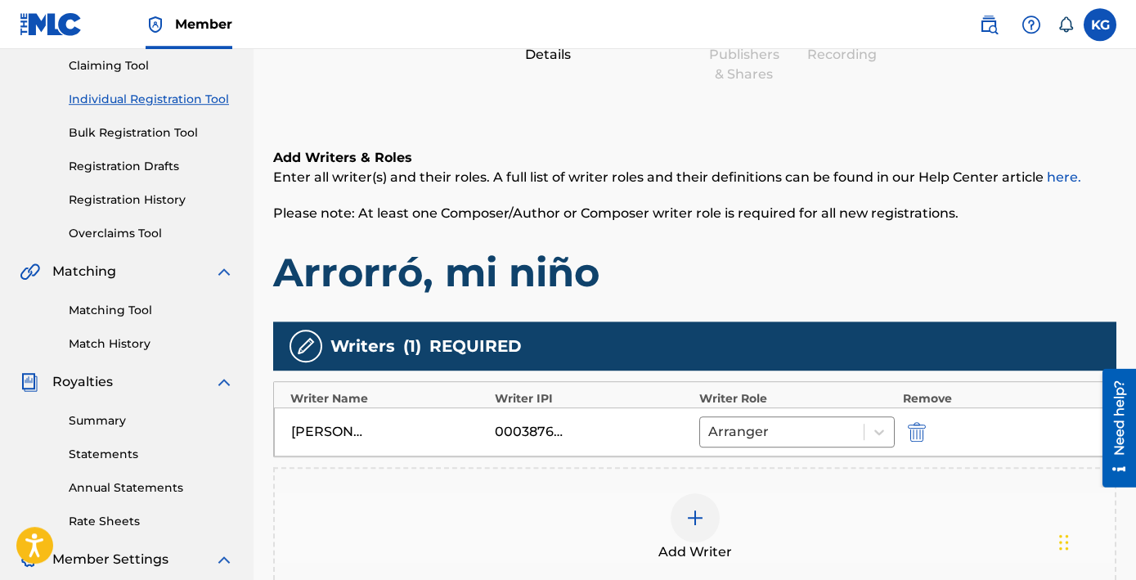
scroll to position [169, 0]
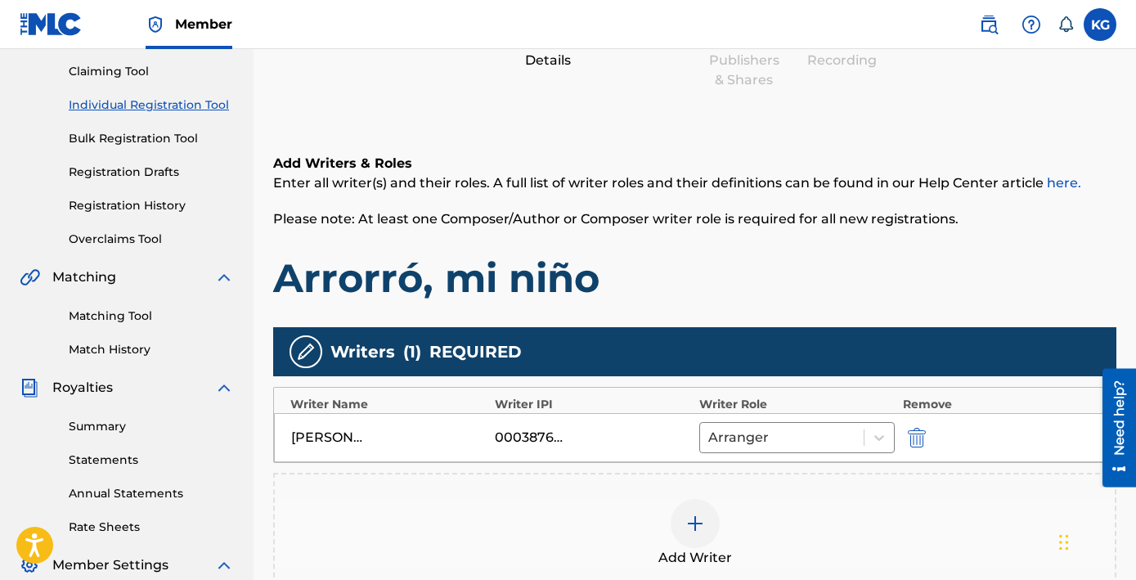
scroll to position [22, 0]
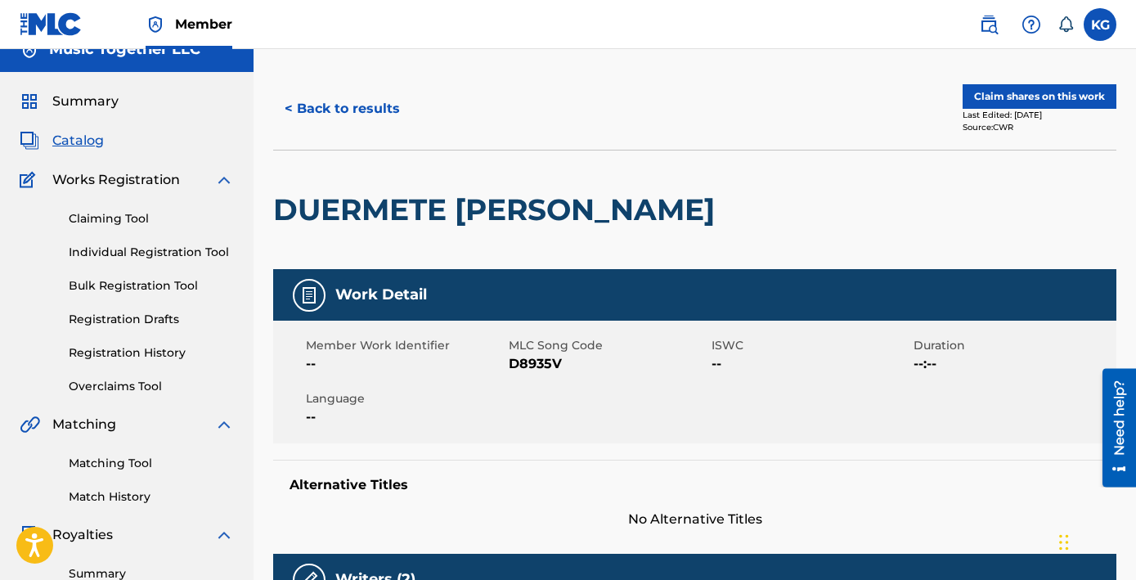
scroll to position [213, 0]
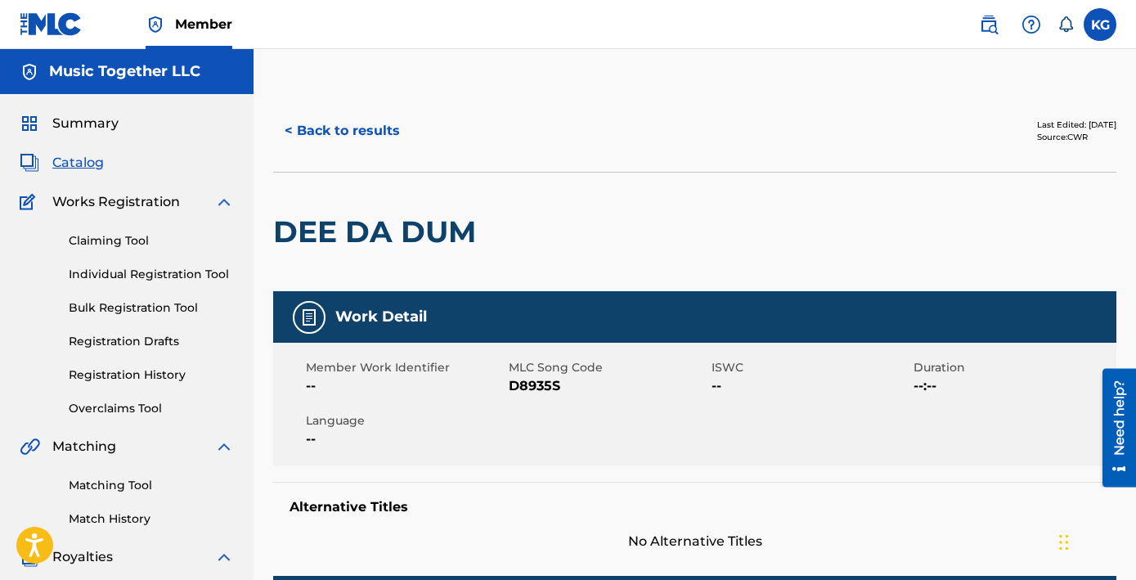
click at [133, 266] on link "Individual Registration Tool" at bounding box center [151, 274] width 165 height 17
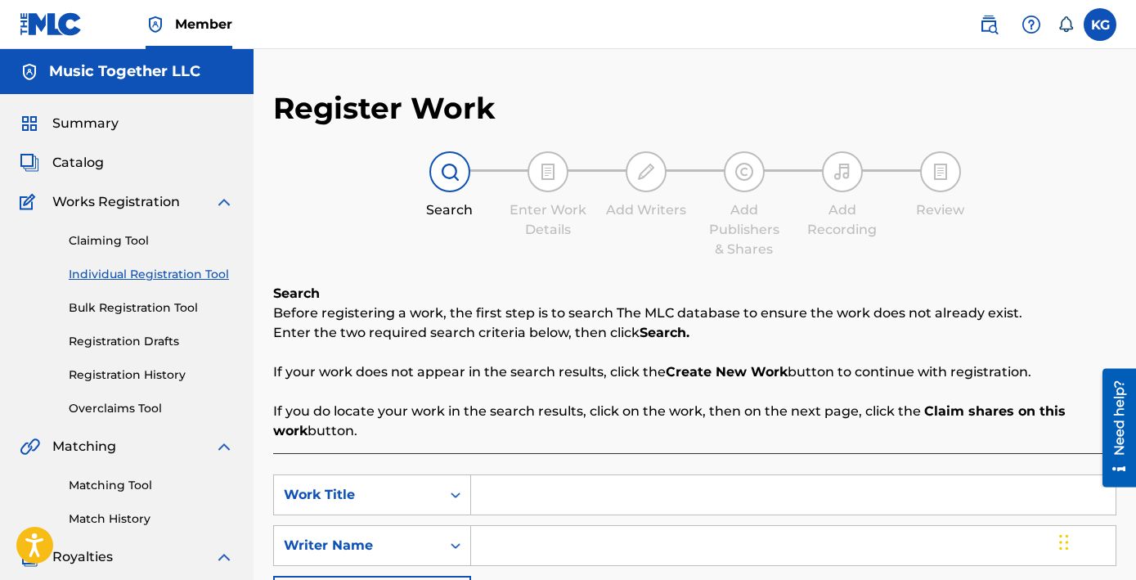
click at [471, 475] on input "Search Form" at bounding box center [793, 494] width 644 height 39
type input "my [PERSON_NAME]"
drag, startPoint x: 467, startPoint y: 378, endPoint x: 166, endPoint y: 364, distance: 301.2
click at [471, 475] on input "my [PERSON_NAME]" at bounding box center [793, 494] width 644 height 39
paste input "2:52"
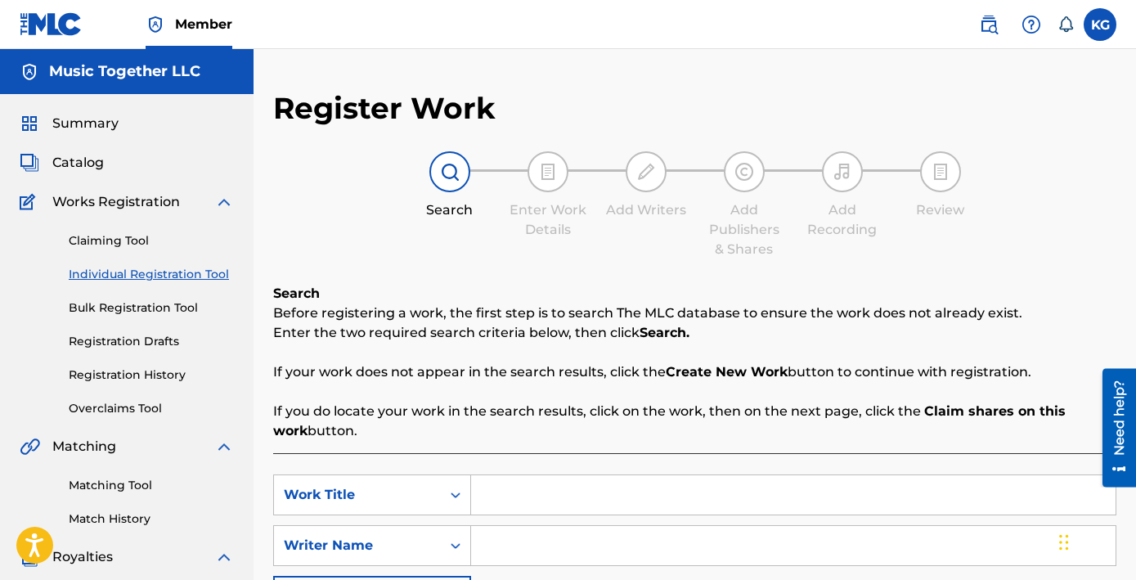
type input "2:52"
drag, startPoint x: 392, startPoint y: 370, endPoint x: 229, endPoint y: 372, distance: 163.5
click at [471, 475] on input "2:52" at bounding box center [793, 494] width 644 height 39
click at [114, 266] on link "Individual Registration Tool" at bounding box center [151, 274] width 165 height 17
drag, startPoint x: 436, startPoint y: 378, endPoint x: 449, endPoint y: 382, distance: 13.7
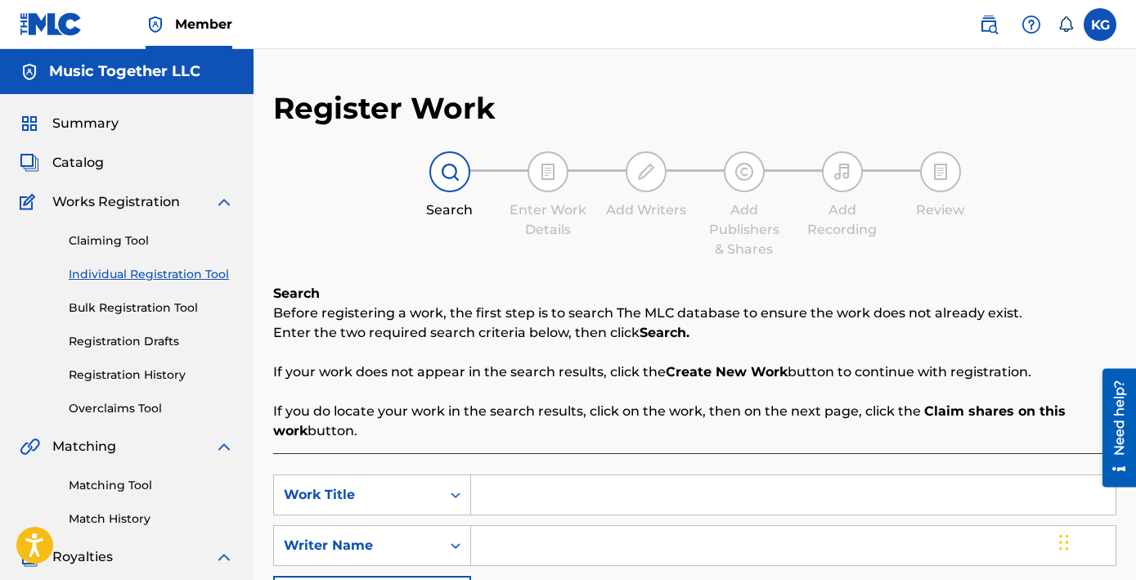
click at [471, 475] on input "Search Form" at bounding box center [793, 494] width 644 height 39
paste input "Arrorró, mi niño"
type input "Arrorró, mi niño"
click at [482, 526] on input "Search Form" at bounding box center [793, 545] width 644 height 39
type input "[PERSON_NAME]"
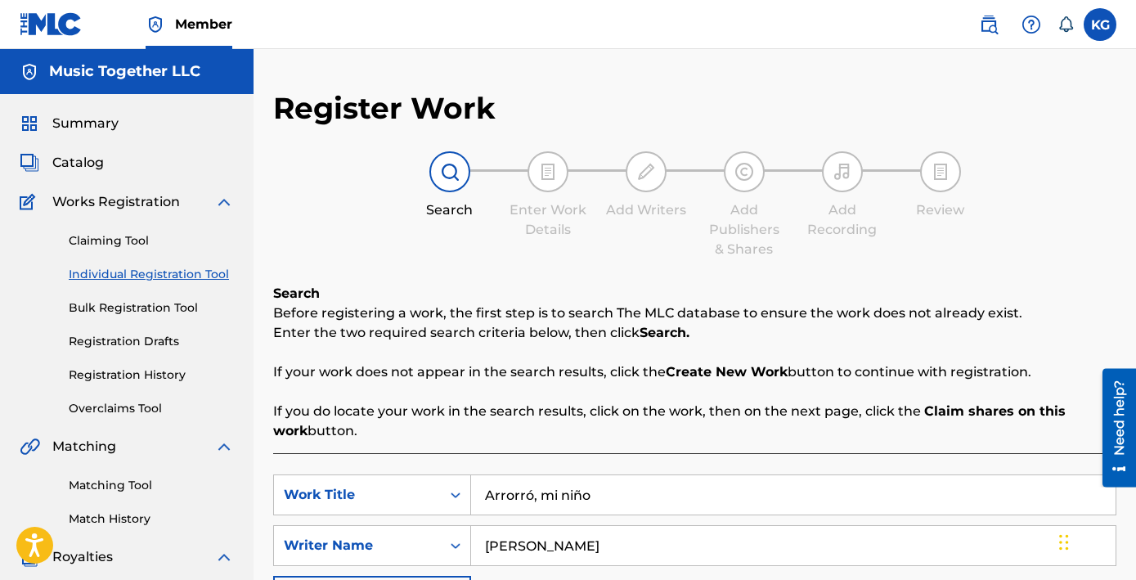
drag, startPoint x: 1059, startPoint y: 496, endPoint x: 1041, endPoint y: 494, distance: 18.2
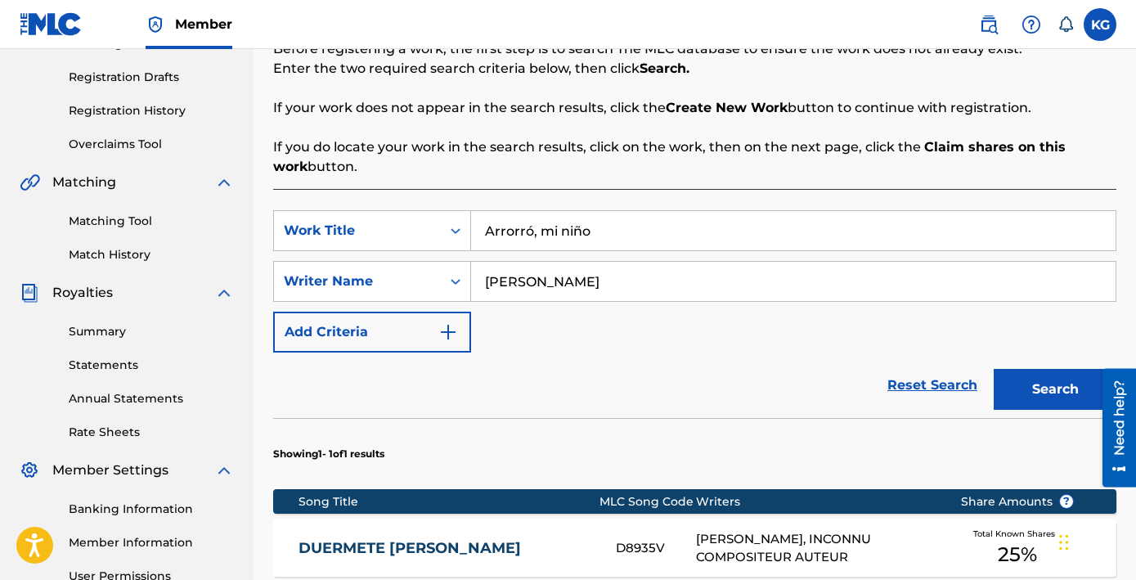
scroll to position [314, 0]
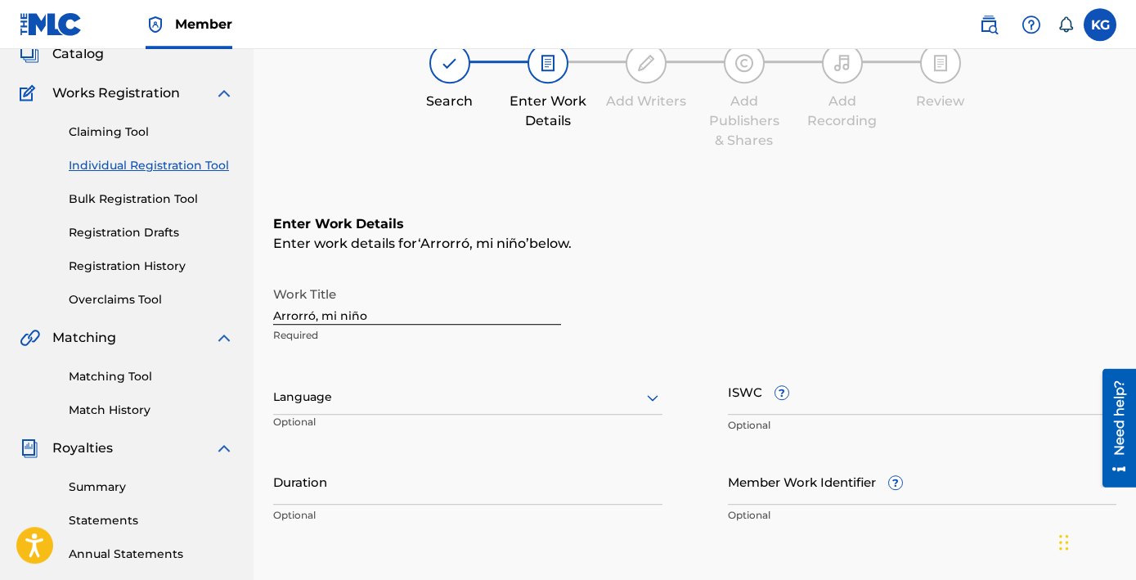
scroll to position [103, 0]
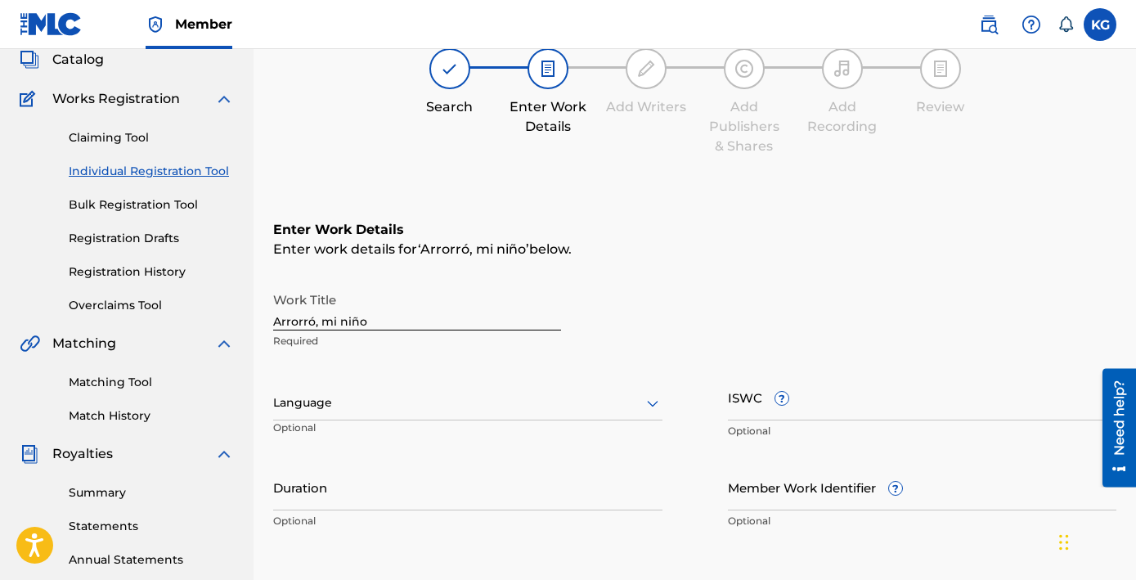
click at [303, 464] on input "Duration" at bounding box center [467, 487] width 389 height 47
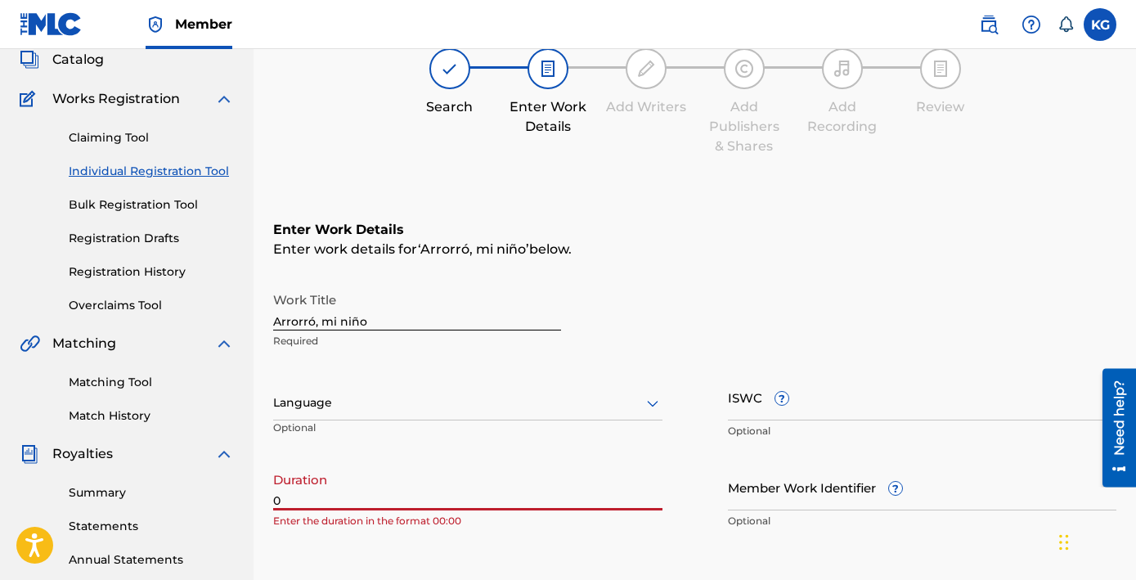
paste input "2:52"
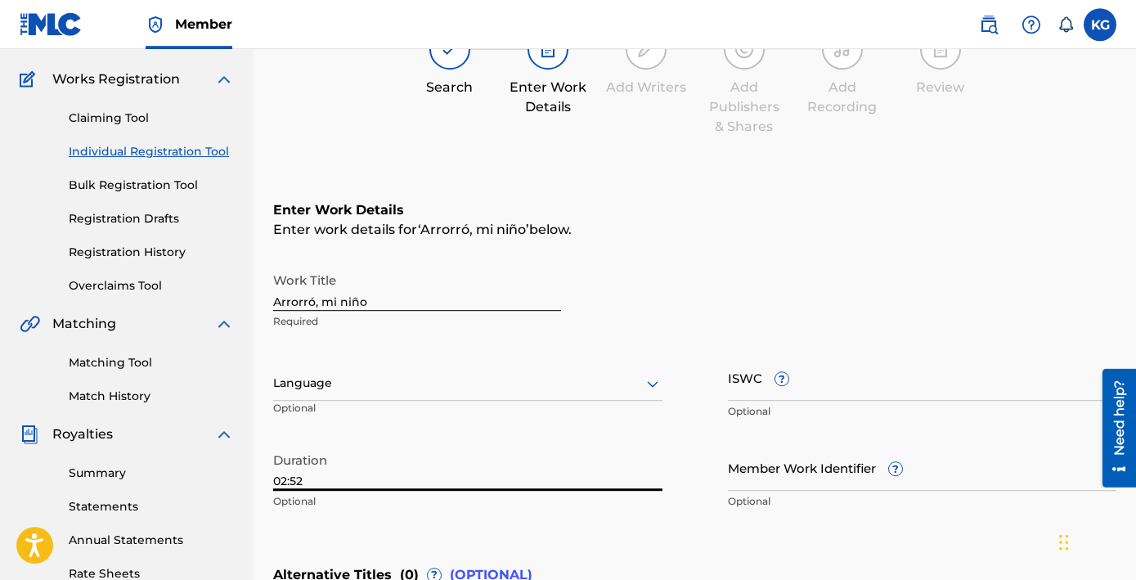
scroll to position [247, 0]
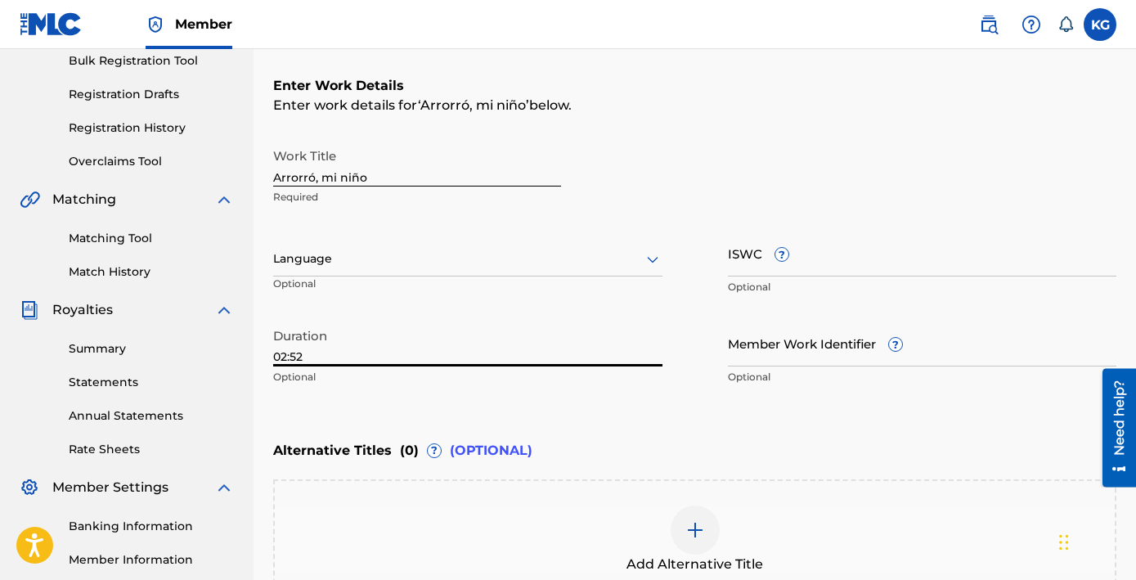
type input "02:52"
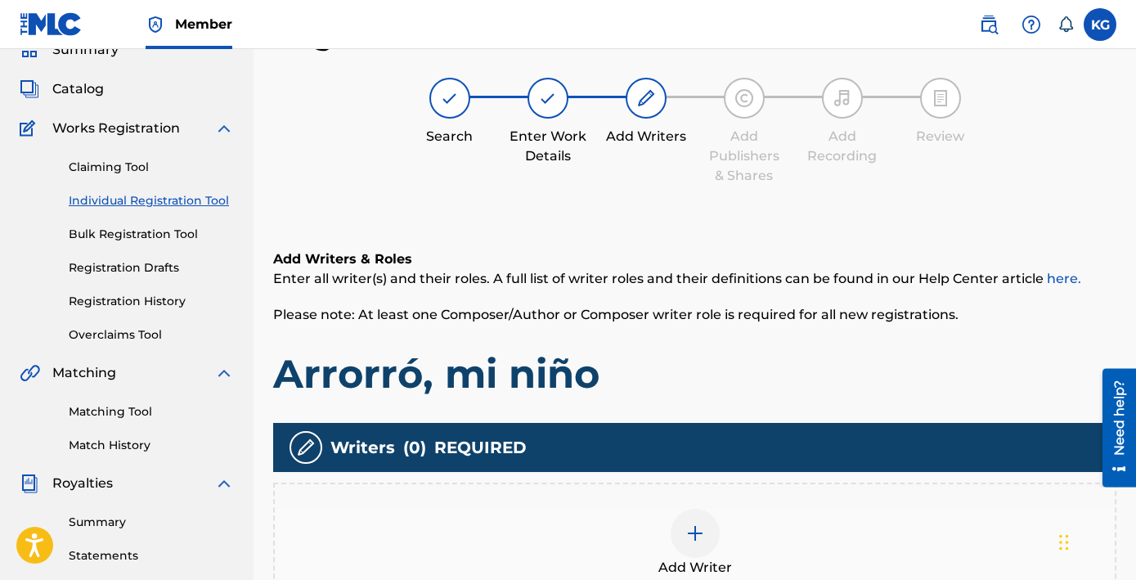
scroll to position [74, 0]
click at [684, 509] on div at bounding box center [694, 533] width 49 height 49
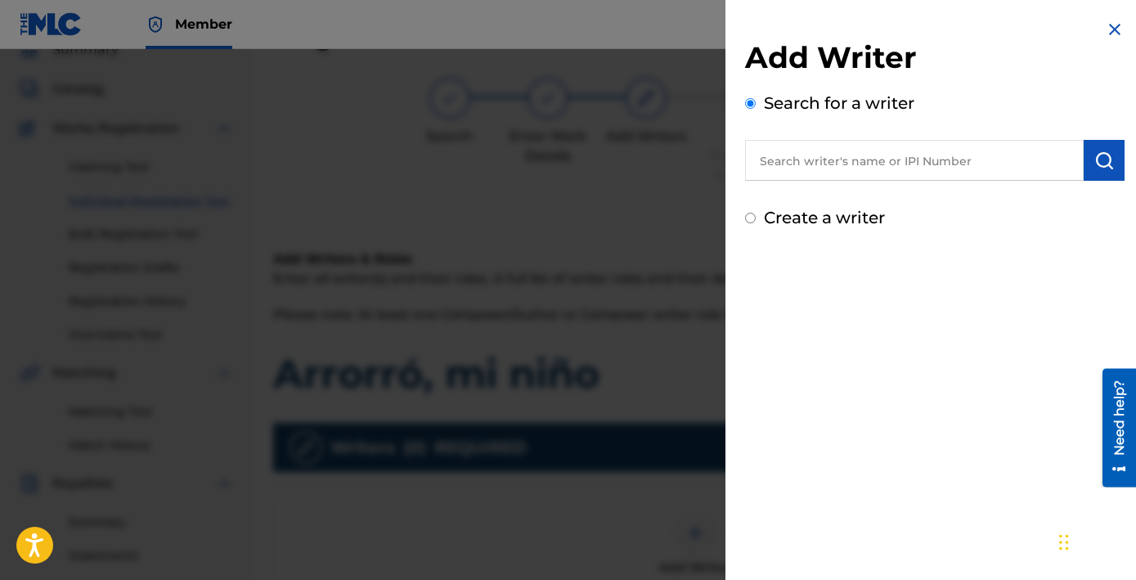
click at [992, 140] on input "text" at bounding box center [914, 160] width 339 height 41
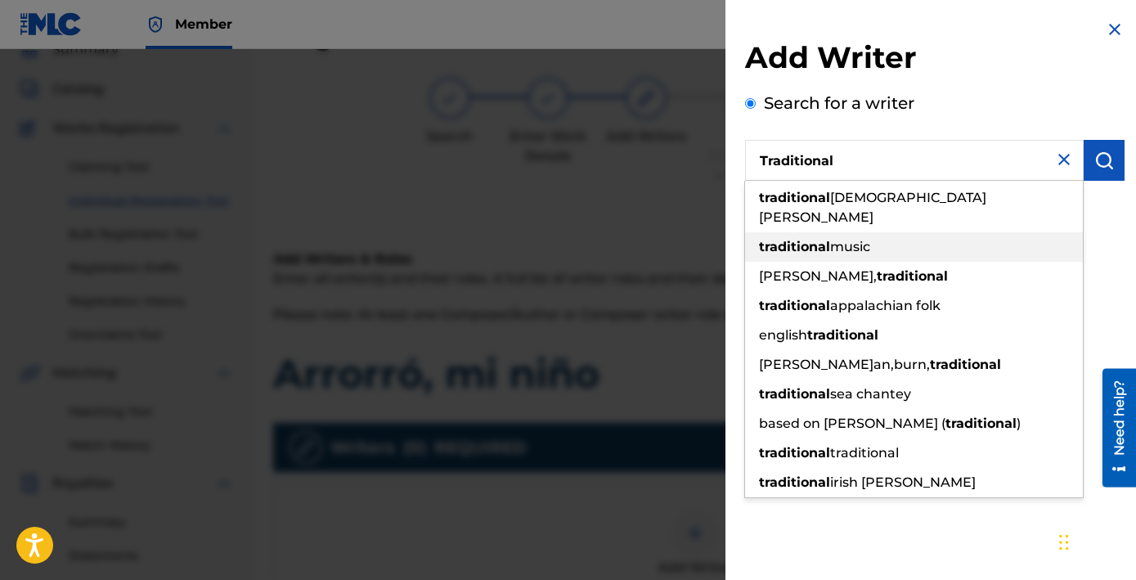
click at [830, 239] on strong "traditional" at bounding box center [794, 247] width 71 height 16
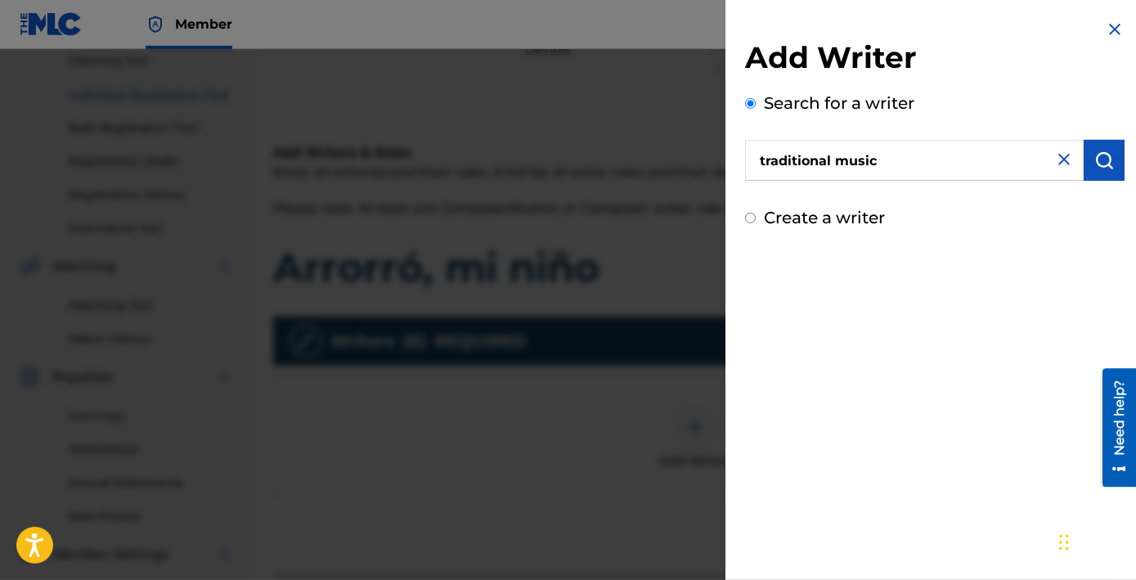
scroll to position [247, 0]
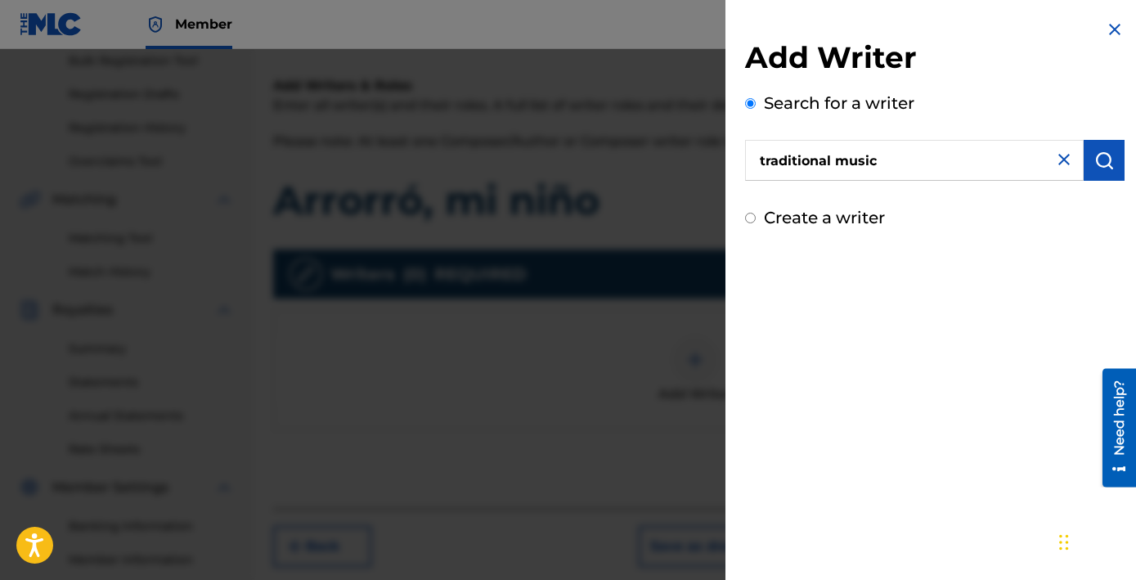
click at [957, 284] on div "Add Writer Search for a writer traditional music Create a writer" at bounding box center [934, 290] width 419 height 580
click at [946, 140] on input "traditional music" at bounding box center [914, 160] width 339 height 41
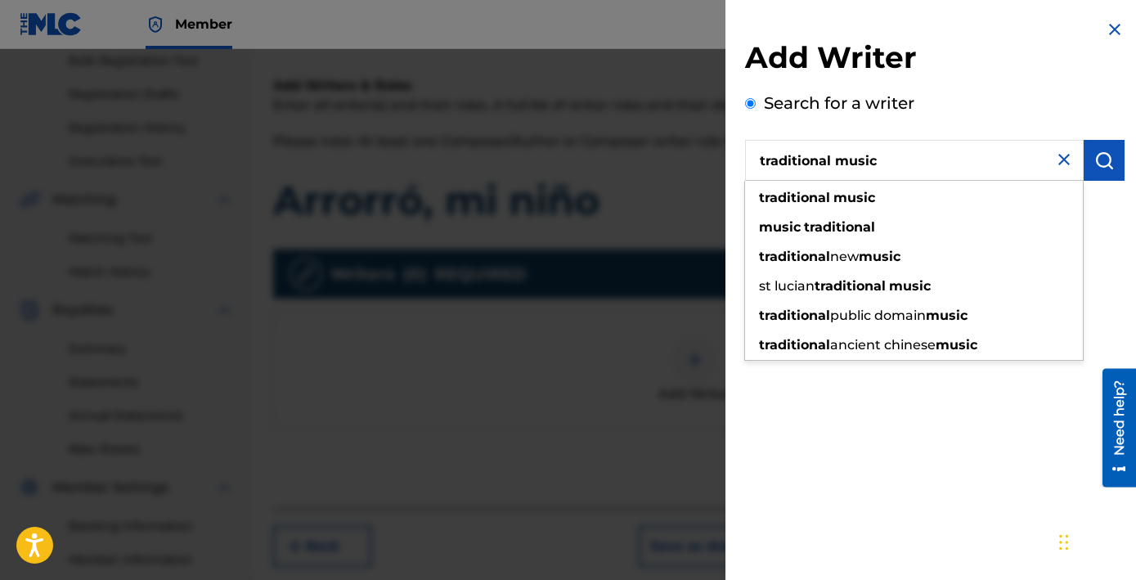
drag, startPoint x: 947, startPoint y: 116, endPoint x: 980, endPoint y: 150, distance: 47.4
click at [980, 150] on input "traditional music" at bounding box center [914, 160] width 339 height 41
click at [955, 140] on input "traditional music" at bounding box center [914, 160] width 339 height 41
drag, startPoint x: 972, startPoint y: 133, endPoint x: 738, endPoint y: 101, distance: 236.8
click at [745, 140] on input "traditional music" at bounding box center [914, 160] width 339 height 41
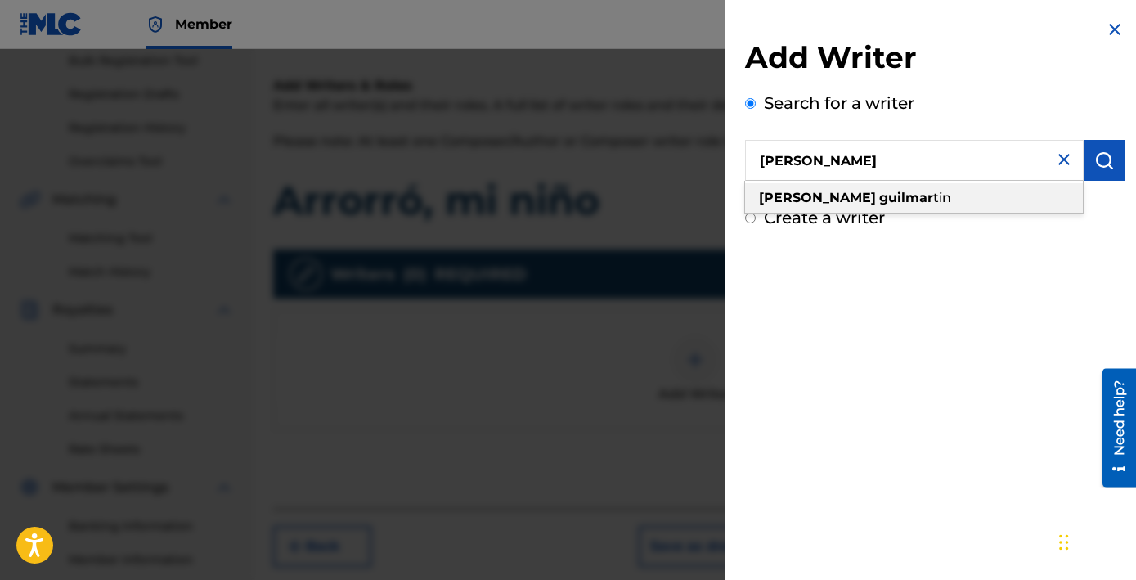
click at [890, 190] on strong "guilmar" at bounding box center [906, 198] width 54 height 16
type input "[PERSON_NAME]"
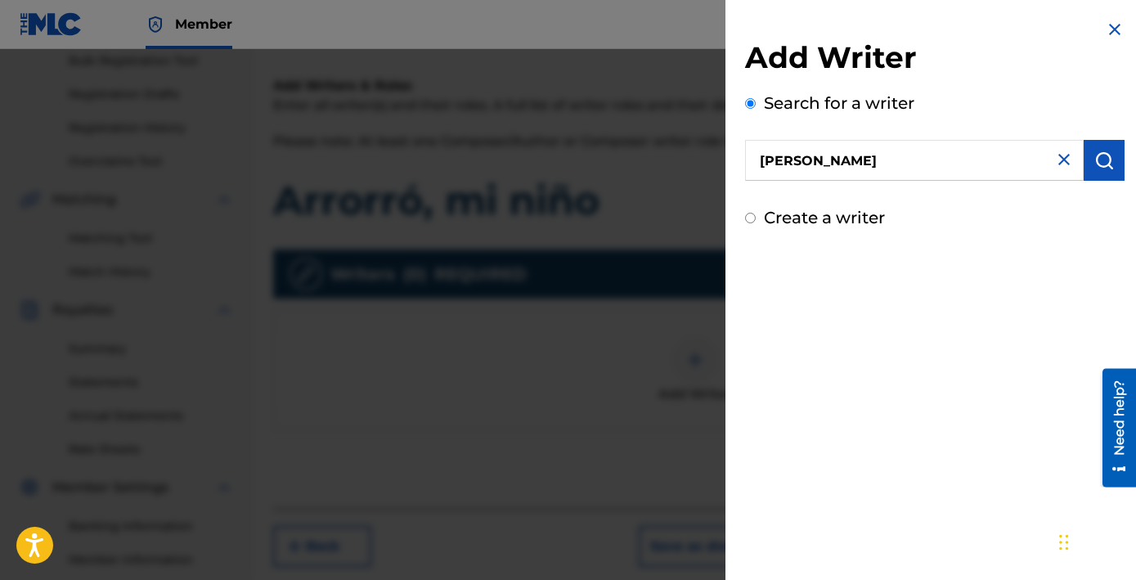
click at [1110, 140] on button "submit" at bounding box center [1103, 160] width 41 height 41
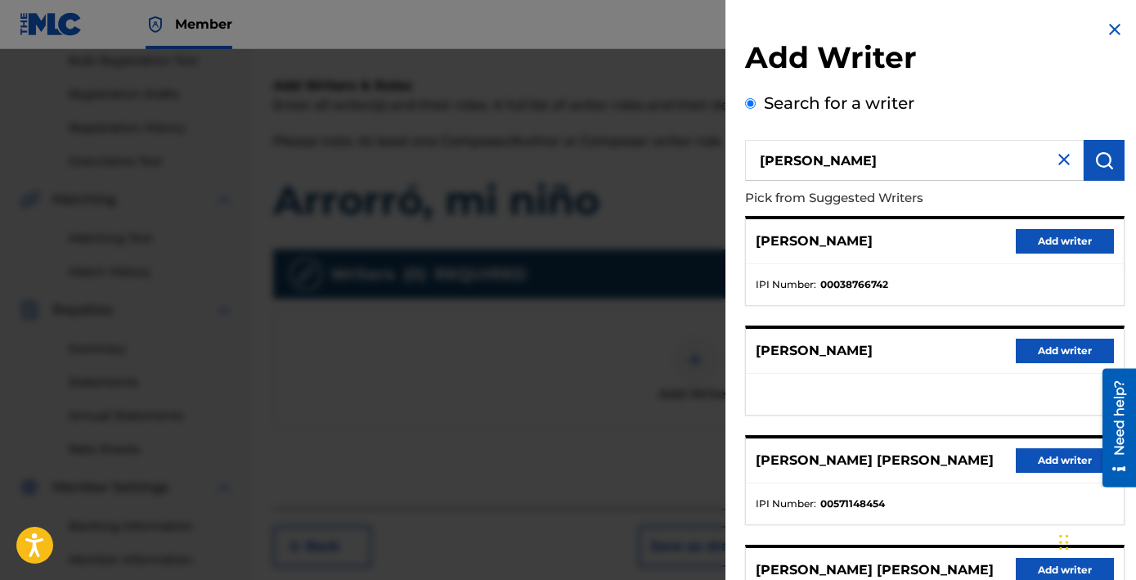
click at [1060, 229] on button "Add writer" at bounding box center [1065, 241] width 98 height 25
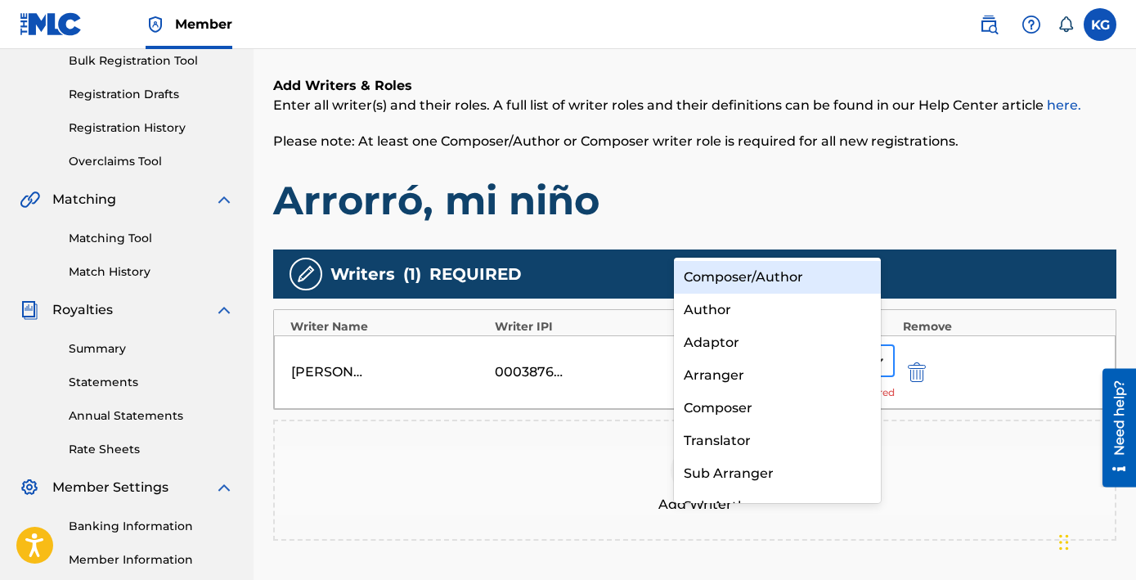
click at [870, 352] on icon at bounding box center [878, 360] width 16 height 16
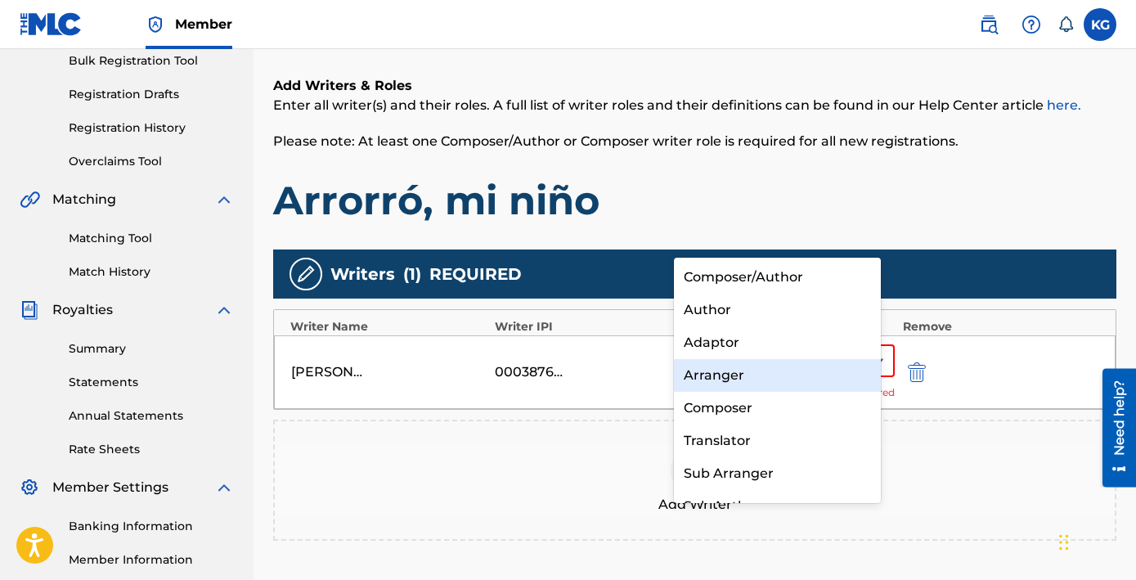
click at [722, 362] on div "Arranger" at bounding box center [778, 375] width 208 height 33
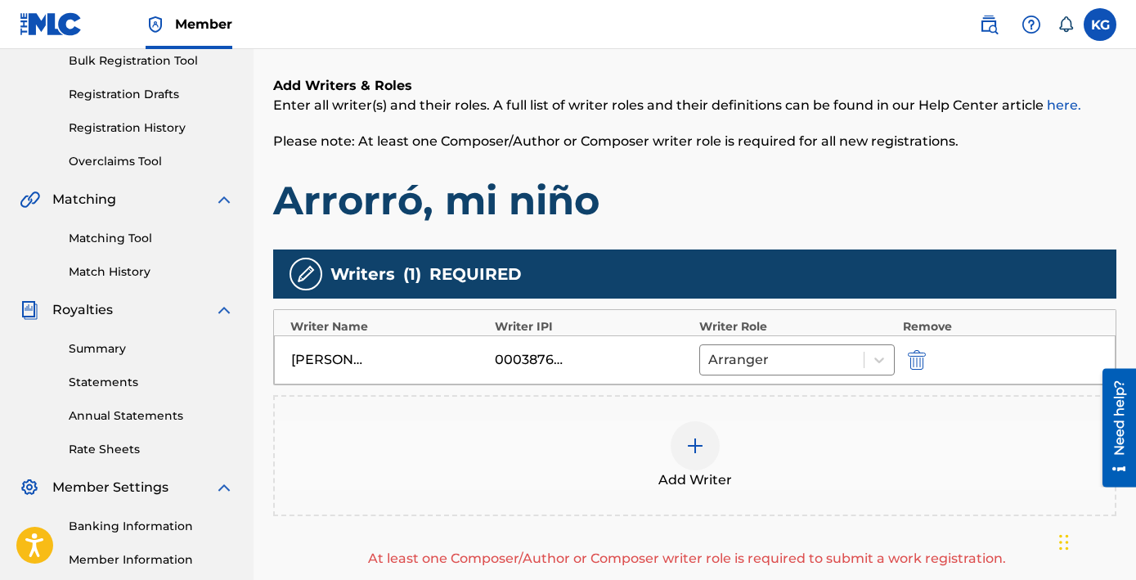
click at [685, 436] on img at bounding box center [695, 446] width 20 height 20
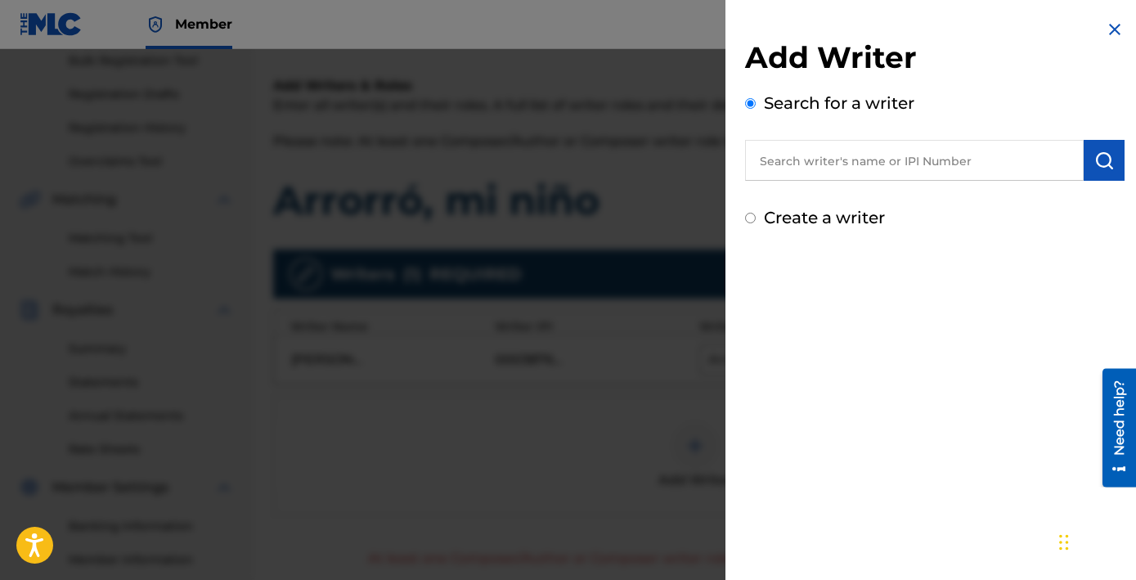
click at [881, 140] on input "text" at bounding box center [914, 160] width 339 height 41
click at [897, 140] on input "text" at bounding box center [914, 160] width 339 height 41
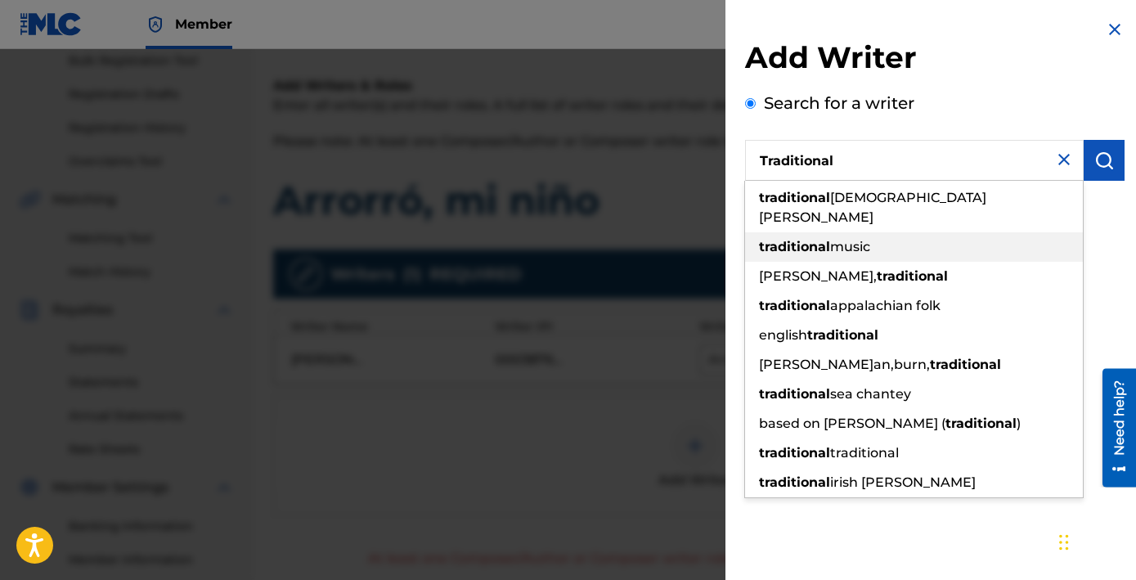
click at [870, 239] on span "music" at bounding box center [850, 247] width 40 height 16
type input "traditional music"
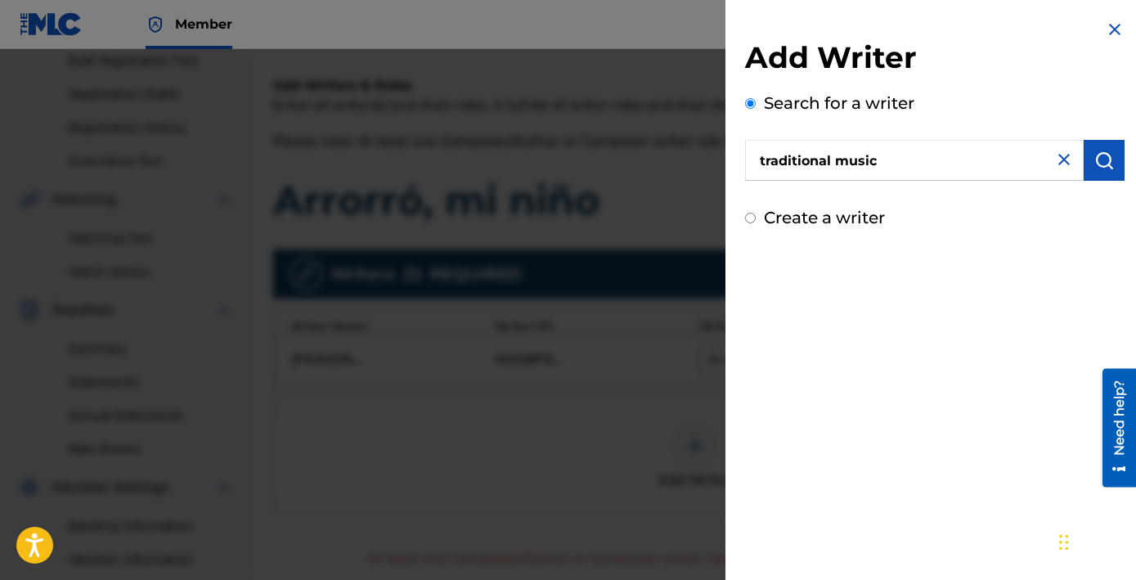
click at [982, 140] on input "traditional music" at bounding box center [914, 160] width 339 height 41
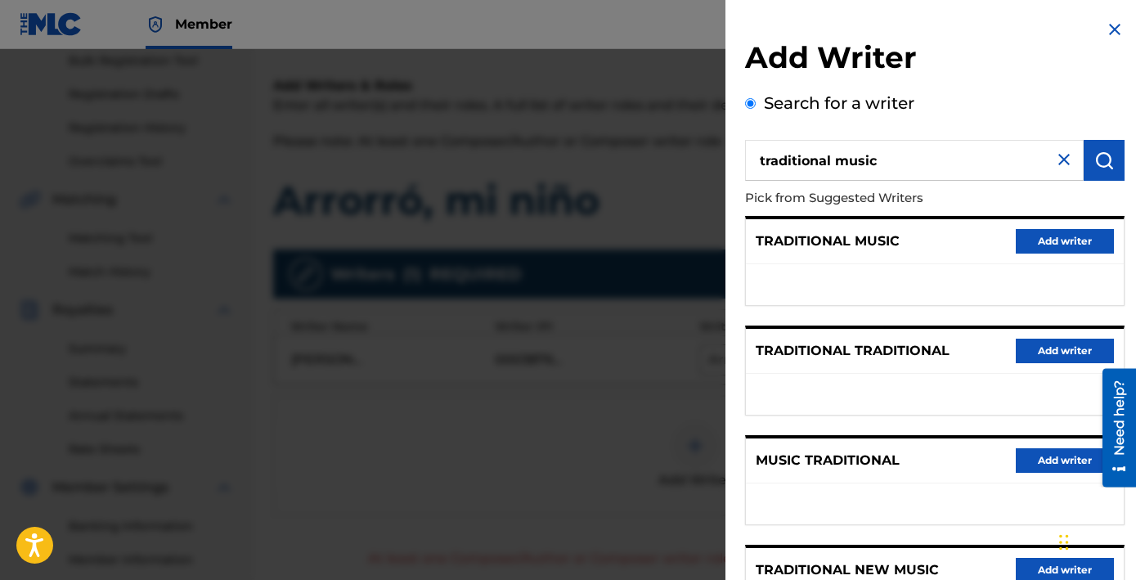
click at [1067, 229] on button "Add writer" at bounding box center [1065, 241] width 98 height 25
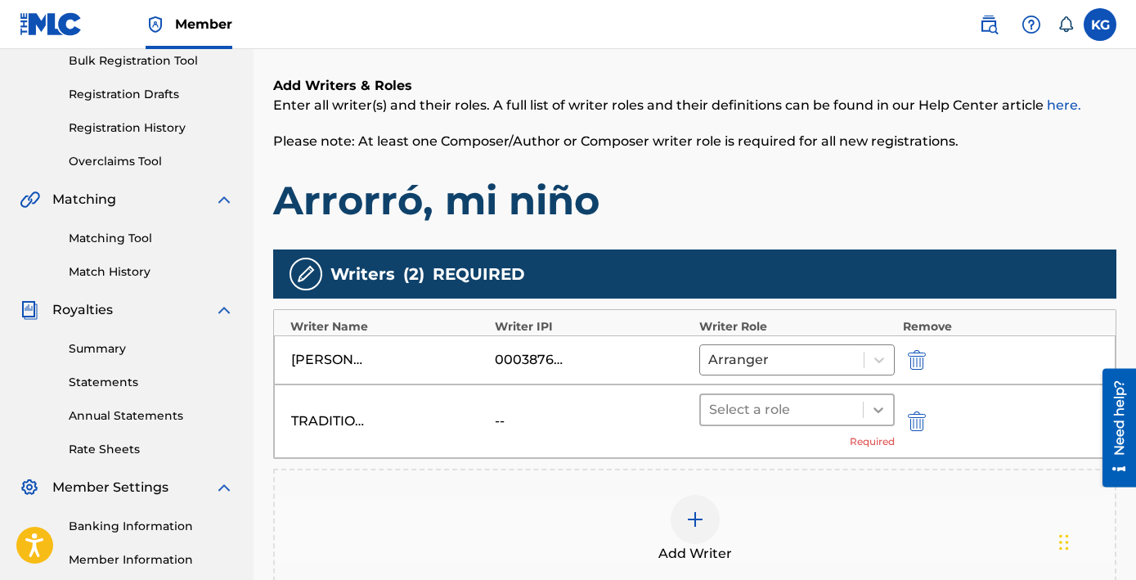
click at [870, 401] on icon at bounding box center [878, 409] width 16 height 16
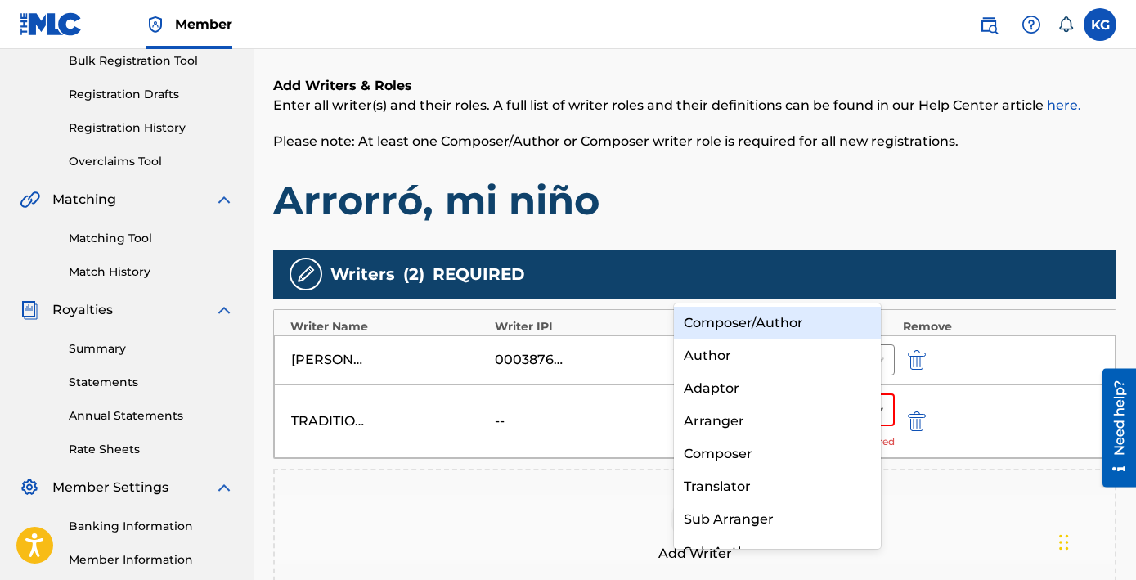
click at [797, 316] on div "Composer/Author" at bounding box center [778, 323] width 208 height 33
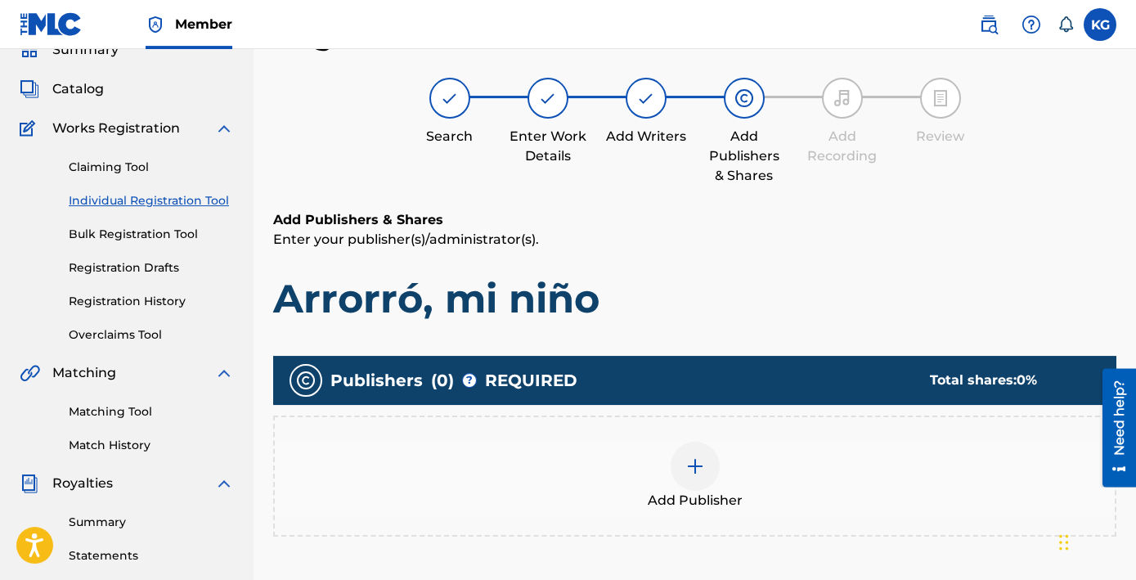
scroll to position [74, 0]
click at [685, 456] on img at bounding box center [695, 466] width 20 height 20
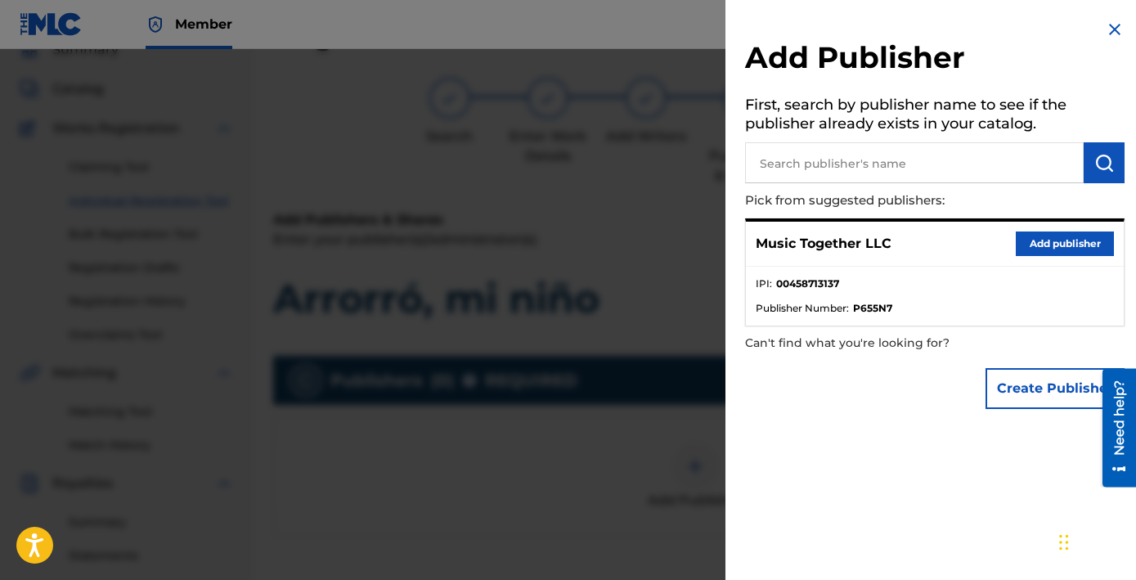
click at [1046, 231] on button "Add publisher" at bounding box center [1065, 243] width 98 height 25
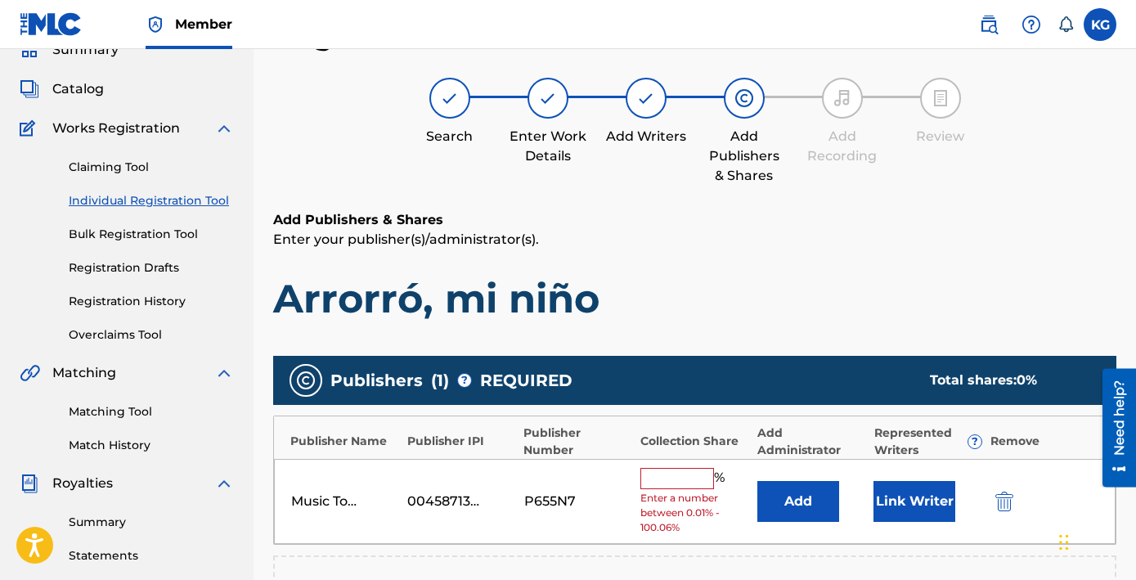
click at [640, 468] on input "text" at bounding box center [677, 478] width 74 height 21
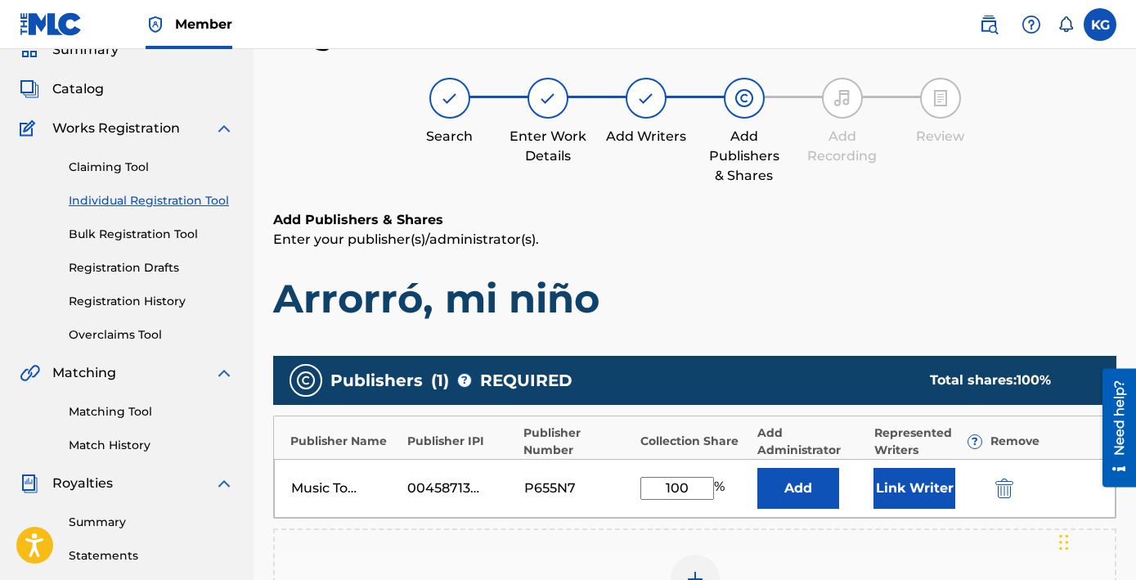
click at [822, 554] on div "Add Publisher" at bounding box center [695, 588] width 840 height 69
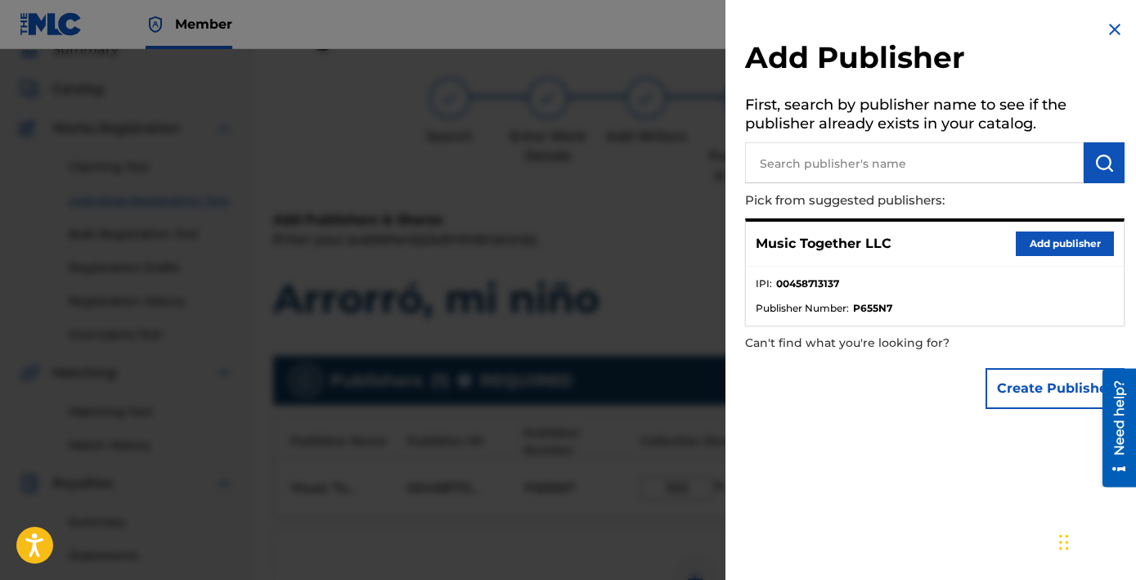
click at [1059, 231] on button "Add publisher" at bounding box center [1065, 243] width 98 height 25
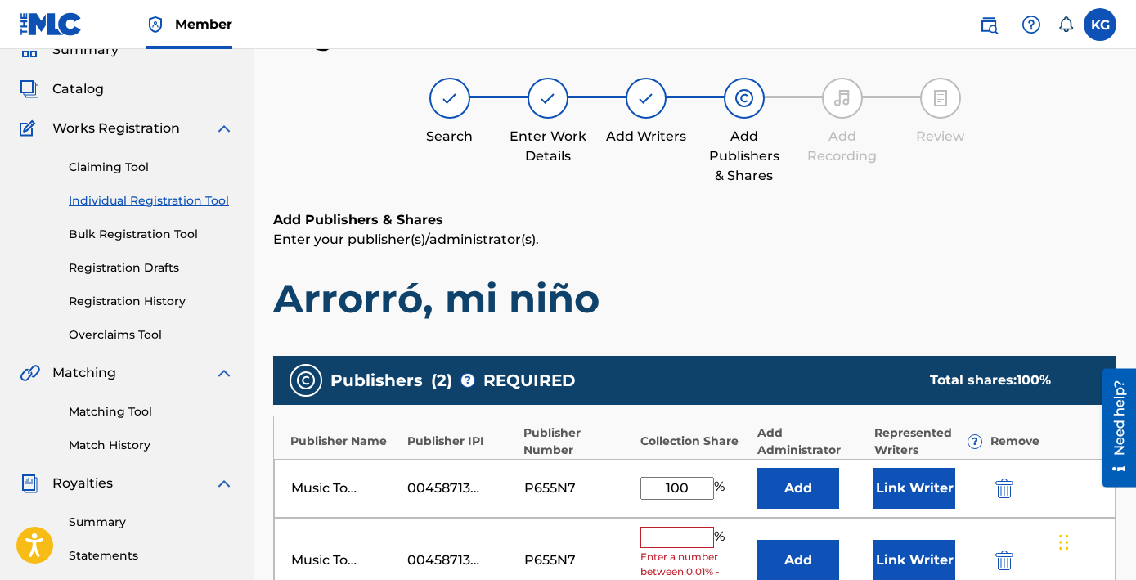
drag, startPoint x: 651, startPoint y: 349, endPoint x: 578, endPoint y: 348, distance: 72.8
click at [640, 477] on input "100" at bounding box center [677, 488] width 74 height 23
type input "50"
click at [645, 527] on input "text" at bounding box center [677, 537] width 74 height 21
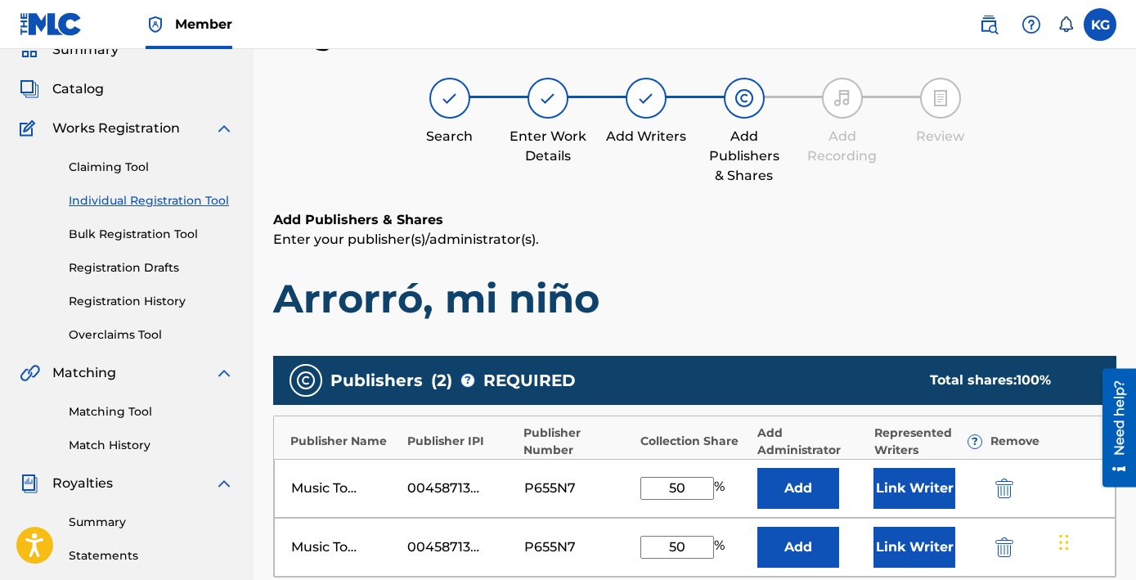
type input "50"
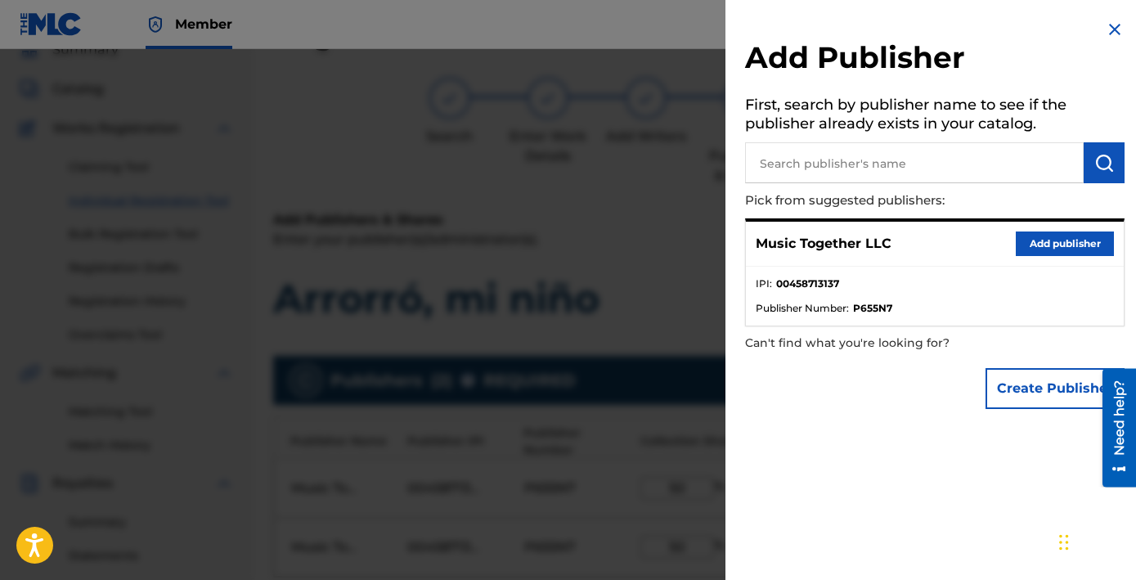
click at [1108, 20] on img at bounding box center [1115, 30] width 20 height 20
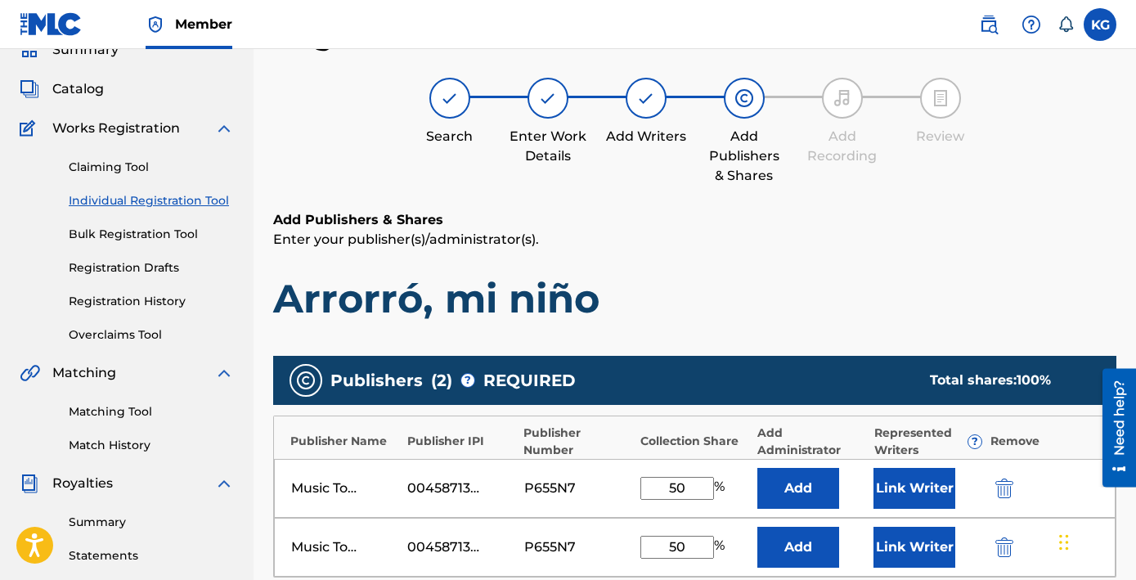
click at [995, 537] on img "submit" at bounding box center [1004, 547] width 18 height 20
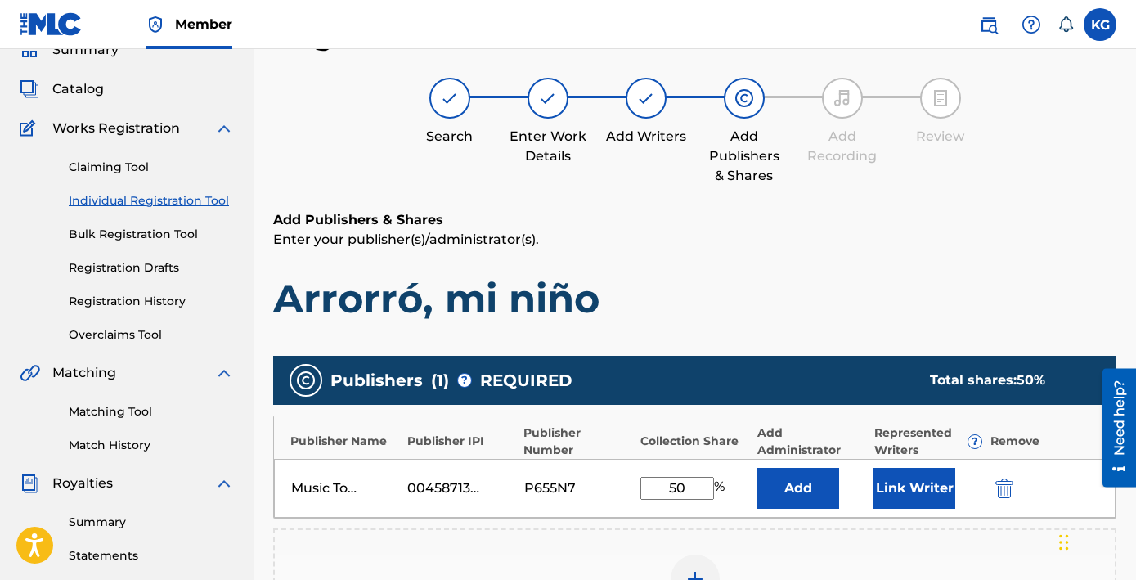
drag, startPoint x: 652, startPoint y: 354, endPoint x: 574, endPoint y: 350, distance: 78.6
click at [640, 477] on input "50" at bounding box center [677, 488] width 74 height 23
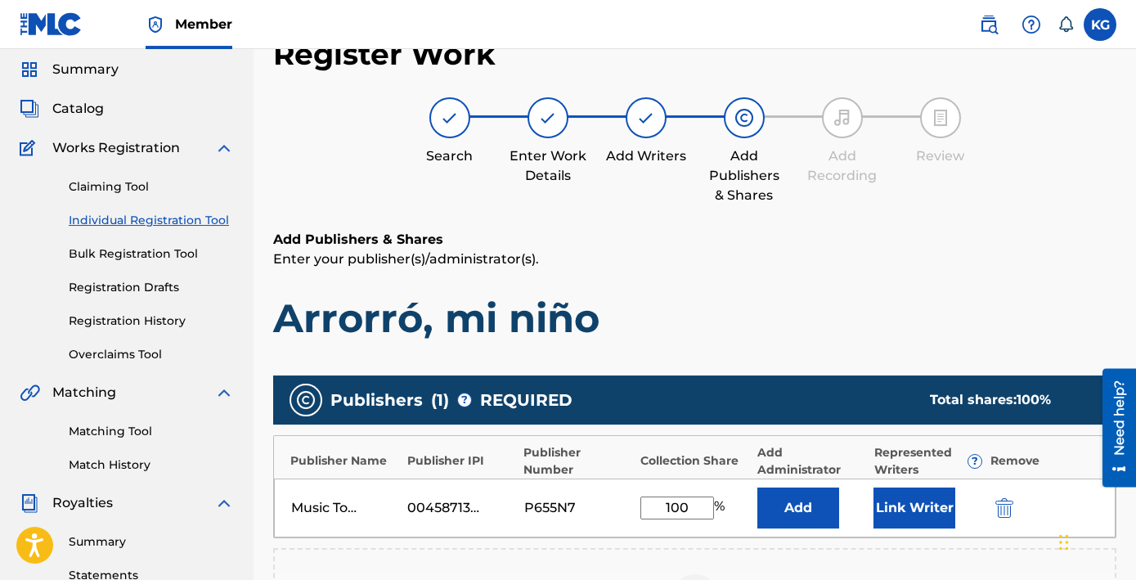
scroll to position [52, 0]
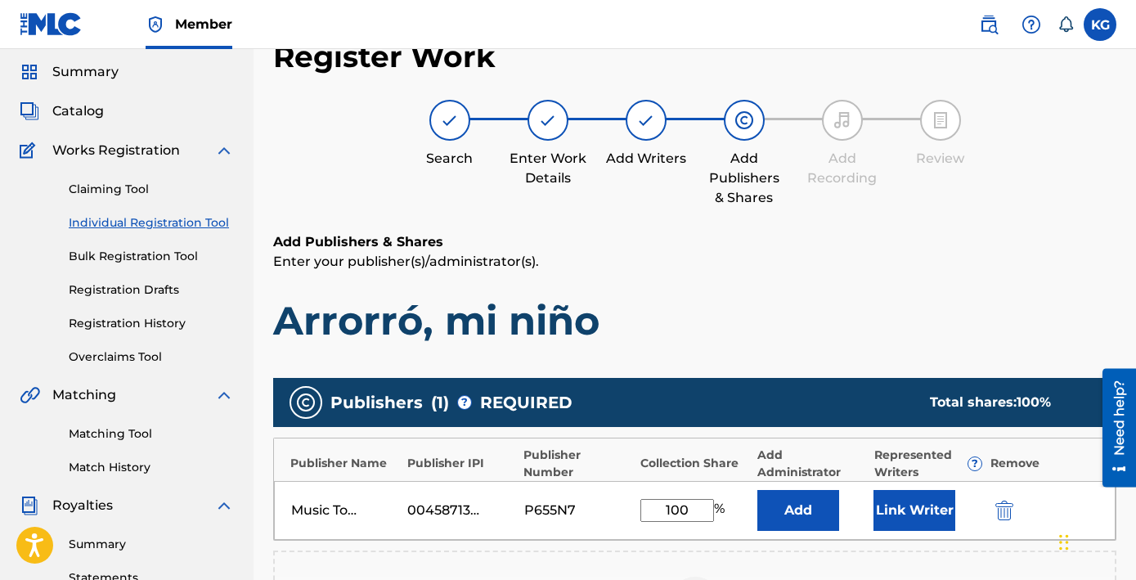
type input "100"
click at [897, 490] on button "Link Writer" at bounding box center [914, 510] width 82 height 41
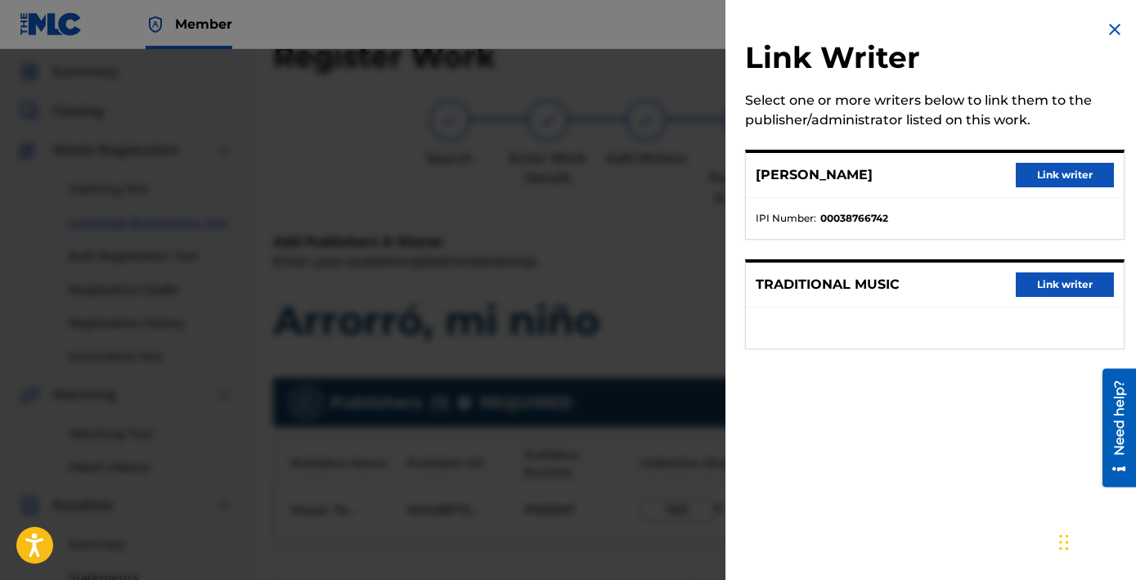
click at [1078, 163] on button "Link writer" at bounding box center [1065, 175] width 98 height 25
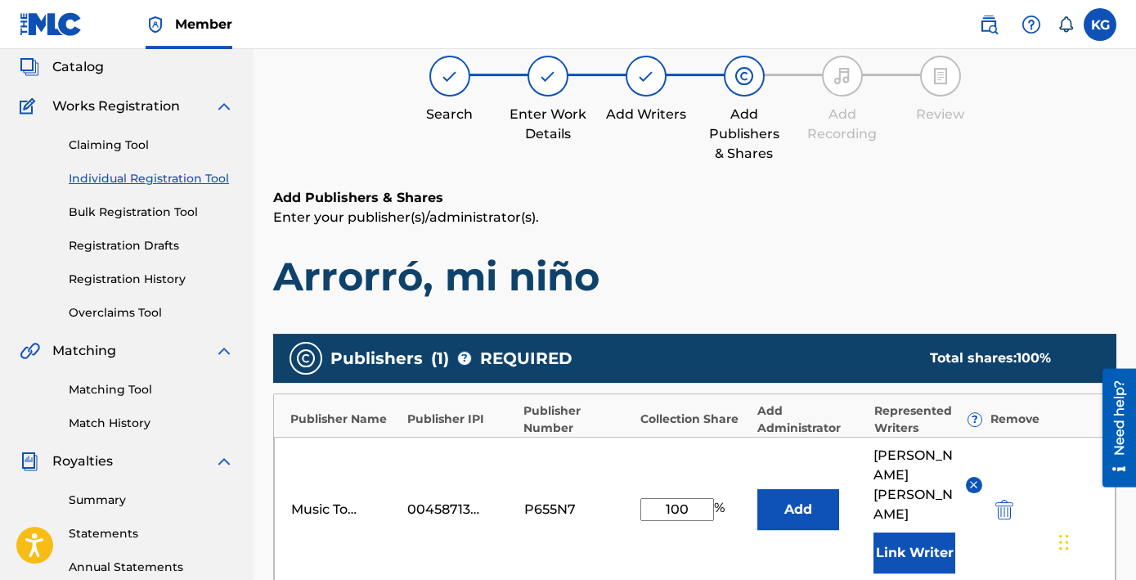
scroll to position [247, 0]
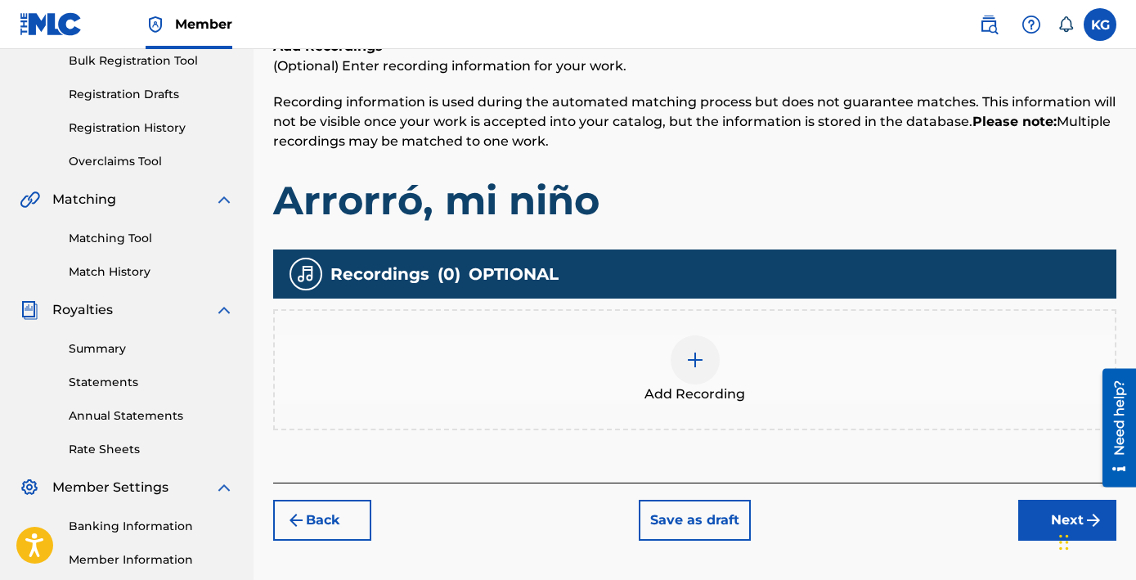
click at [685, 350] on img at bounding box center [695, 360] width 20 height 20
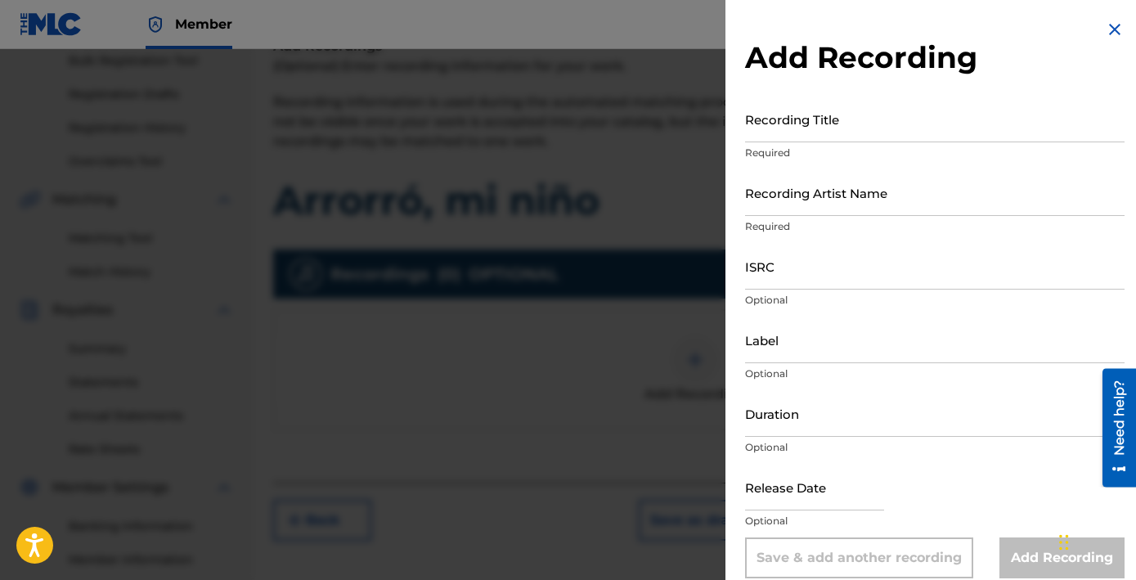
click at [896, 99] on input "Recording Title" at bounding box center [934, 119] width 379 height 47
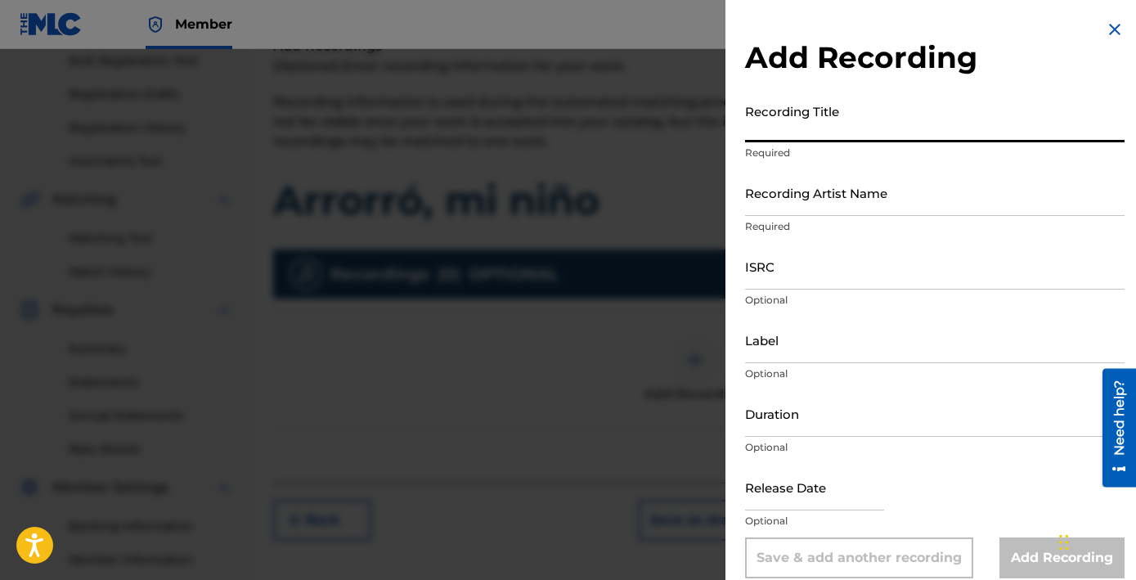
paste input "2:52"
drag, startPoint x: 923, startPoint y: 107, endPoint x: 784, endPoint y: 146, distance: 144.2
click at [785, 107] on input "2:52" at bounding box center [934, 119] width 379 height 47
type input "\"
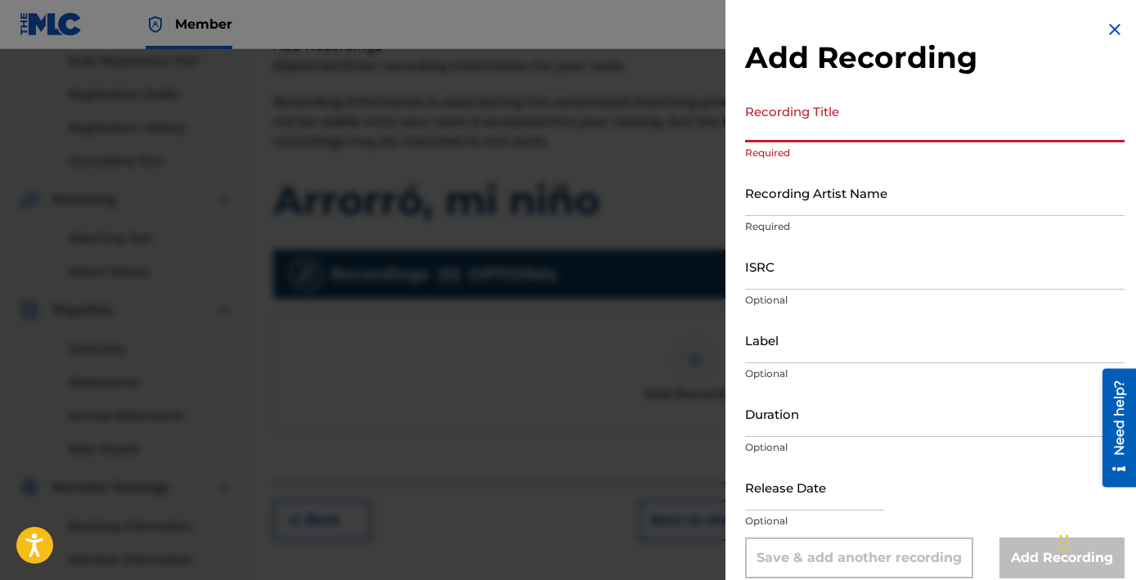
click at [845, 98] on input "Recording Title" at bounding box center [934, 119] width 379 height 47
paste input "Arrorró, mi niño"
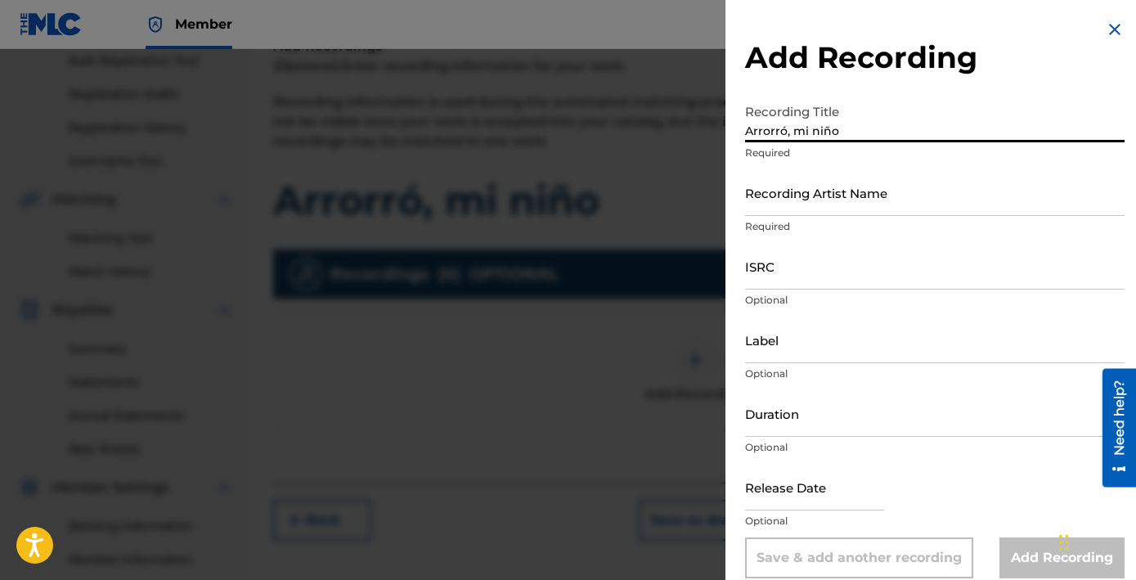
type input "Arrorró, mi niño"
click at [871, 169] on input "Recording Artist Name" at bounding box center [934, 192] width 379 height 47
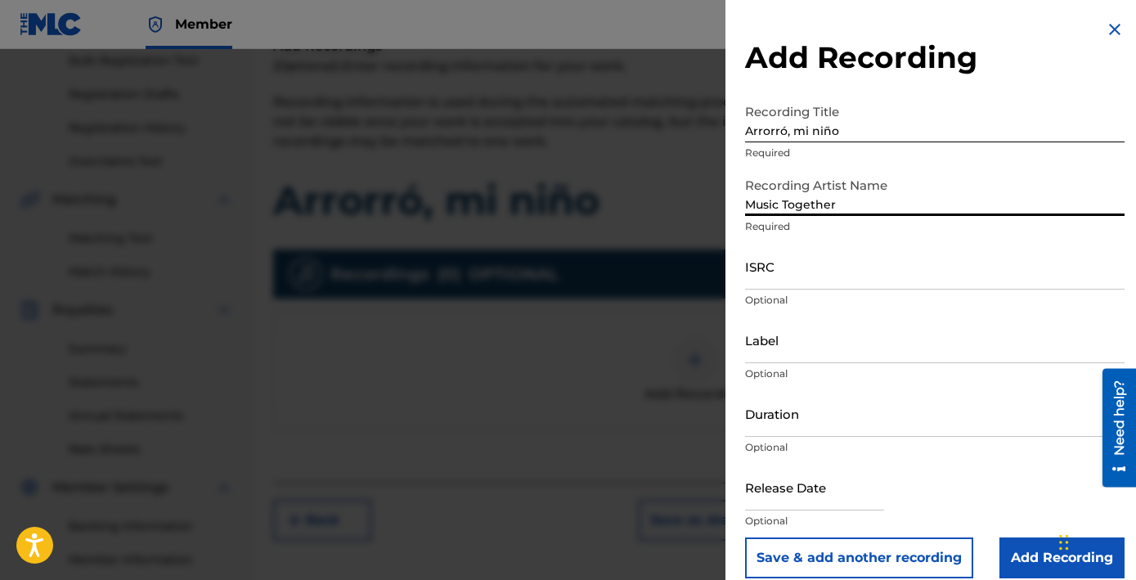
type input "Music Together"
click at [877, 390] on input "Duration" at bounding box center [934, 413] width 379 height 47
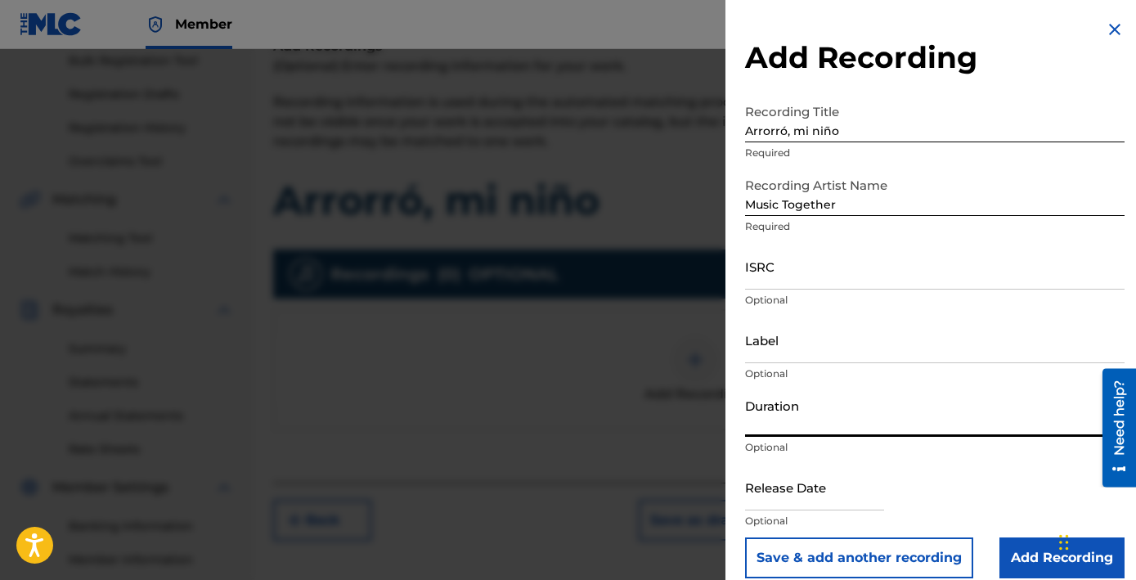
click at [881, 243] on input "ISRC" at bounding box center [934, 266] width 379 height 47
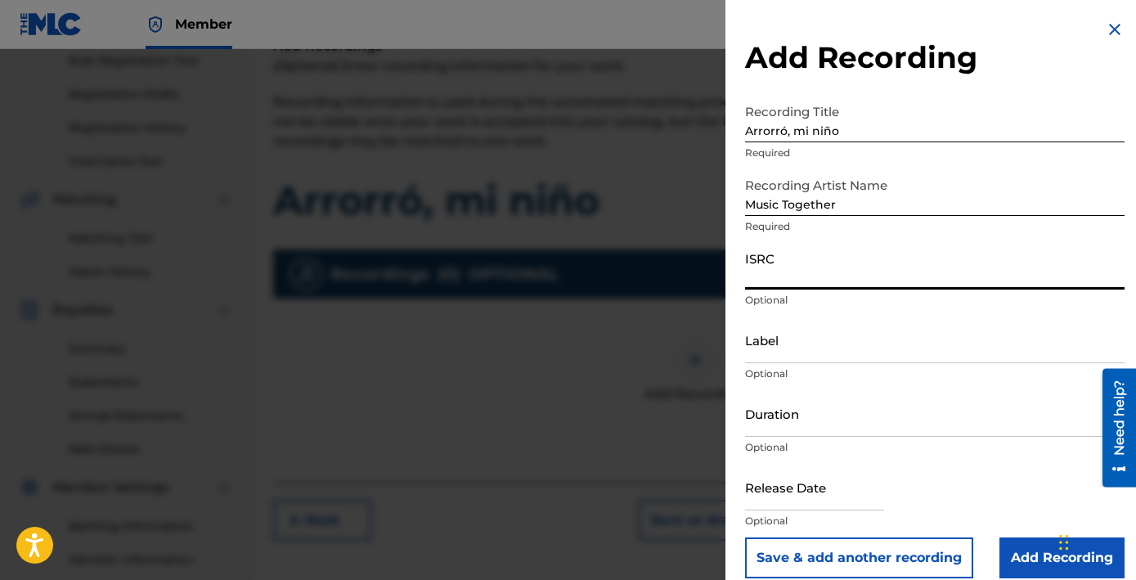
paste input "TCAGL2247071"
type input "TCAGL2247071"
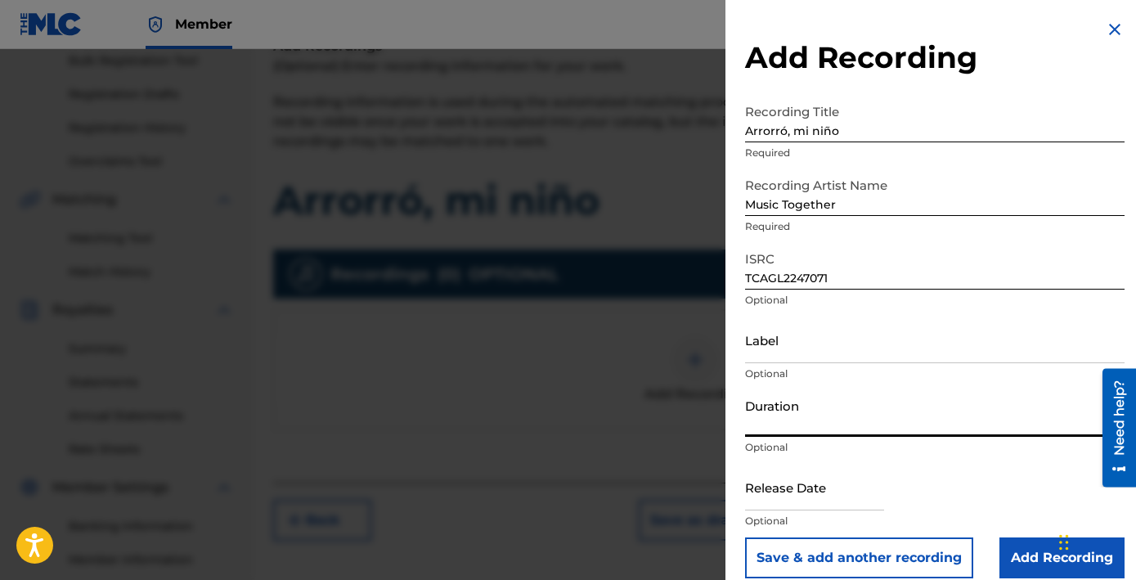
click at [892, 390] on input "Duration" at bounding box center [934, 413] width 379 height 47
click at [867, 390] on input "Duration" at bounding box center [934, 413] width 379 height 47
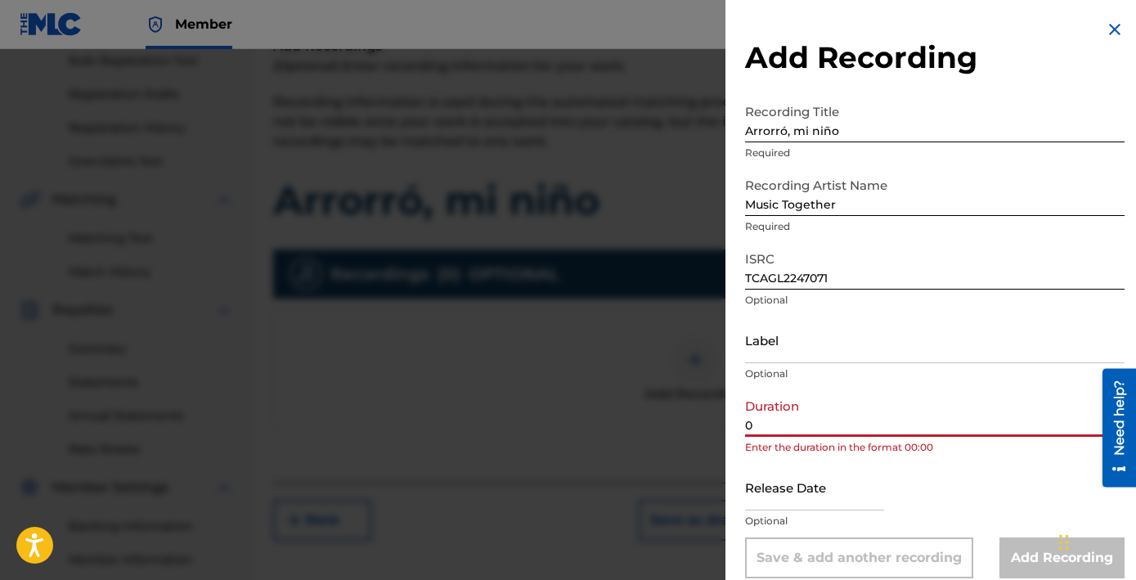
paste input "2:52"
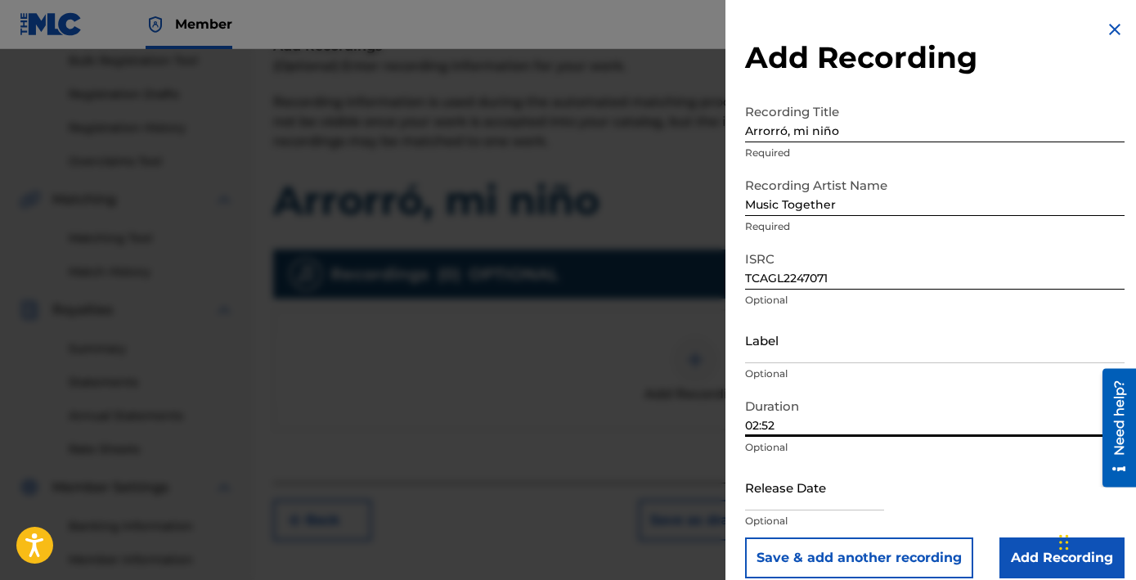
type input "02:52"
click at [884, 464] on input "text" at bounding box center [814, 487] width 139 height 47
select select "7"
select select "2025"
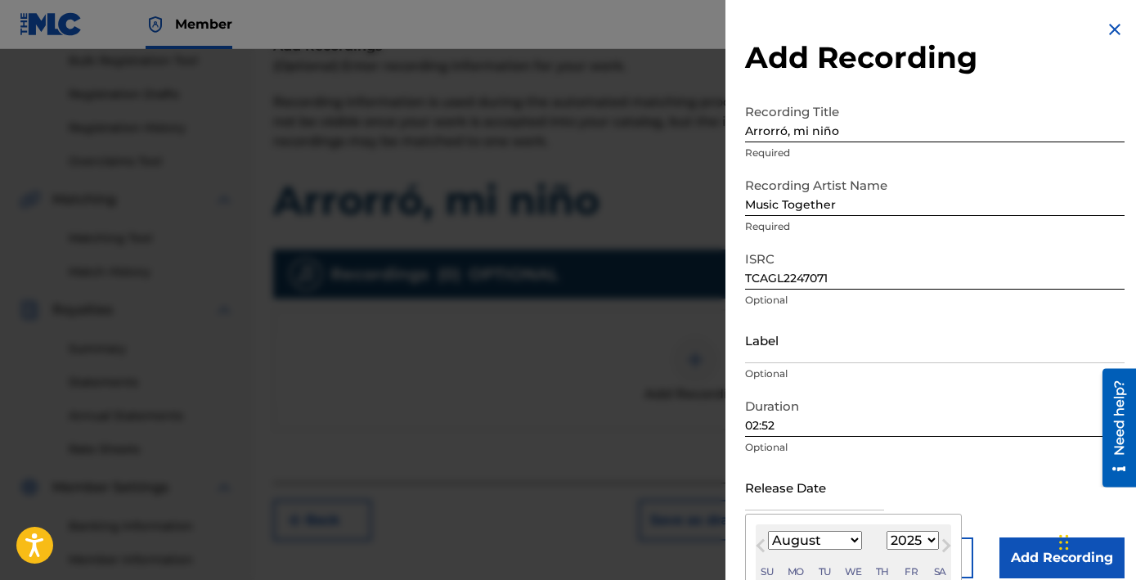
click at [1020, 440] on p "Optional" at bounding box center [934, 447] width 379 height 15
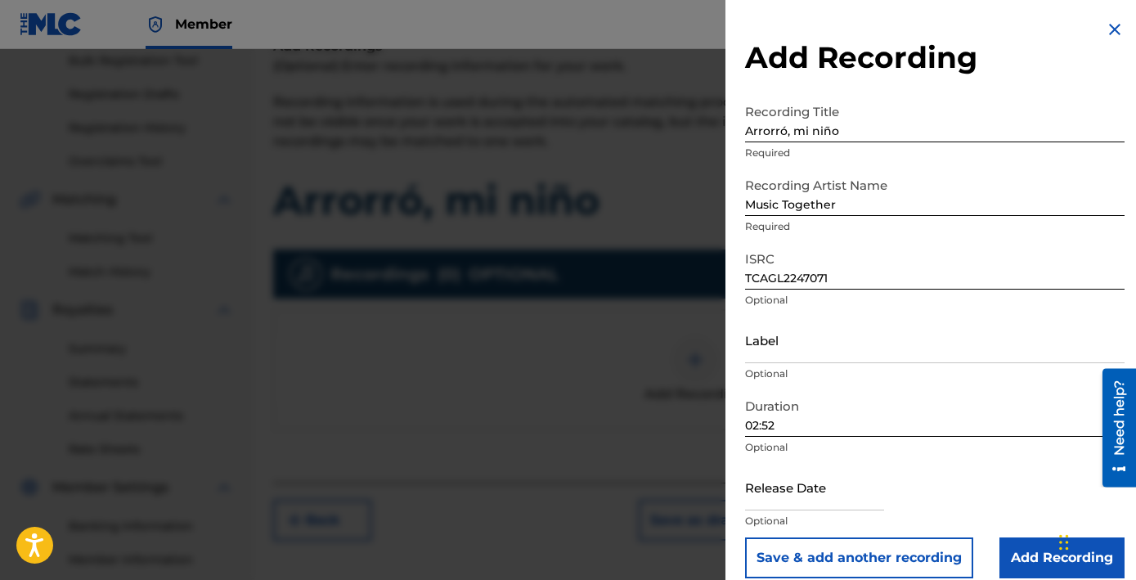
click at [1056, 537] on input "Add Recording" at bounding box center [1061, 557] width 125 height 41
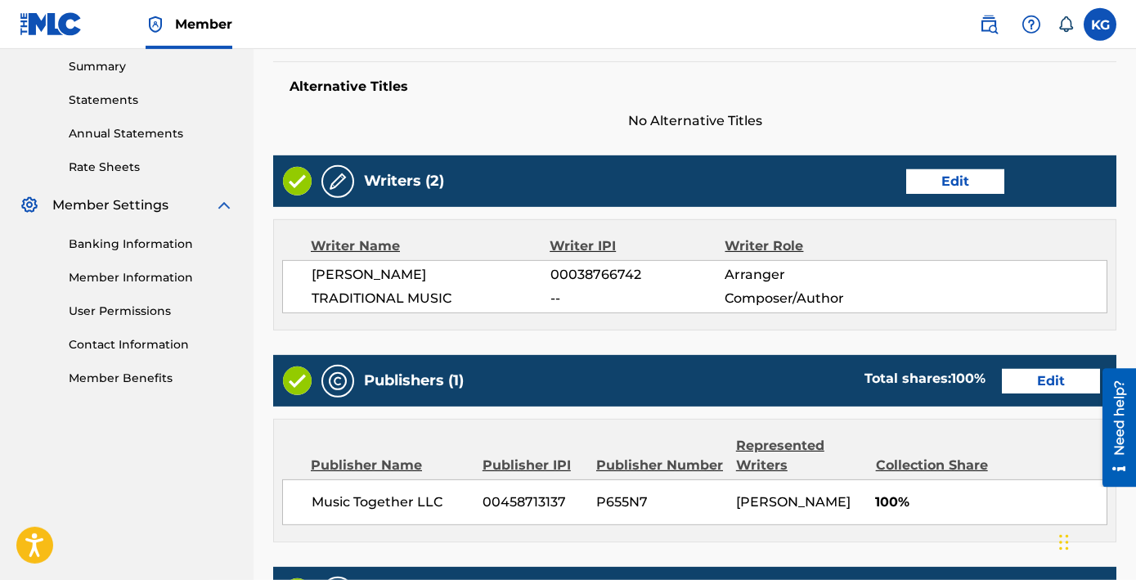
scroll to position [530, 0]
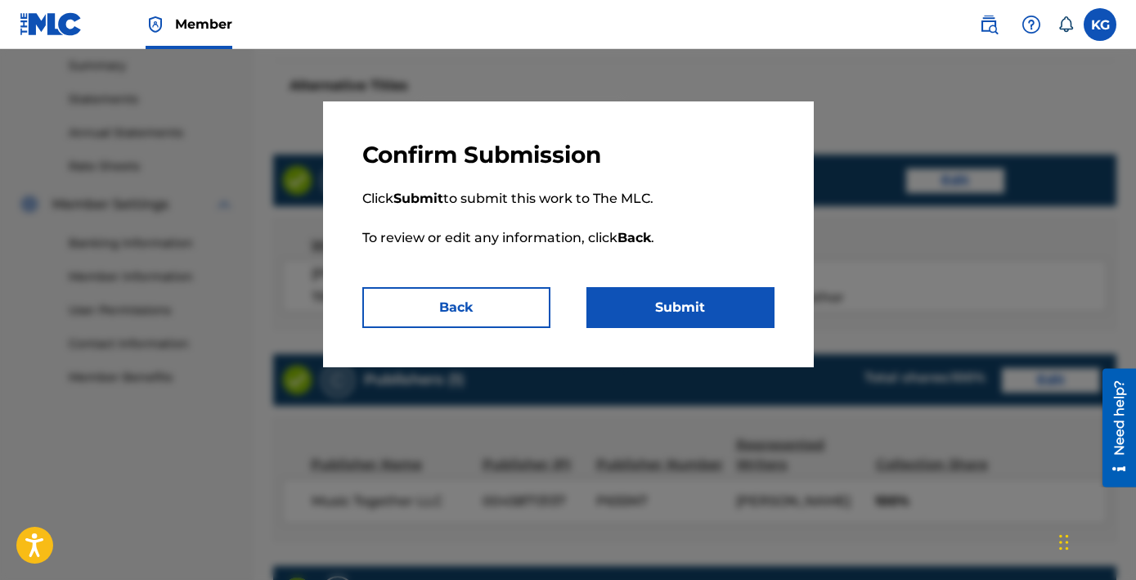
click at [664, 287] on button "Submit" at bounding box center [680, 307] width 188 height 41
